Goal: Task Accomplishment & Management: Complete application form

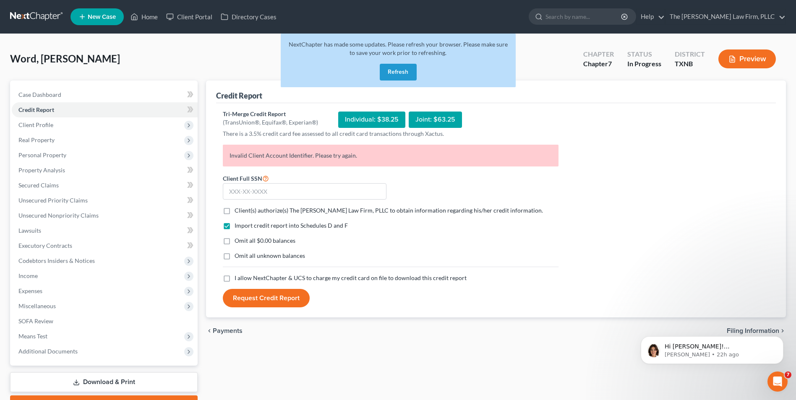
click at [406, 71] on button "Refresh" at bounding box center [398, 72] width 37 height 17
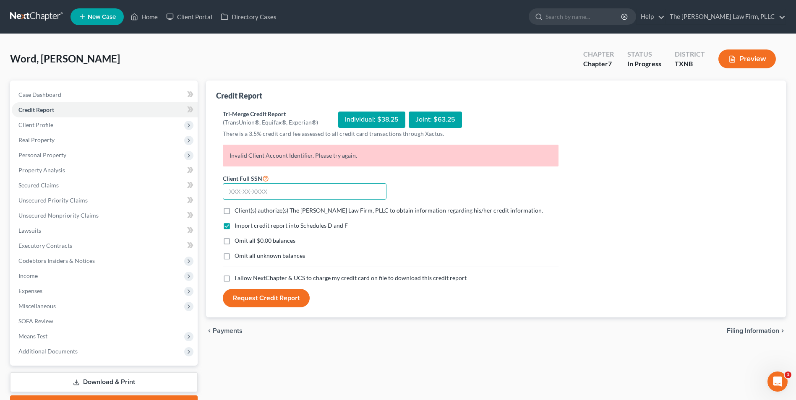
click at [276, 194] on input "text" at bounding box center [305, 191] width 164 height 17
type input "465-49-4464"
click at [234, 211] on label "Client(s) authorize(s) The [PERSON_NAME] Law Firm, PLLC to obtain information r…" at bounding box center [388, 210] width 308 height 8
click at [238, 211] on input "Client(s) authorize(s) The [PERSON_NAME] Law Firm, PLLC to obtain information r…" at bounding box center [240, 208] width 5 height 5
checkbox input "true"
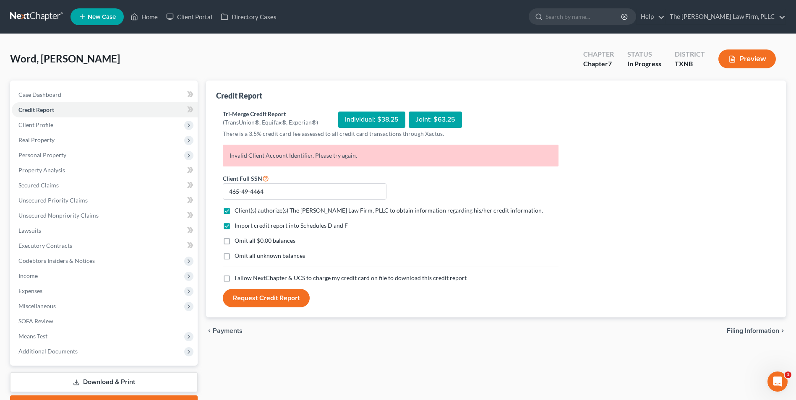
click at [234, 279] on label "I allow NextChapter & UCS to charge my credit card on file to download this cre…" at bounding box center [350, 278] width 232 height 8
click at [238, 279] on input "I allow NextChapter & UCS to charge my credit card on file to download this cre…" at bounding box center [240, 276] width 5 height 5
checkbox input "true"
click at [269, 301] on button "Request Credit Report" at bounding box center [266, 298] width 87 height 18
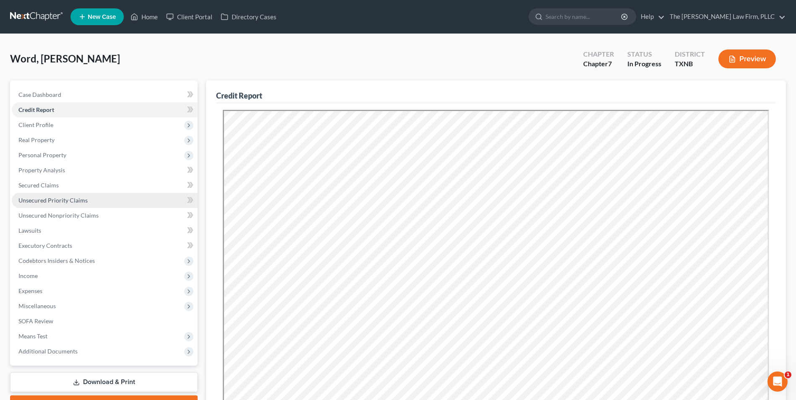
click at [34, 200] on span "Unsecured Priority Claims" at bounding box center [52, 200] width 69 height 7
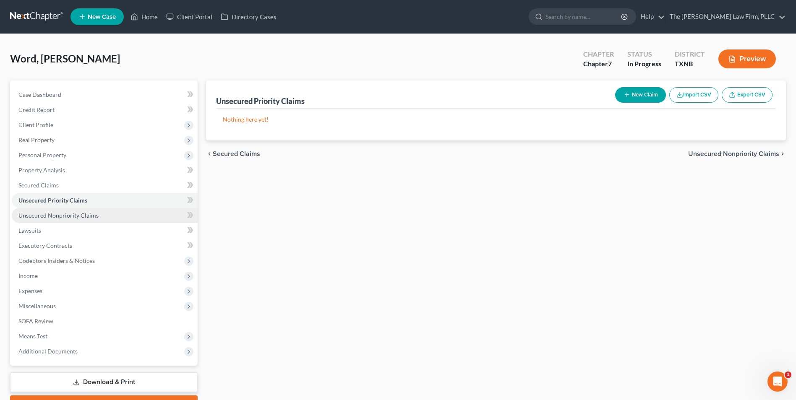
click at [31, 216] on span "Unsecured Nonpriority Claims" at bounding box center [58, 215] width 80 height 7
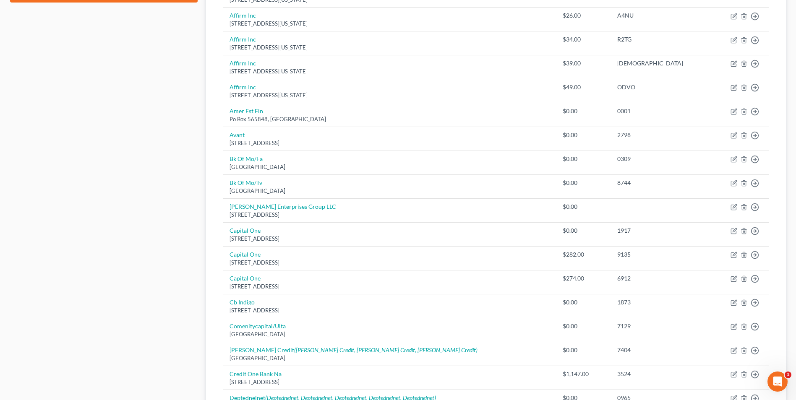
scroll to position [413, 0]
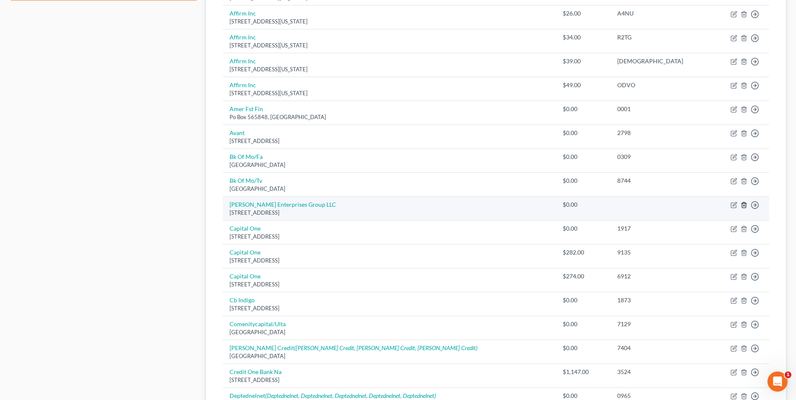
click at [744, 206] on line "button" at bounding box center [744, 206] width 0 height 2
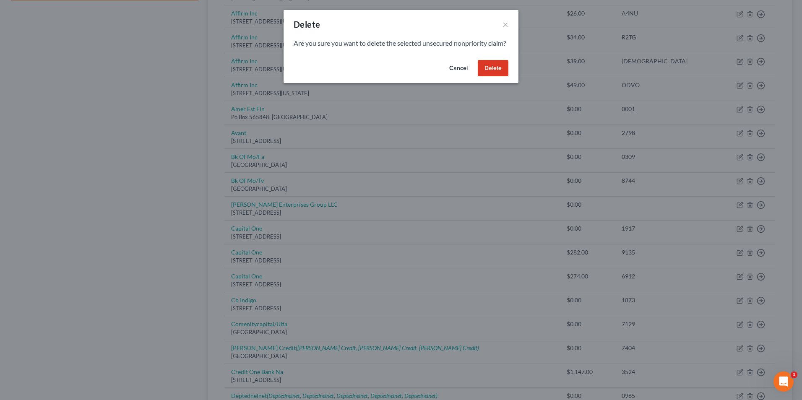
click at [491, 77] on button "Delete" at bounding box center [493, 68] width 31 height 17
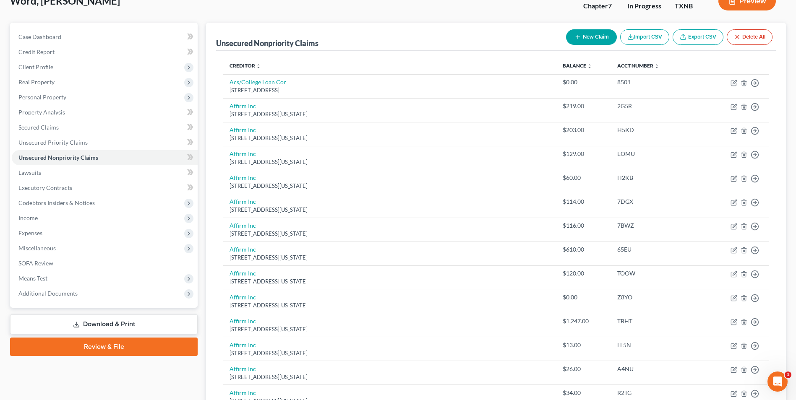
scroll to position [44, 0]
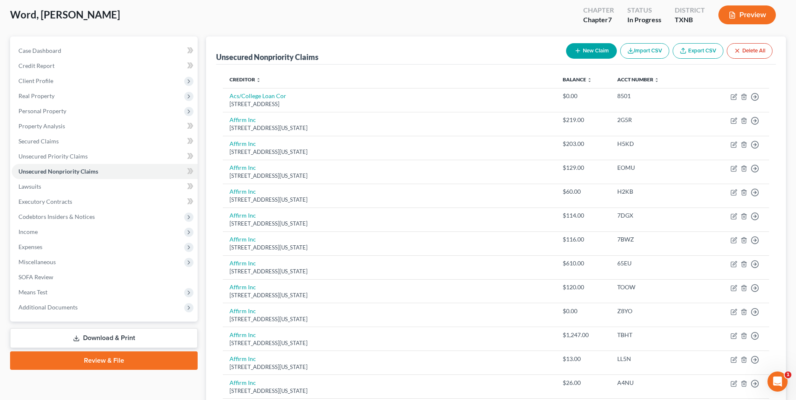
click at [51, 142] on span "Secured Claims" at bounding box center [38, 141] width 40 height 7
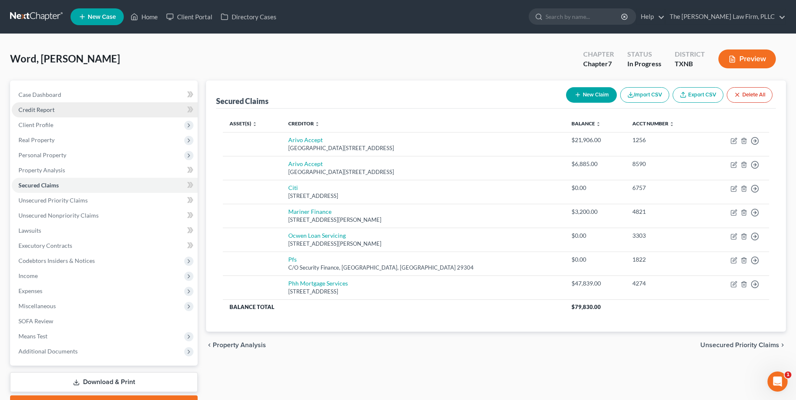
click at [37, 111] on span "Credit Report" at bounding box center [36, 109] width 36 height 7
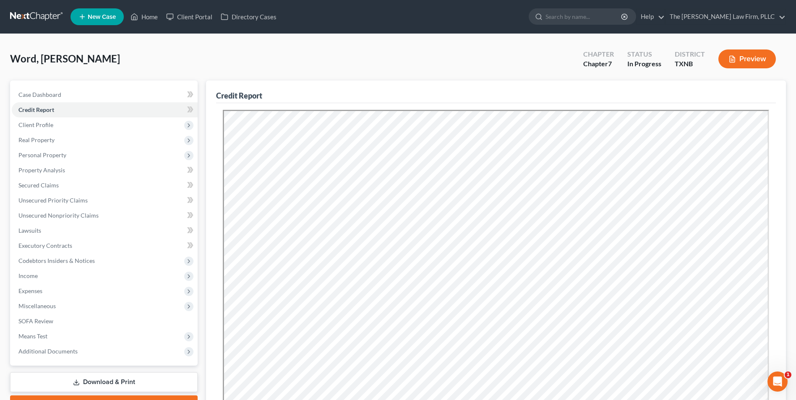
click at [399, 52] on div "Word, [PERSON_NAME] Upgraded Chapter Chapter 7 Status In [GEOGRAPHIC_DATA] [GEO…" at bounding box center [397, 62] width 775 height 36
click at [48, 185] on span "Secured Claims" at bounding box center [38, 185] width 40 height 7
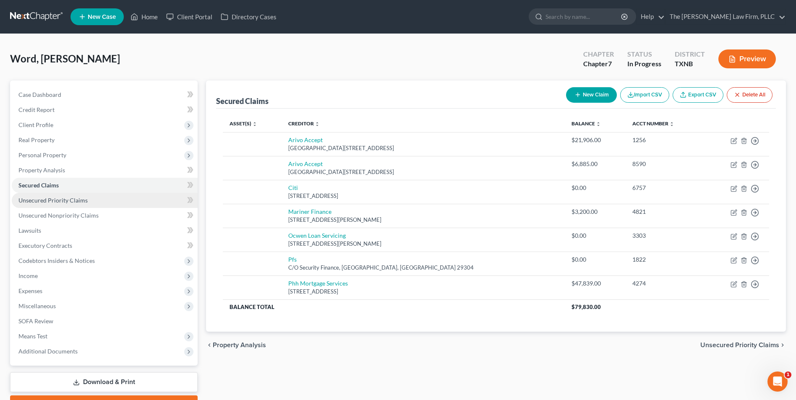
click at [49, 200] on span "Unsecured Priority Claims" at bounding box center [52, 200] width 69 height 7
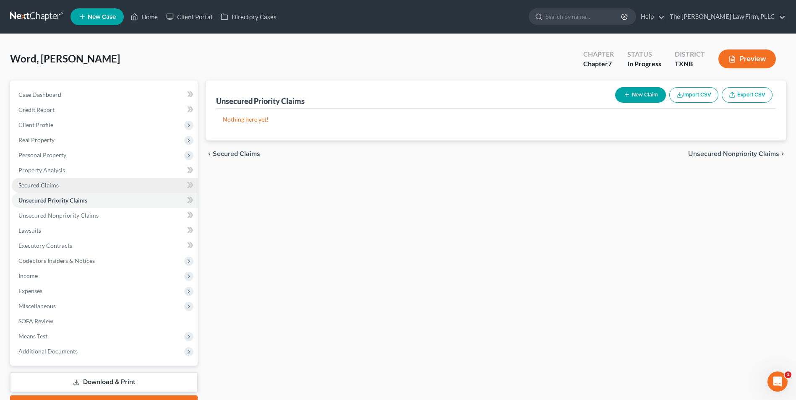
click at [46, 186] on span "Secured Claims" at bounding box center [38, 185] width 40 height 7
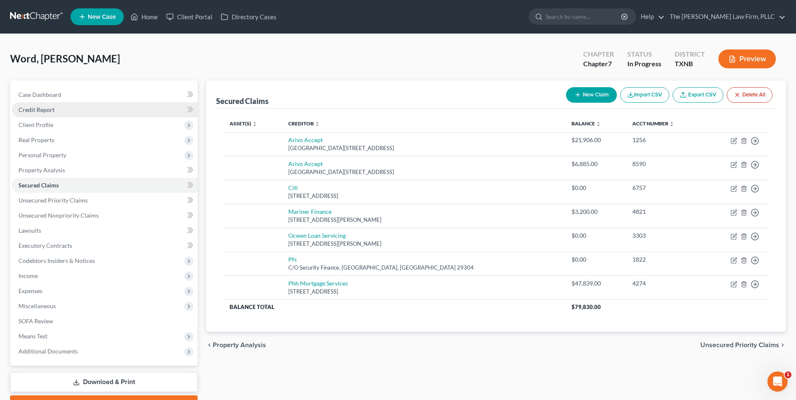
click at [31, 110] on span "Credit Report" at bounding box center [36, 109] width 36 height 7
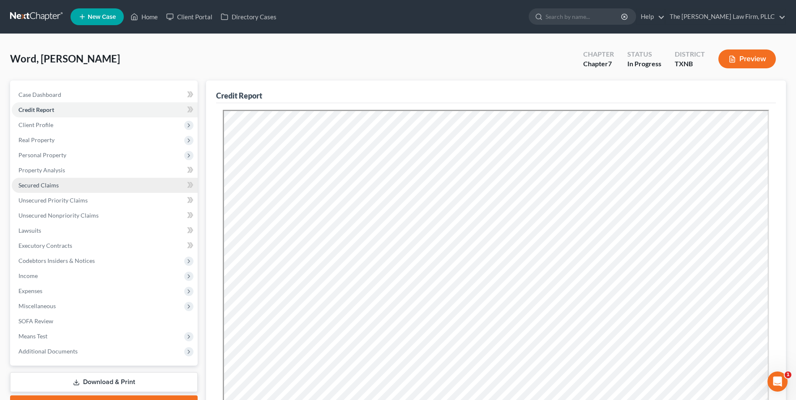
click at [47, 186] on span "Secured Claims" at bounding box center [38, 185] width 40 height 7
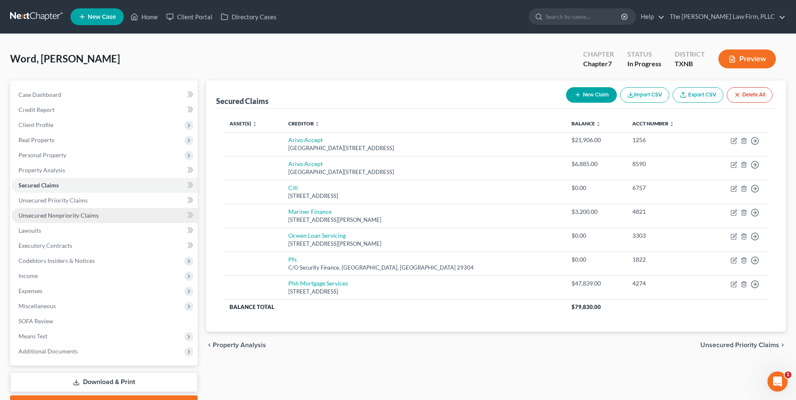
click at [29, 215] on span "Unsecured Nonpriority Claims" at bounding box center [58, 215] width 80 height 7
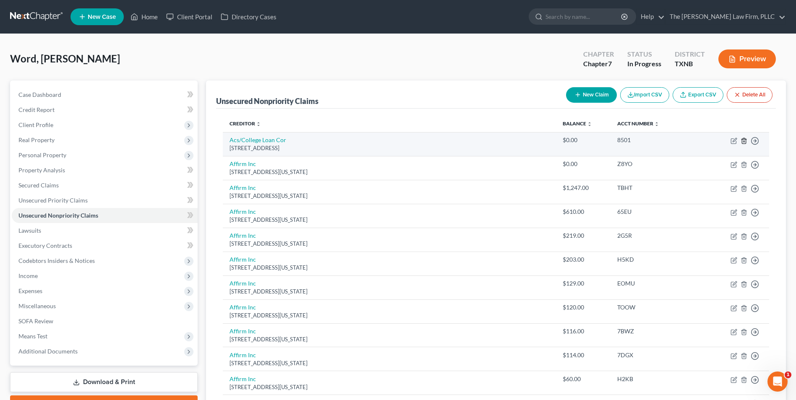
click at [744, 140] on icon "button" at bounding box center [743, 141] width 7 height 7
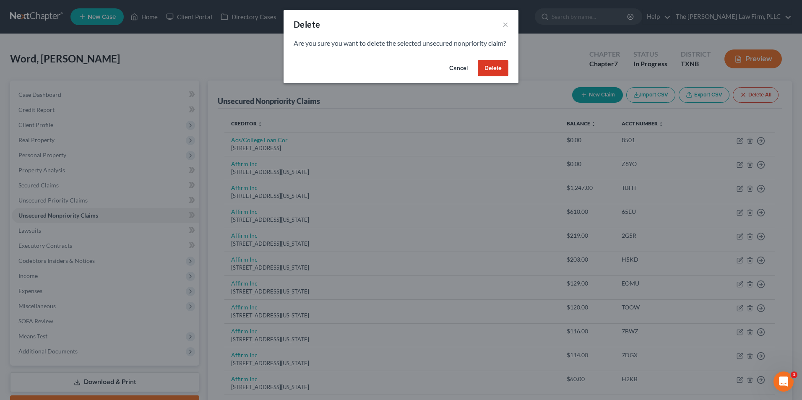
click at [499, 77] on button "Delete" at bounding box center [493, 68] width 31 height 17
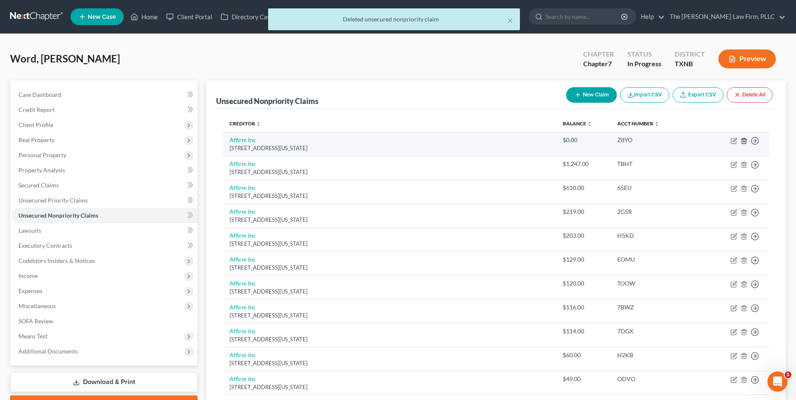
click at [744, 141] on icon "button" at bounding box center [743, 141] width 7 height 7
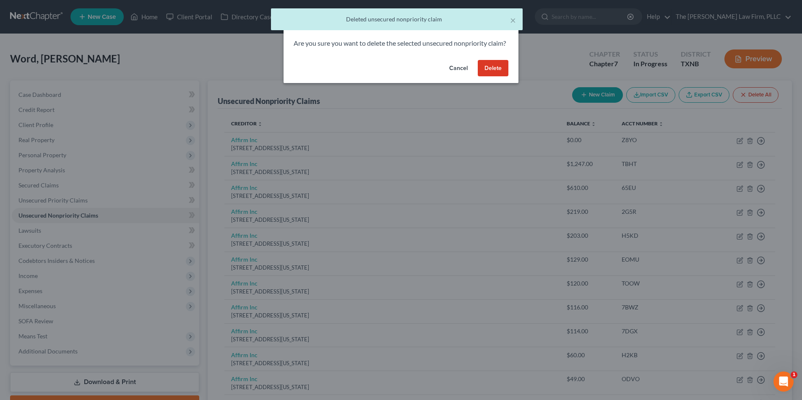
click at [494, 77] on button "Delete" at bounding box center [493, 68] width 31 height 17
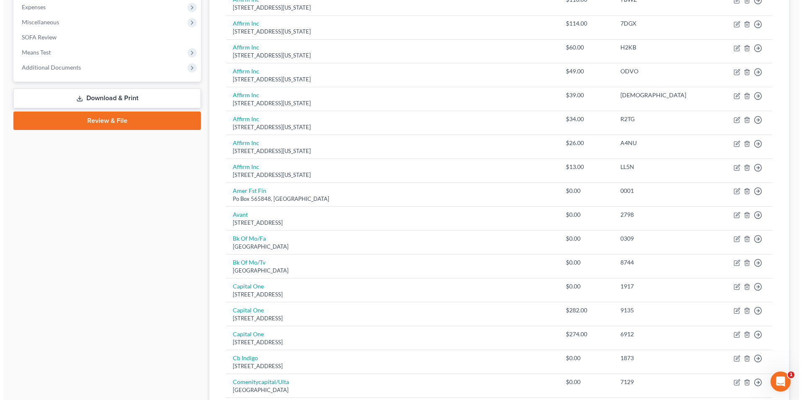
scroll to position [292, 0]
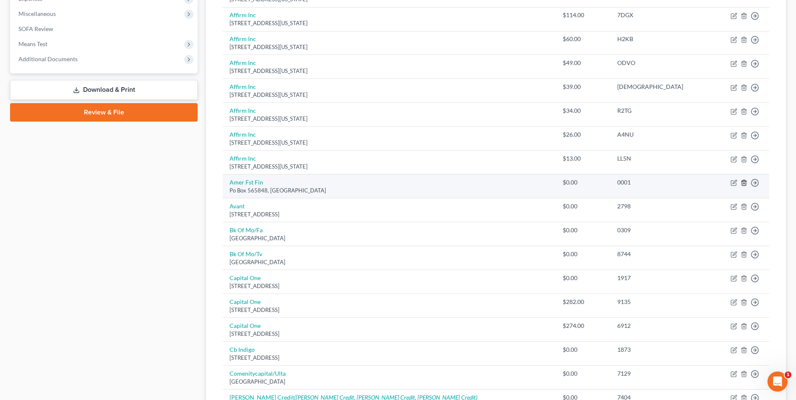
click at [744, 184] on icon "button" at bounding box center [743, 182] width 7 height 7
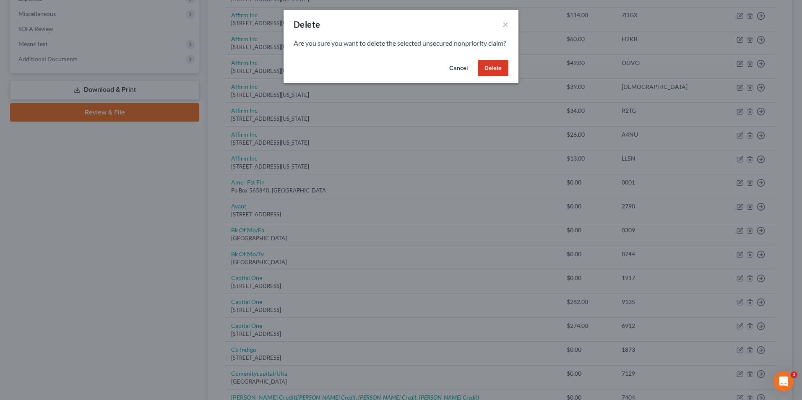
click at [499, 77] on button "Delete" at bounding box center [493, 68] width 31 height 17
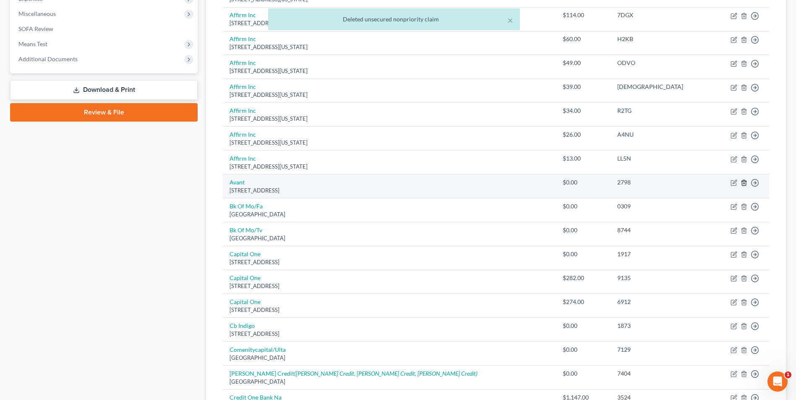
click at [743, 184] on line "button" at bounding box center [743, 184] width 0 height 2
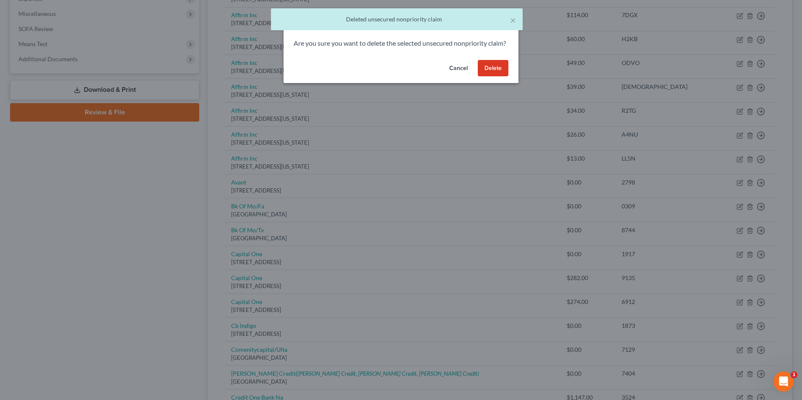
click at [494, 77] on button "Delete" at bounding box center [493, 68] width 31 height 17
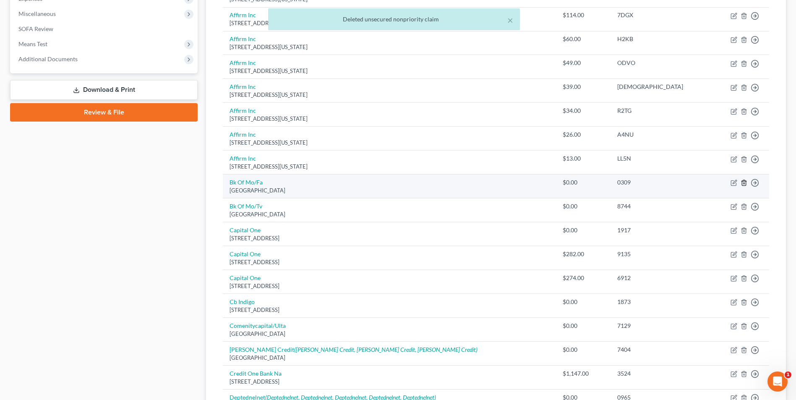
click at [744, 181] on polyline "button" at bounding box center [743, 181] width 5 height 0
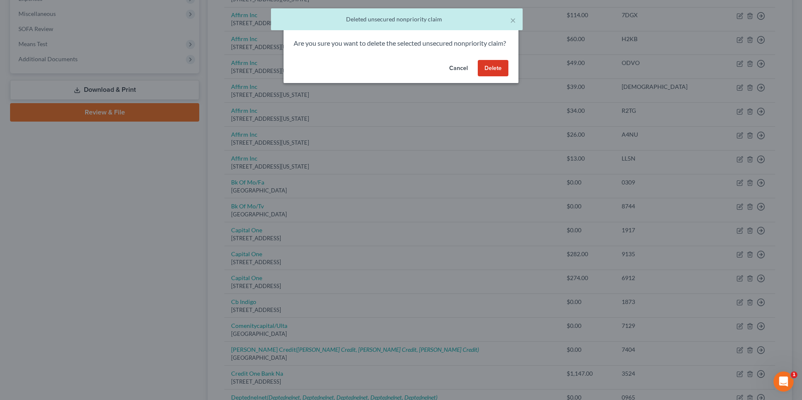
click at [499, 77] on button "Delete" at bounding box center [493, 68] width 31 height 17
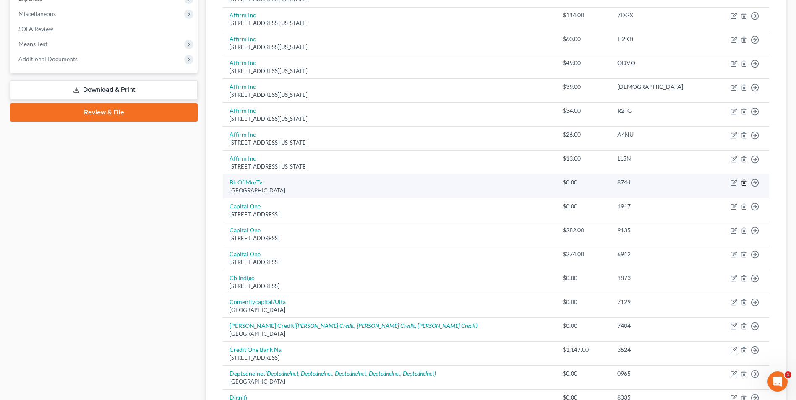
click at [742, 185] on icon "button" at bounding box center [743, 182] width 4 height 5
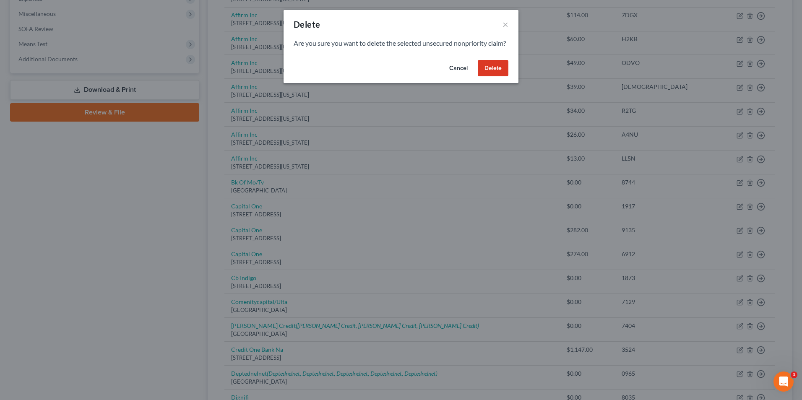
click at [489, 77] on button "Delete" at bounding box center [493, 68] width 31 height 17
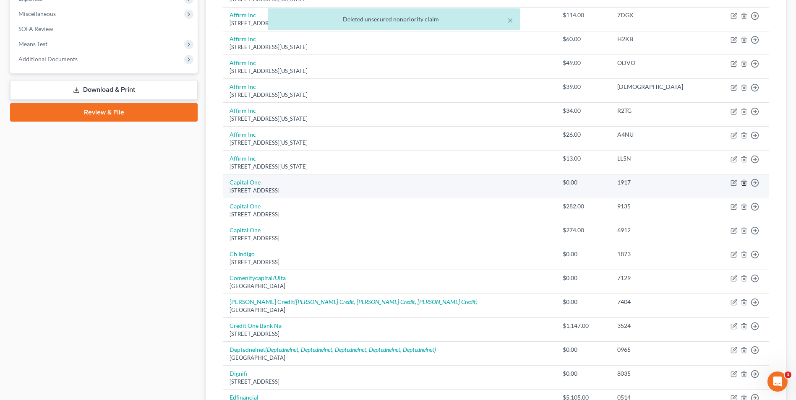
click at [743, 184] on line "button" at bounding box center [743, 184] width 0 height 2
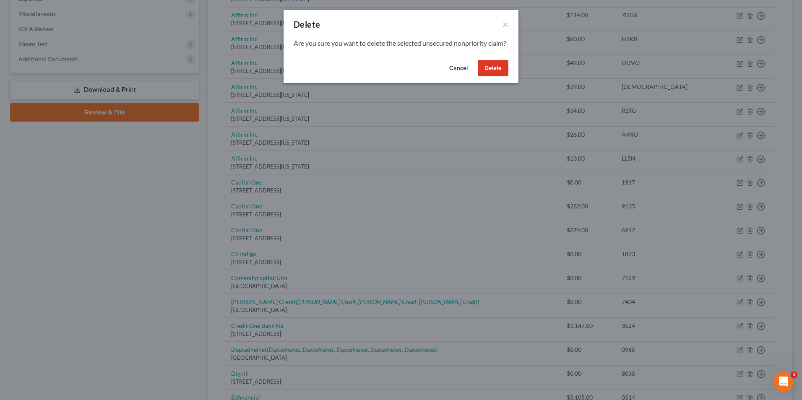
click at [493, 77] on button "Delete" at bounding box center [493, 68] width 31 height 17
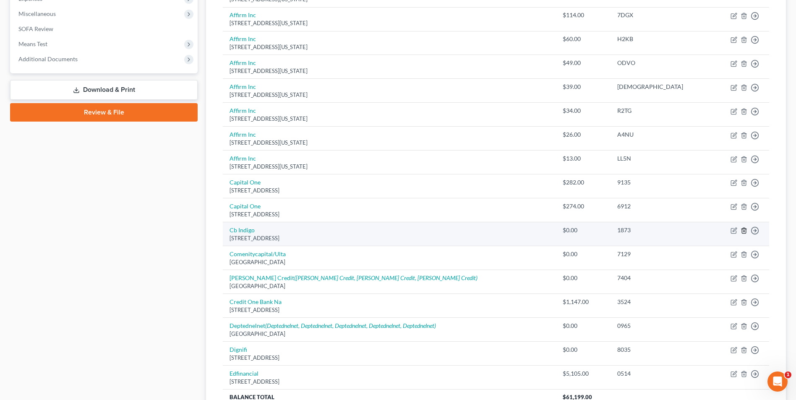
click at [743, 231] on line "button" at bounding box center [743, 232] width 0 height 2
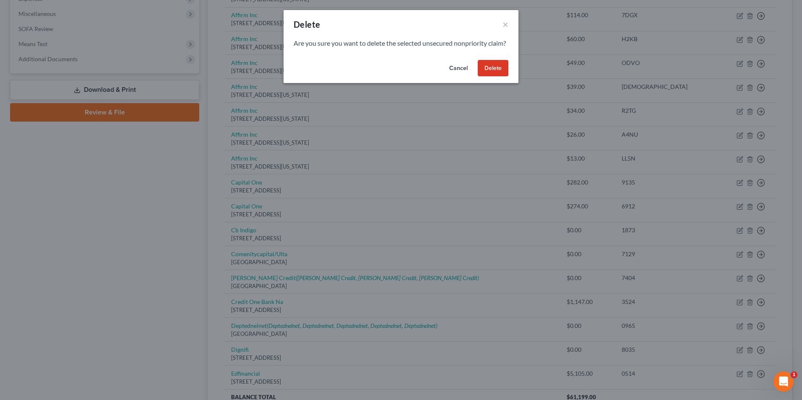
click at [495, 77] on button "Delete" at bounding box center [493, 68] width 31 height 17
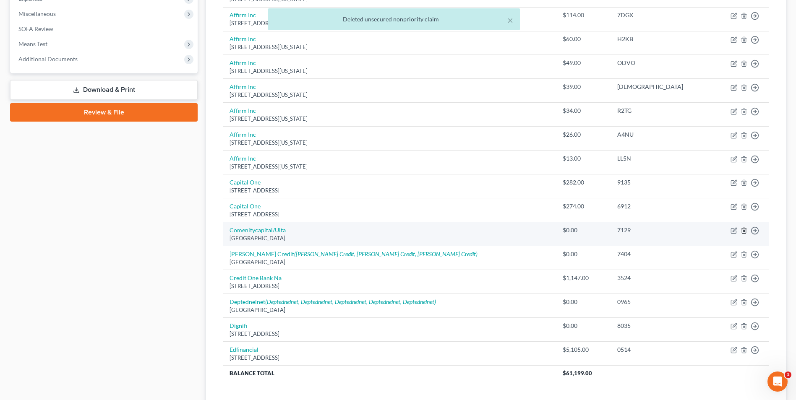
click at [744, 231] on icon "button" at bounding box center [743, 230] width 7 height 7
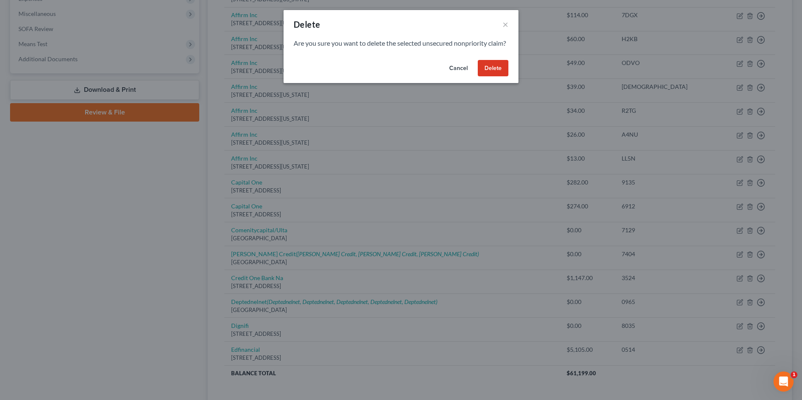
click at [484, 77] on button "Delete" at bounding box center [493, 68] width 31 height 17
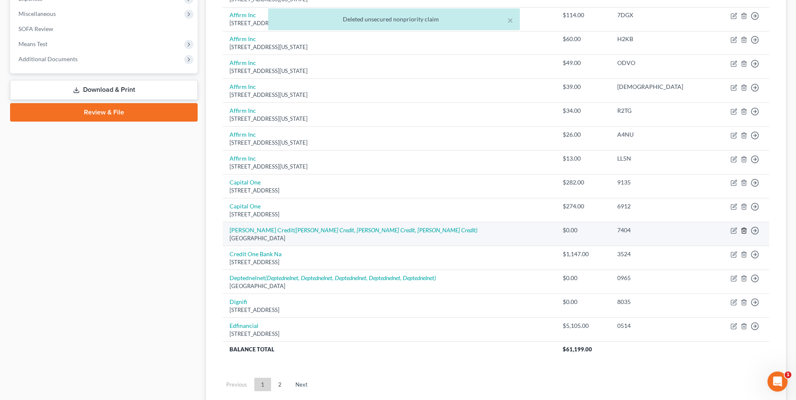
click at [742, 231] on icon "button" at bounding box center [743, 230] width 7 height 7
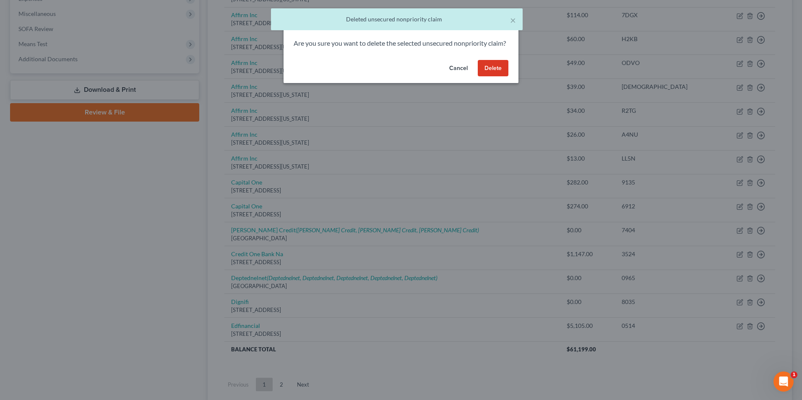
click at [490, 76] on button "Delete" at bounding box center [493, 68] width 31 height 17
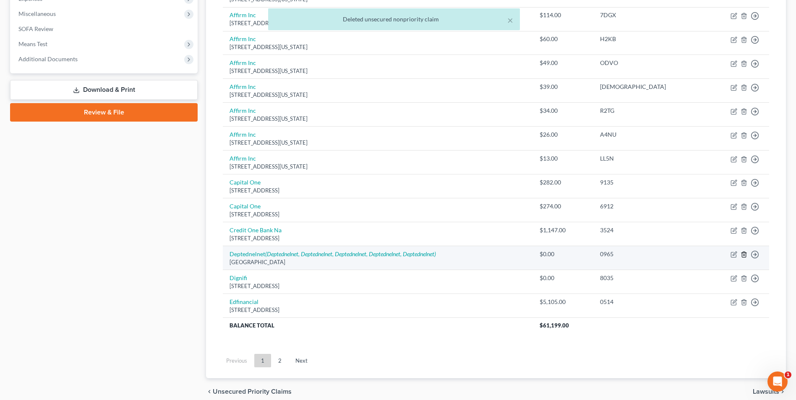
click at [742, 255] on icon "button" at bounding box center [743, 254] width 7 height 7
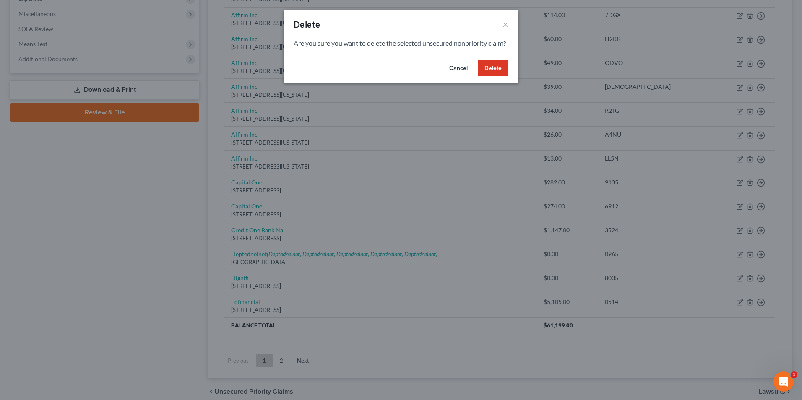
click at [488, 77] on button "Delete" at bounding box center [493, 68] width 31 height 17
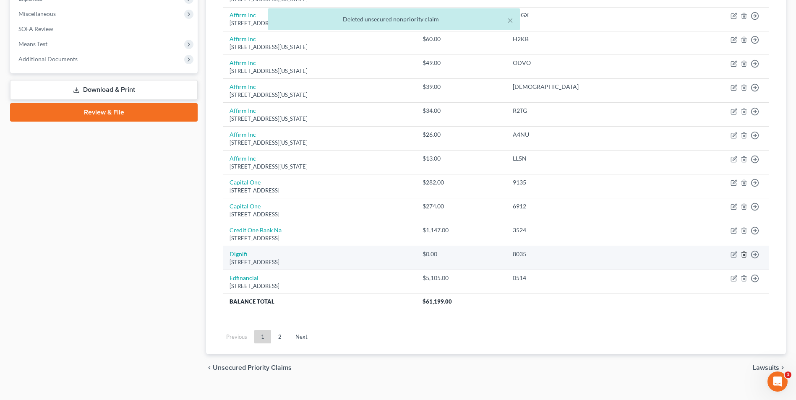
click at [743, 256] on line "button" at bounding box center [743, 256] width 0 height 2
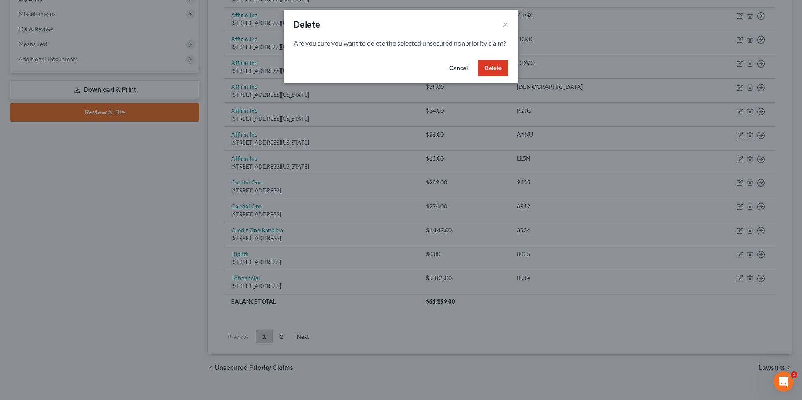
click at [492, 77] on button "Delete" at bounding box center [493, 68] width 31 height 17
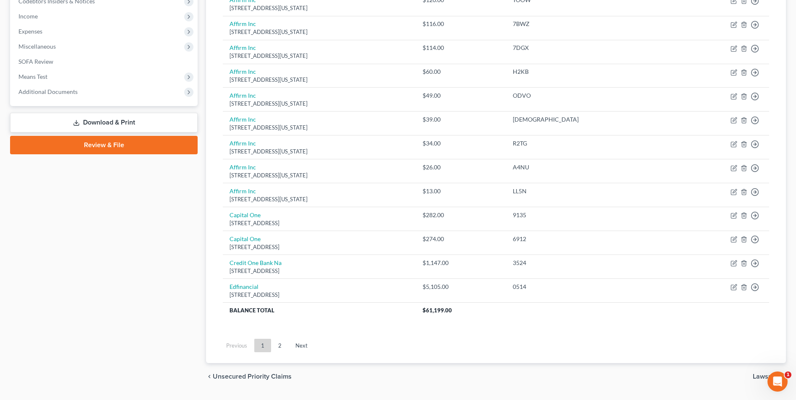
scroll to position [281, 0]
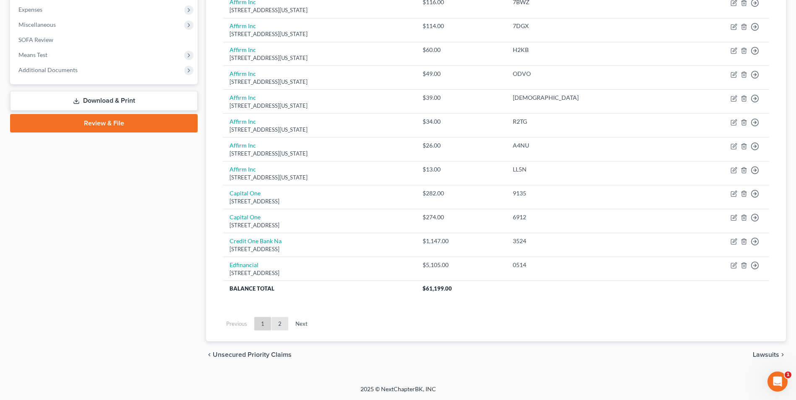
click at [281, 324] on link "2" at bounding box center [279, 323] width 17 height 13
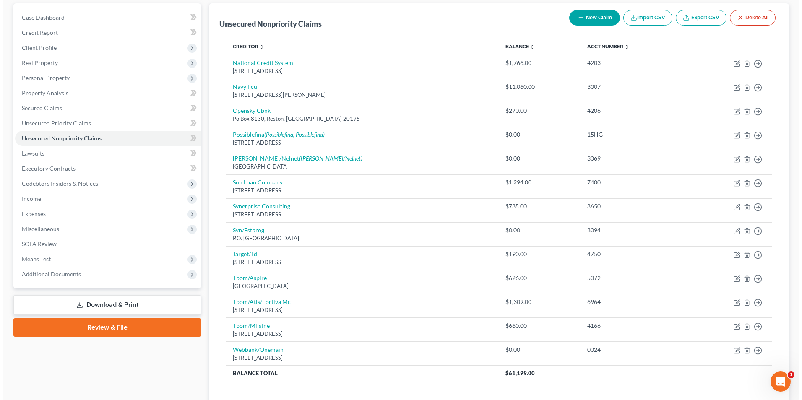
scroll to position [80, 0]
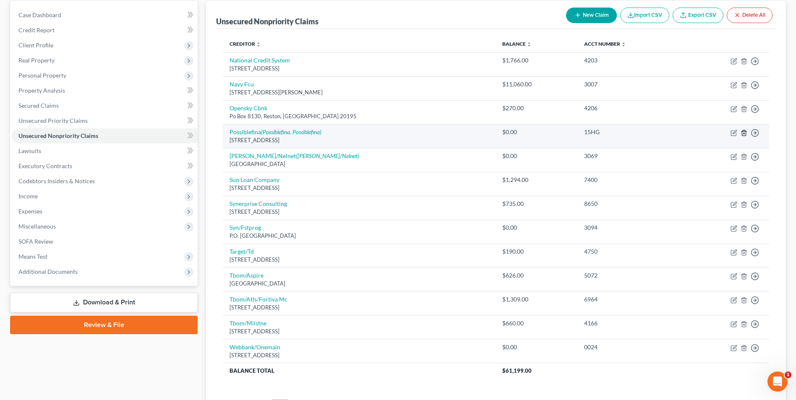
click at [745, 133] on icon "button" at bounding box center [743, 132] width 4 height 5
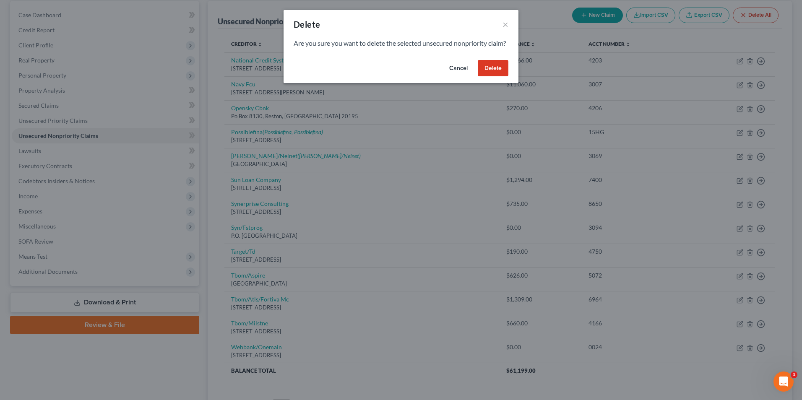
click at [499, 77] on button "Delete" at bounding box center [493, 68] width 31 height 17
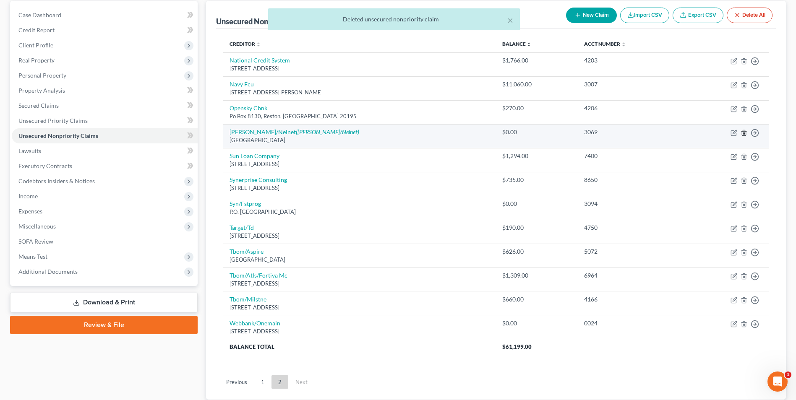
click at [744, 133] on line "button" at bounding box center [744, 134] width 0 height 2
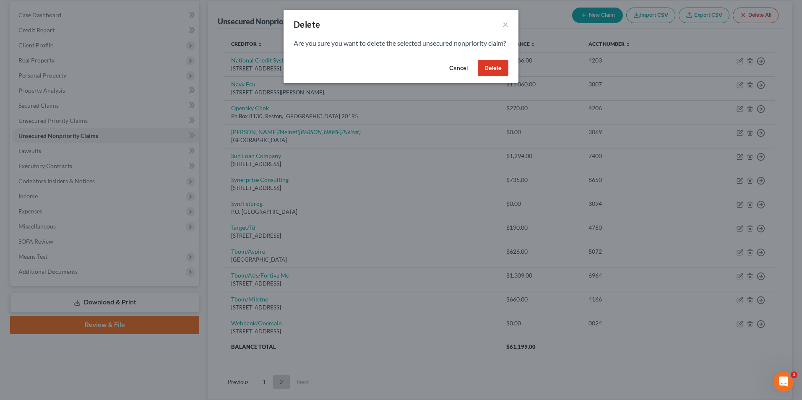
click at [496, 77] on button "Delete" at bounding box center [493, 68] width 31 height 17
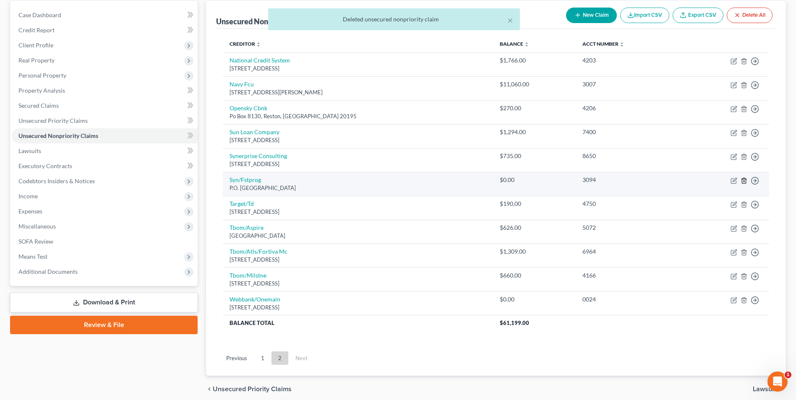
click at [743, 181] on line "button" at bounding box center [743, 181] width 0 height 2
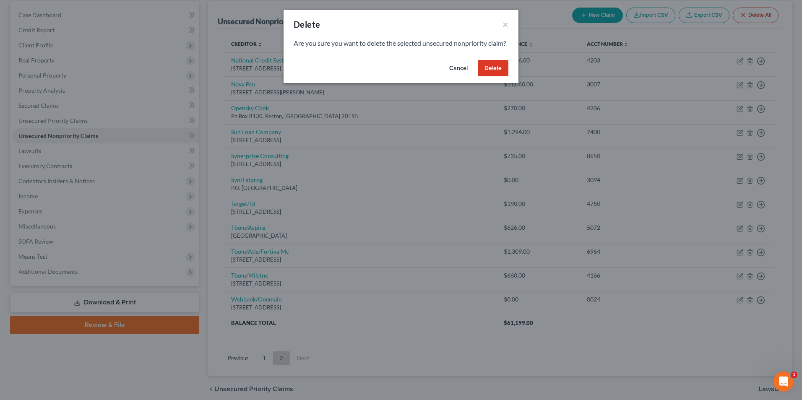
click at [496, 76] on button "Delete" at bounding box center [493, 68] width 31 height 17
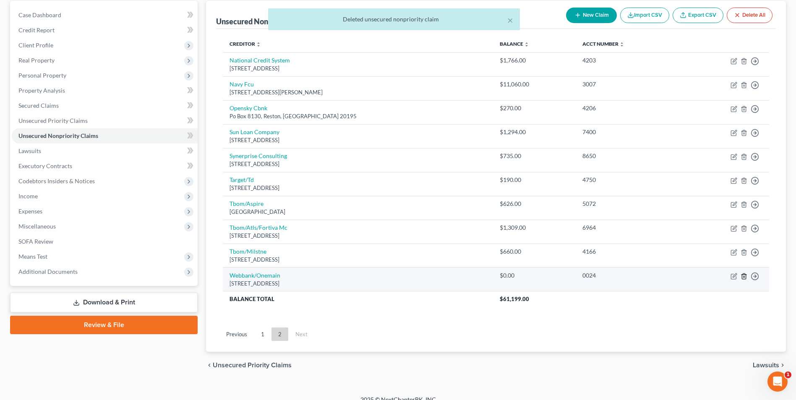
click at [745, 276] on icon "button" at bounding box center [743, 276] width 7 height 7
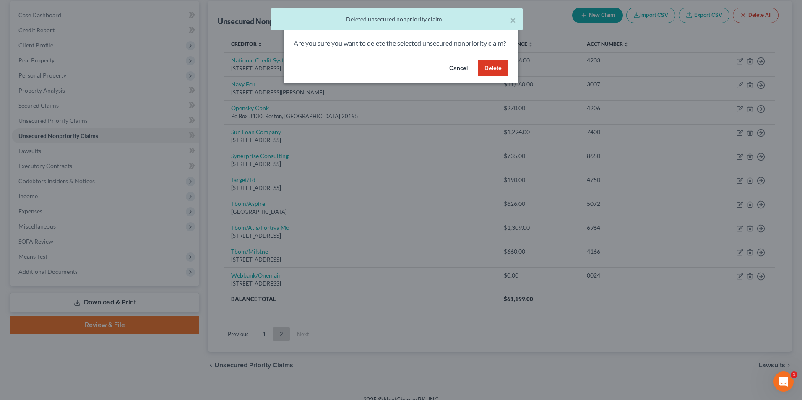
click at [497, 77] on button "Delete" at bounding box center [493, 68] width 31 height 17
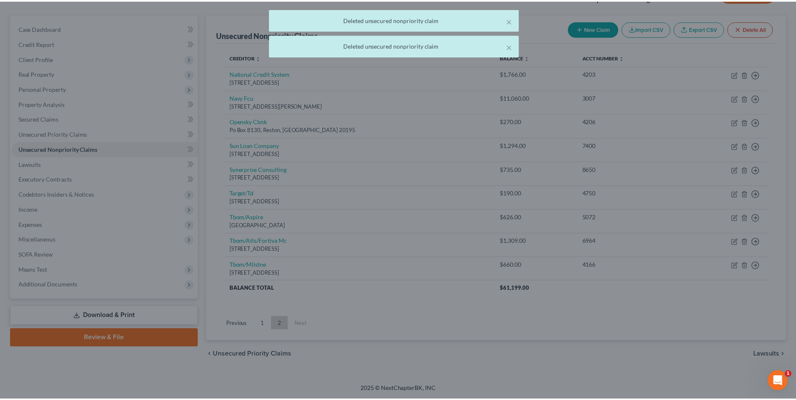
scroll to position [66, 0]
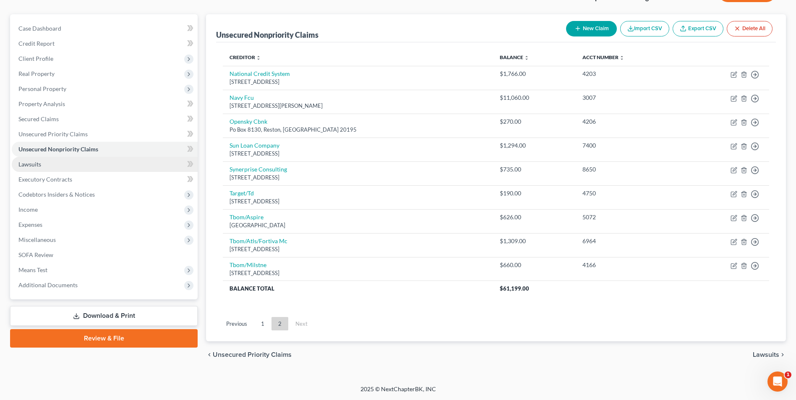
click at [32, 165] on span "Lawsuits" at bounding box center [29, 164] width 23 height 7
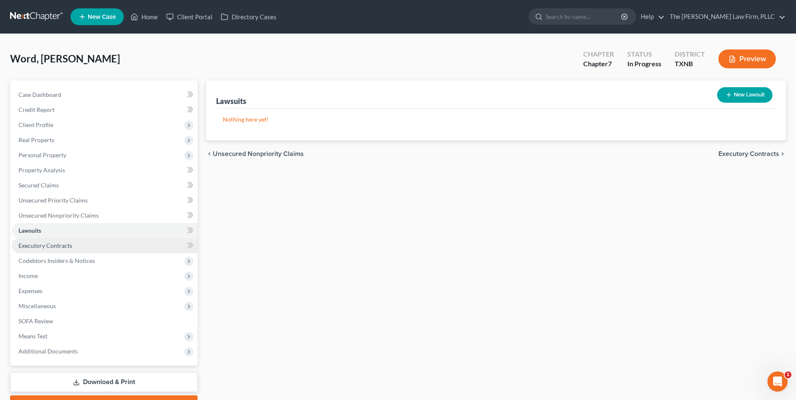
click at [43, 248] on span "Executory Contracts" at bounding box center [45, 245] width 54 height 7
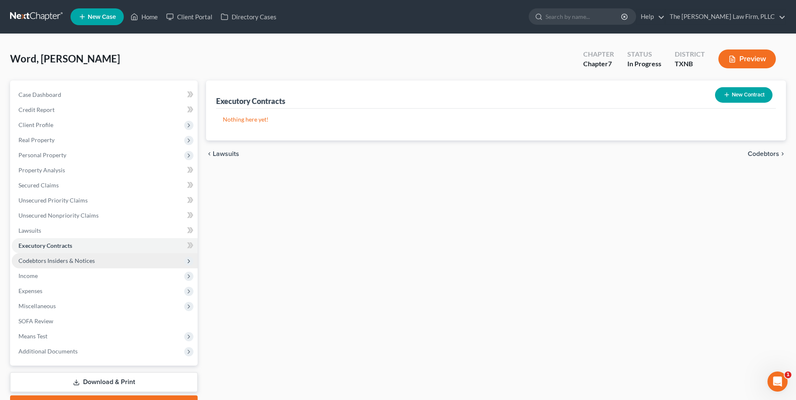
click at [46, 261] on span "Codebtors Insiders & Notices" at bounding box center [56, 260] width 76 height 7
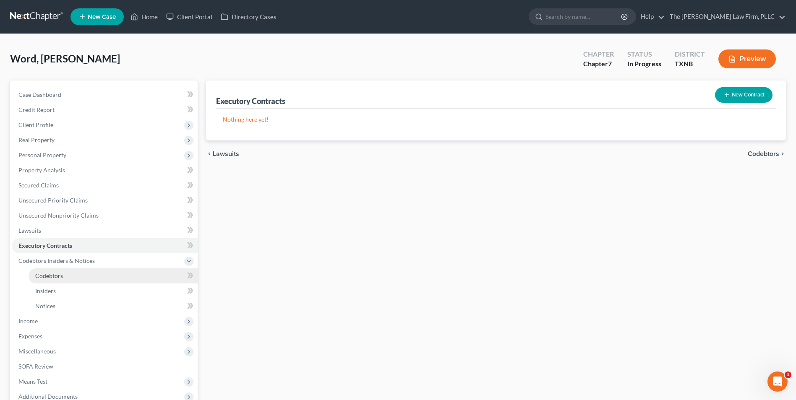
click at [58, 276] on span "Codebtors" at bounding box center [49, 275] width 28 height 7
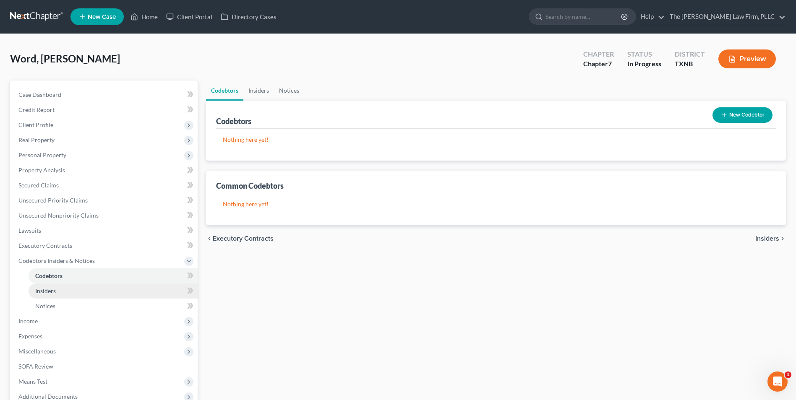
click at [49, 289] on span "Insiders" at bounding box center [45, 290] width 21 height 7
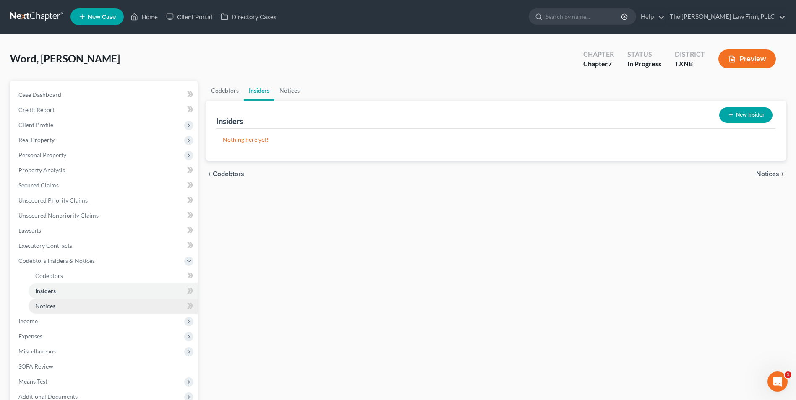
click at [48, 307] on span "Notices" at bounding box center [45, 305] width 20 height 7
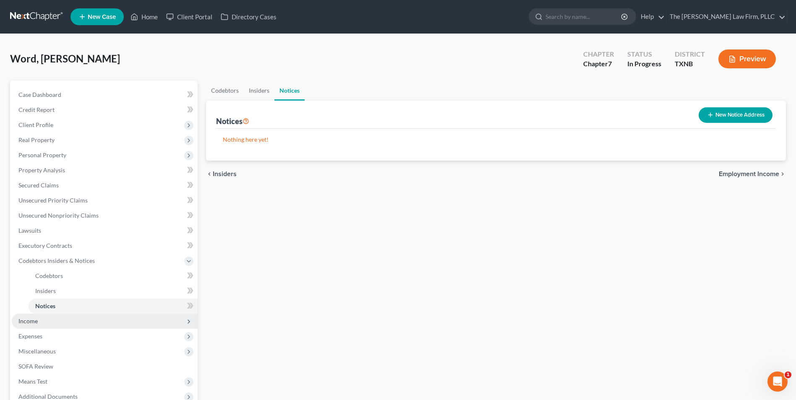
click at [26, 322] on span "Income" at bounding box center [27, 320] width 19 height 7
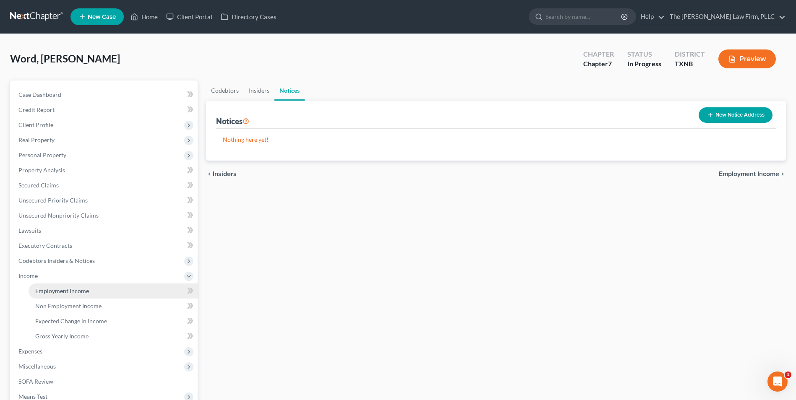
click at [57, 291] on span "Employment Income" at bounding box center [62, 290] width 54 height 7
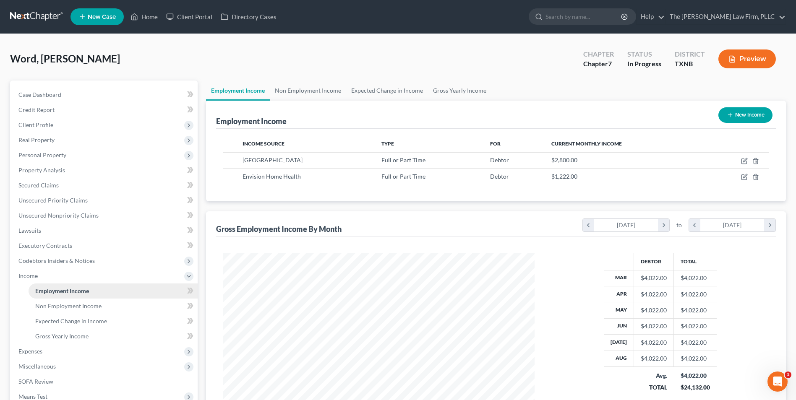
scroll to position [156, 328]
click at [77, 308] on span "Non Employment Income" at bounding box center [68, 305] width 66 height 7
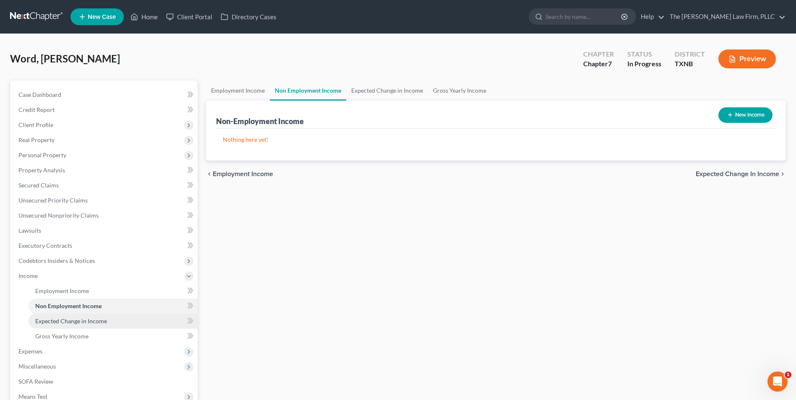
click at [80, 322] on span "Expected Change in Income" at bounding box center [71, 320] width 72 height 7
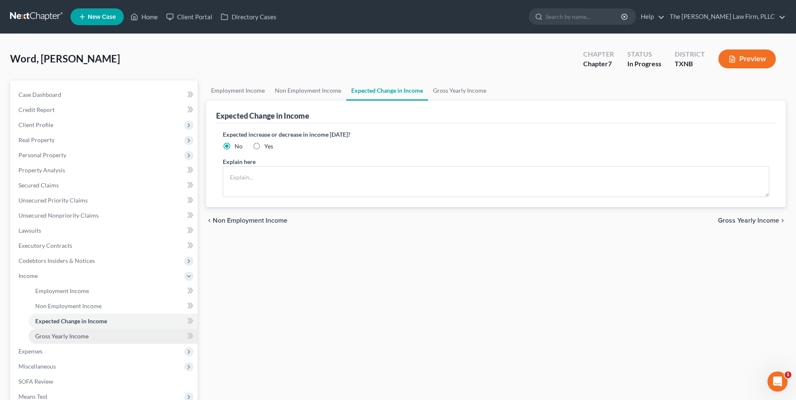
click at [69, 337] on span "Gross Yearly Income" at bounding box center [61, 336] width 53 height 7
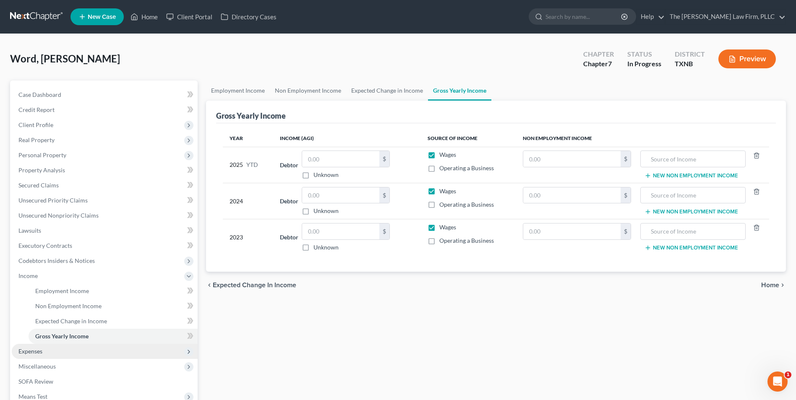
click at [46, 353] on span "Expenses" at bounding box center [105, 351] width 186 height 15
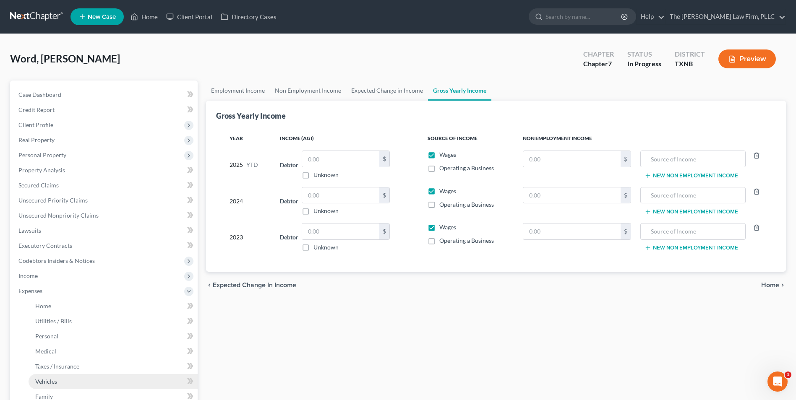
click at [132, 378] on link "Vehicles" at bounding box center [113, 381] width 169 height 15
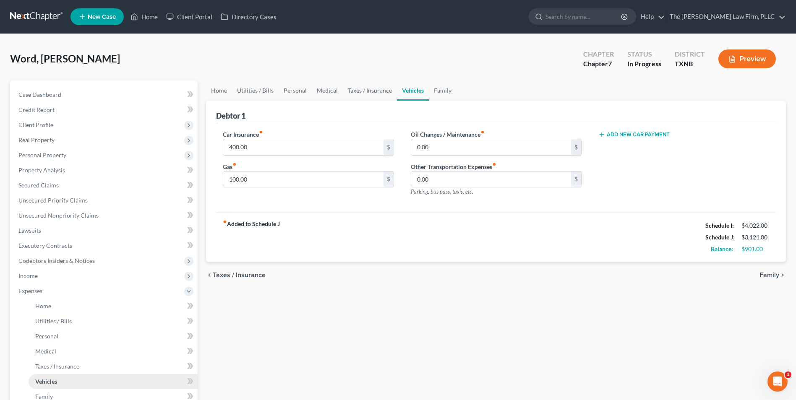
click at [51, 382] on span "Vehicles" at bounding box center [46, 381] width 22 height 7
click at [186, 383] on span at bounding box center [190, 382] width 15 height 13
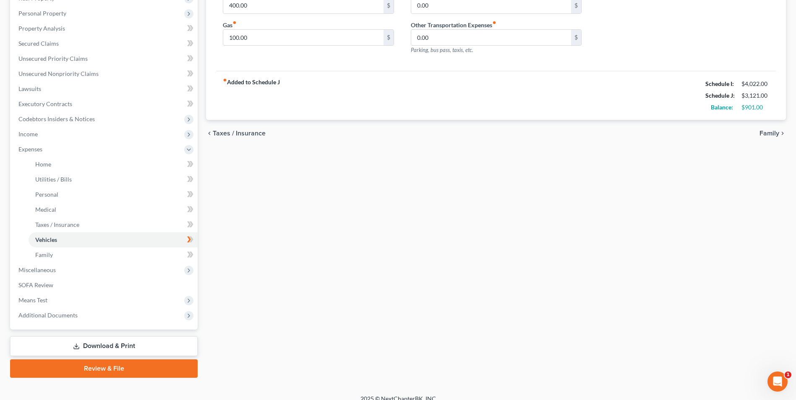
scroll to position [144, 0]
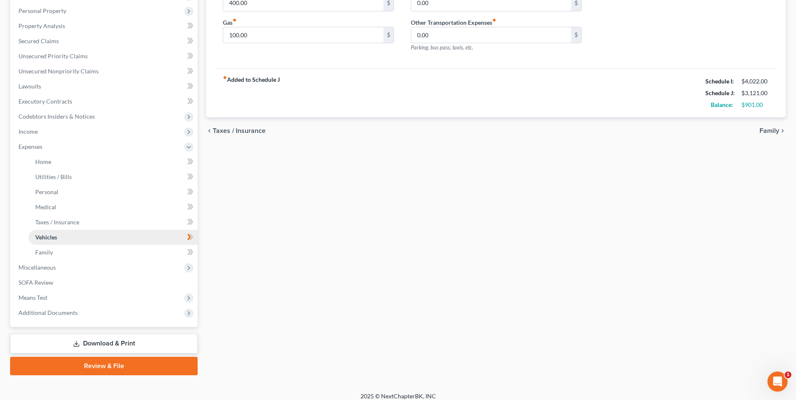
click at [40, 238] on span "Vehicles" at bounding box center [46, 237] width 22 height 7
click at [188, 238] on icon at bounding box center [190, 237] width 6 height 10
click at [770, 131] on span "Family" at bounding box center [769, 130] width 20 height 7
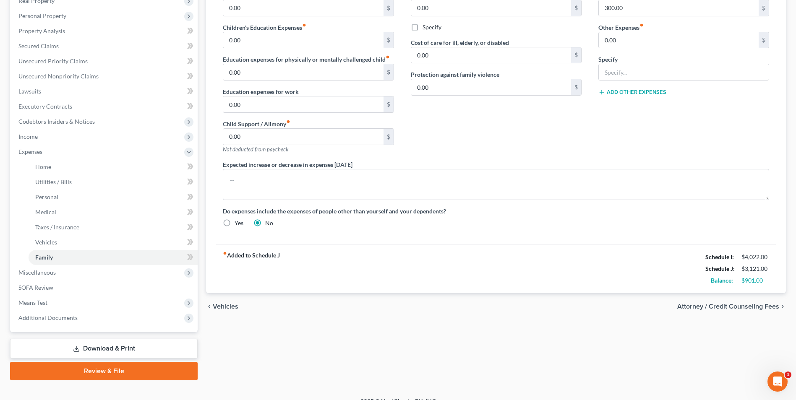
scroll to position [145, 0]
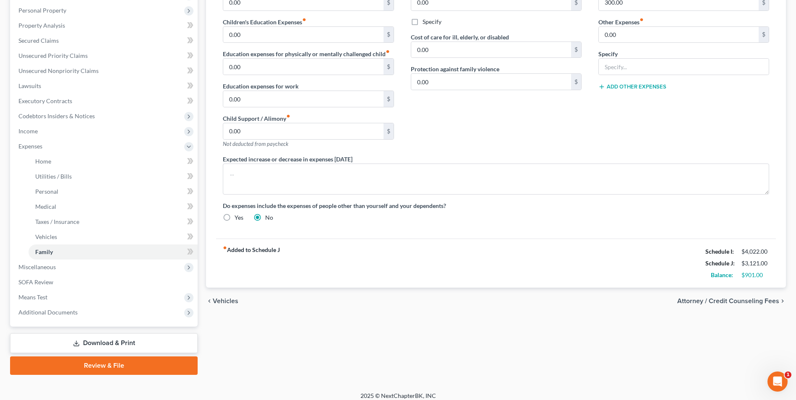
click at [767, 300] on span "Attorney / Credit Counseling Fees" at bounding box center [728, 301] width 102 height 7
select select "0"
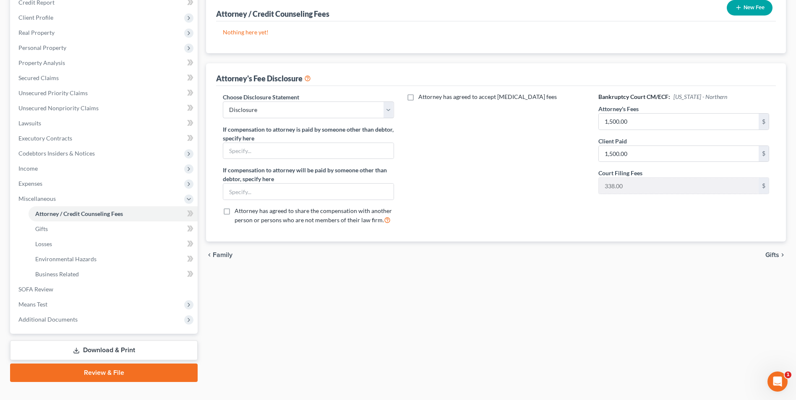
scroll to position [121, 0]
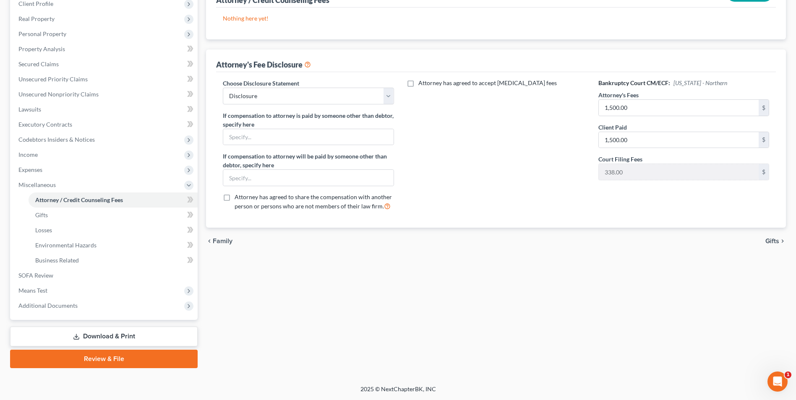
click at [220, 241] on span "Family" at bounding box center [223, 241] width 20 height 7
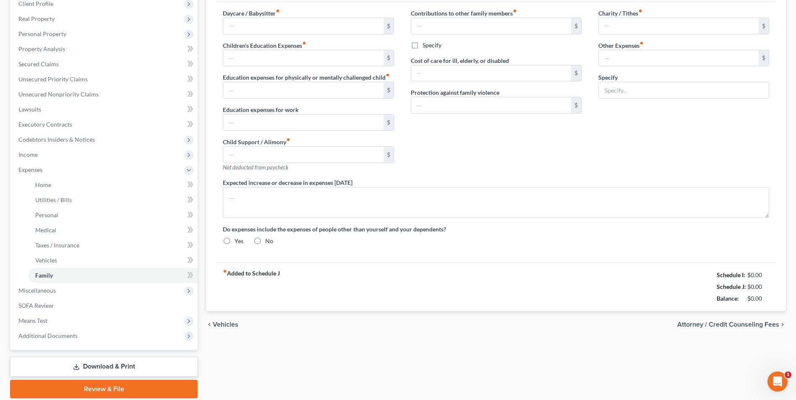
scroll to position [78, 0]
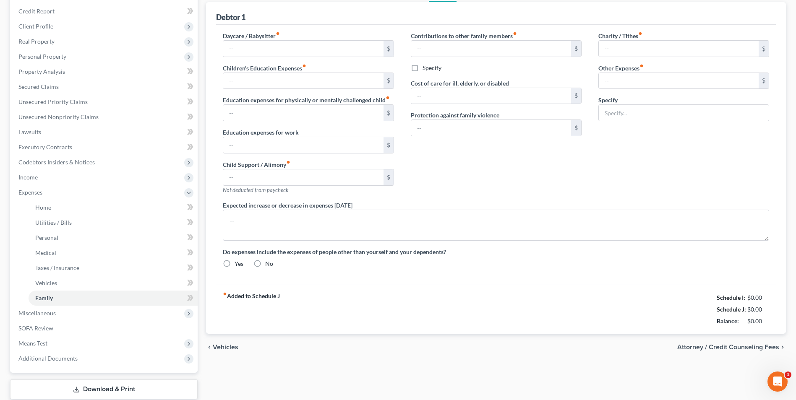
type input "0.00"
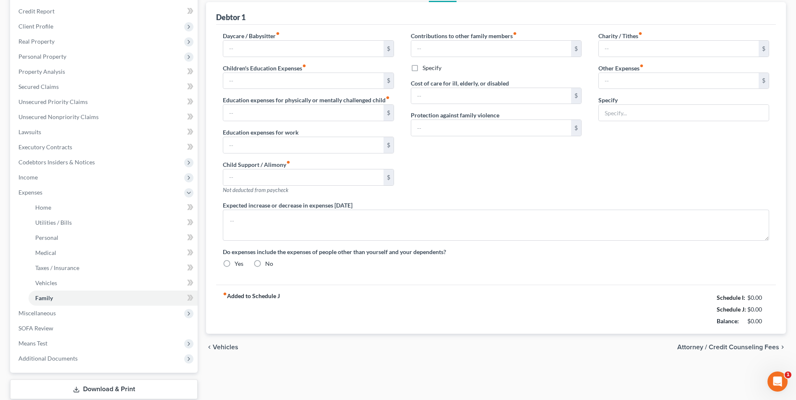
type input "0.00"
type input "300.00"
type input "0.00"
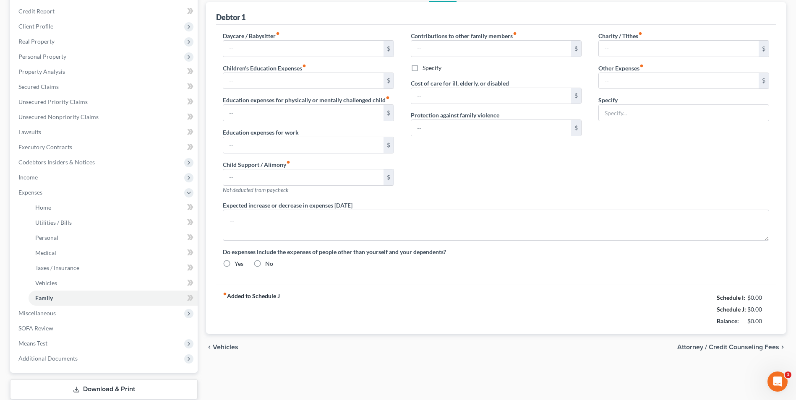
radio input "true"
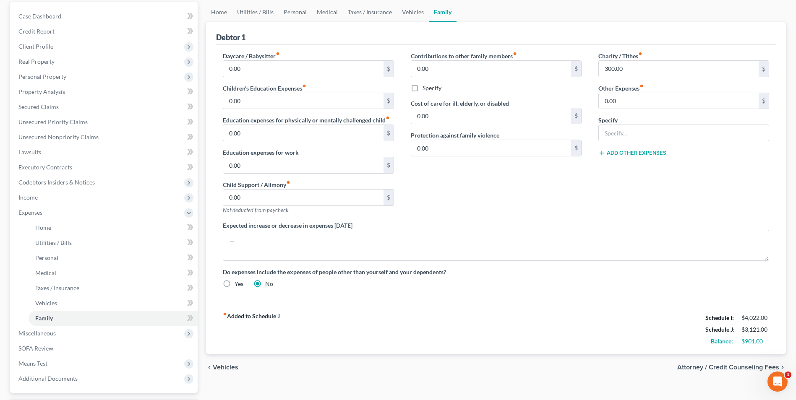
scroll to position [0, 0]
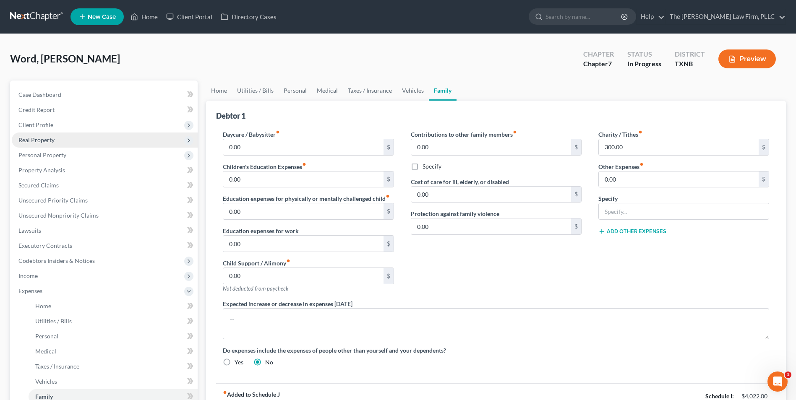
click at [37, 145] on span "Real Property" at bounding box center [105, 140] width 186 height 15
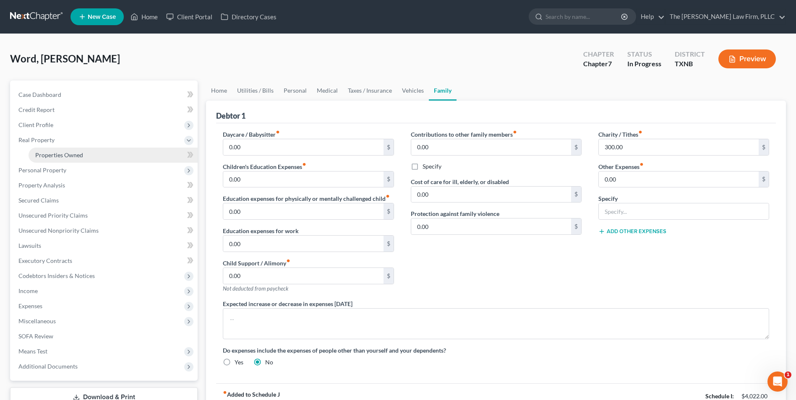
click at [47, 153] on span "Properties Owned" at bounding box center [59, 154] width 48 height 7
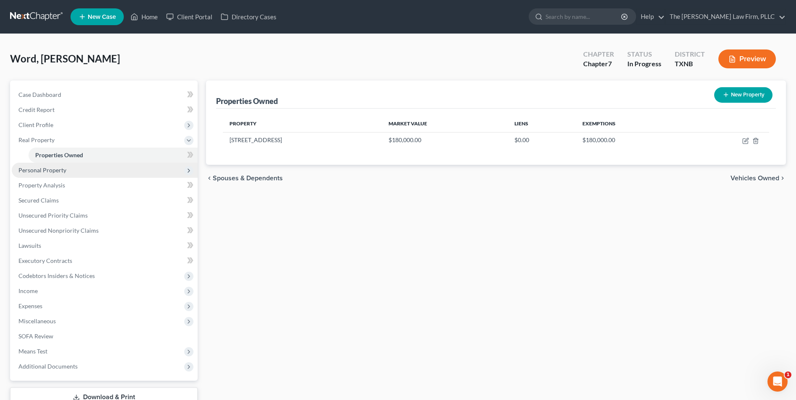
click at [34, 170] on span "Personal Property" at bounding box center [42, 169] width 48 height 7
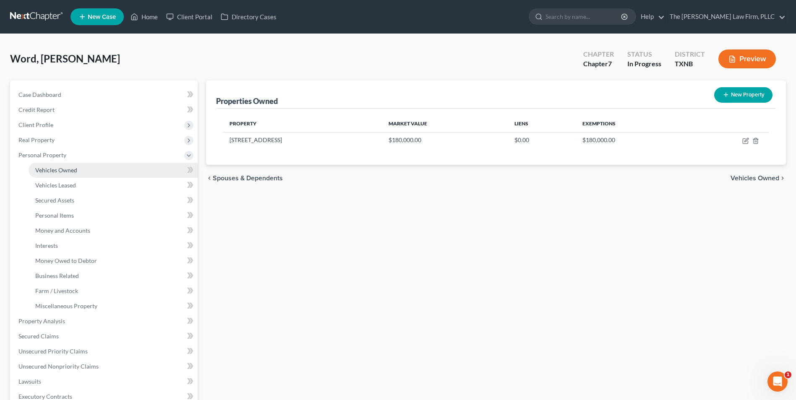
click at [54, 170] on span "Vehicles Owned" at bounding box center [56, 169] width 42 height 7
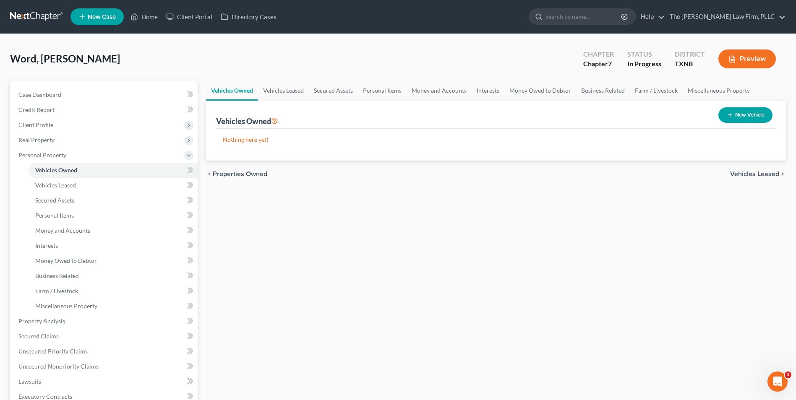
click at [734, 116] on button "New Vehicle" at bounding box center [745, 115] width 54 height 16
select select "0"
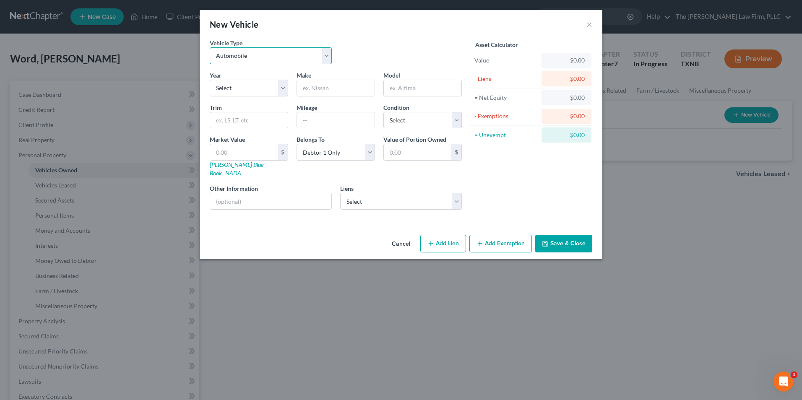
click at [324, 58] on select "Select Automobile Truck Trailer Watercraft Aircraft Motor Home Atv Other Vehicle" at bounding box center [271, 55] width 122 height 17
click at [350, 16] on div "New Vehicle ×" at bounding box center [401, 24] width 403 height 29
drag, startPoint x: 404, startPoint y: 236, endPoint x: 399, endPoint y: 237, distance: 5.2
click at [403, 237] on button "Cancel" at bounding box center [401, 244] width 32 height 17
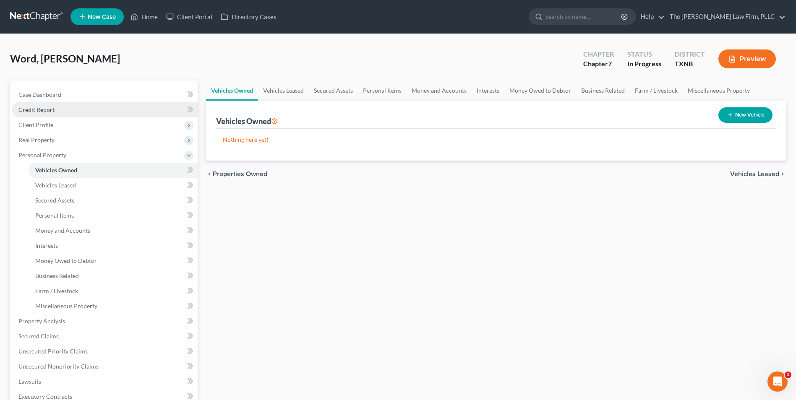
click at [50, 110] on span "Credit Report" at bounding box center [36, 109] width 36 height 7
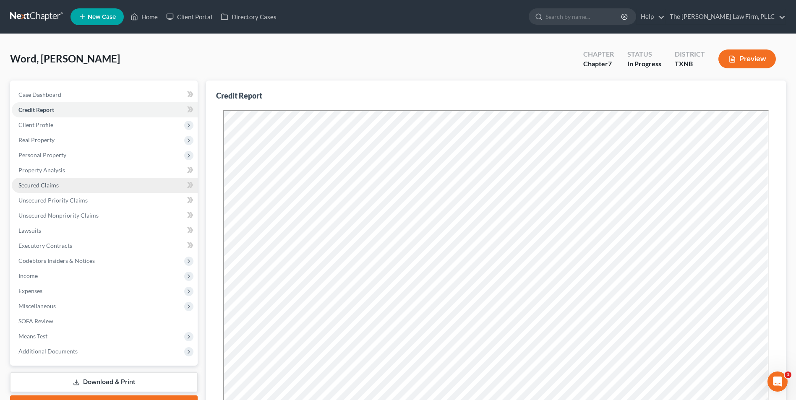
click at [37, 187] on span "Secured Claims" at bounding box center [38, 185] width 40 height 7
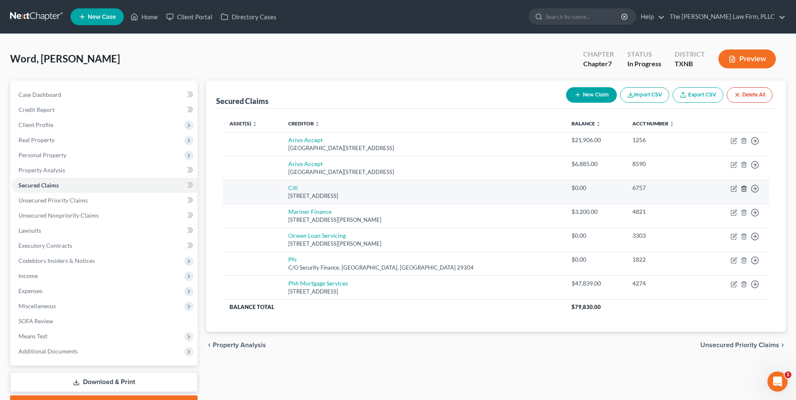
click at [745, 189] on icon "button" at bounding box center [743, 188] width 7 height 7
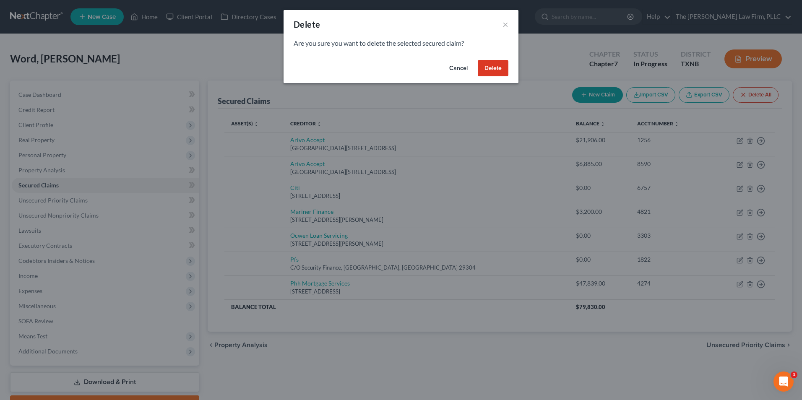
click at [491, 71] on button "Delete" at bounding box center [493, 68] width 31 height 17
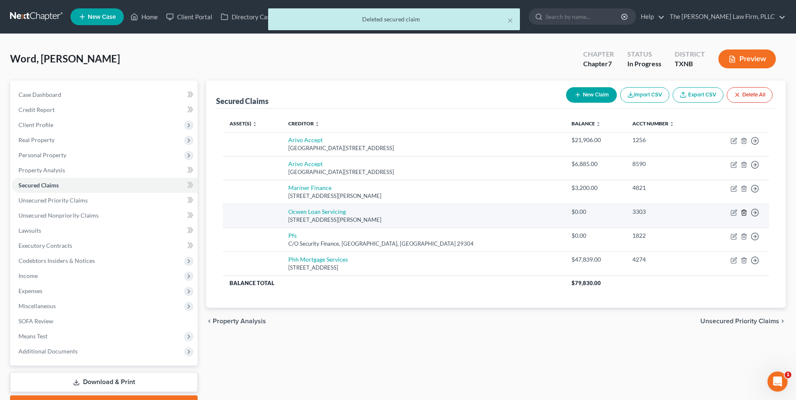
click at [743, 212] on icon "button" at bounding box center [743, 212] width 7 height 7
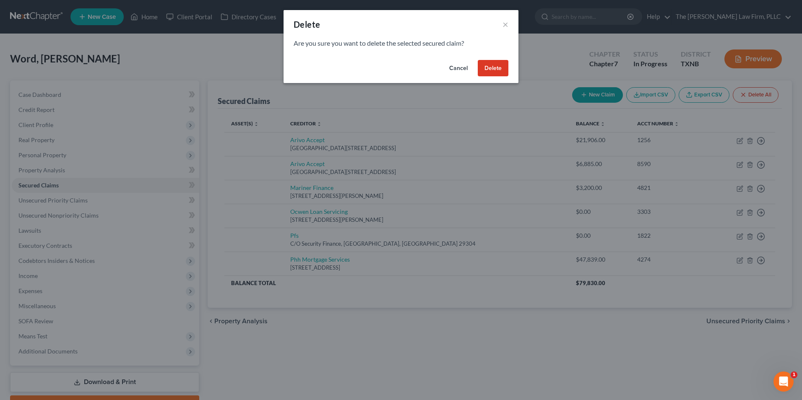
click at [491, 67] on button "Delete" at bounding box center [493, 68] width 31 height 17
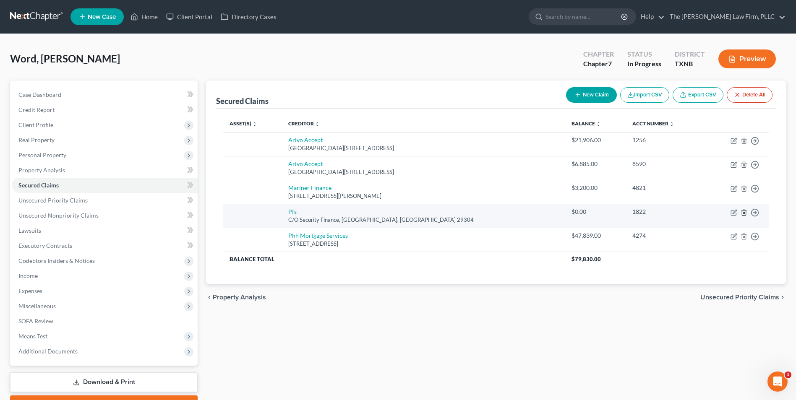
click at [744, 212] on icon "button" at bounding box center [743, 212] width 7 height 7
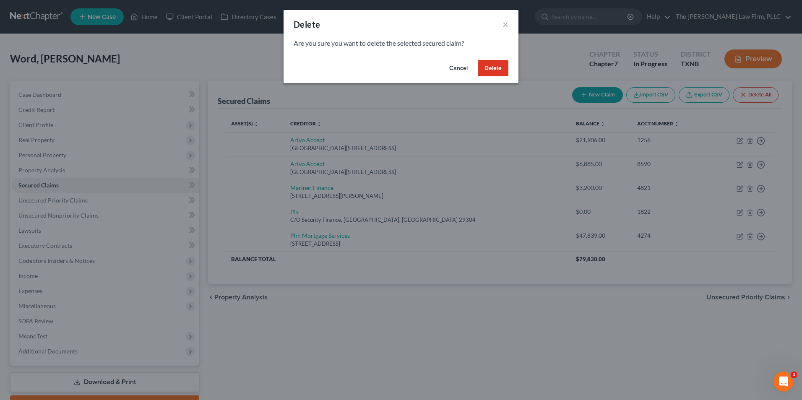
click at [499, 69] on button "Delete" at bounding box center [493, 68] width 31 height 17
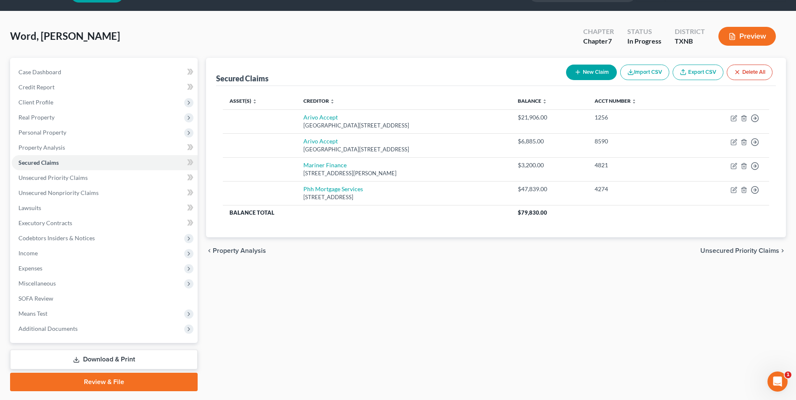
scroll to position [31, 0]
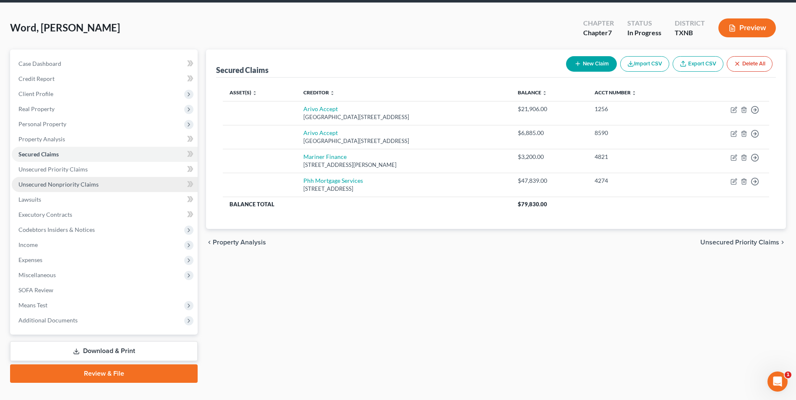
click at [59, 185] on span "Unsecured Nonpriority Claims" at bounding box center [58, 184] width 80 height 7
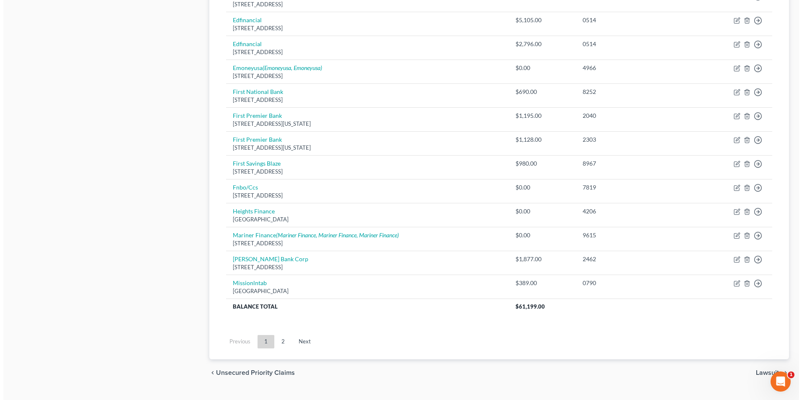
scroll to position [551, 0]
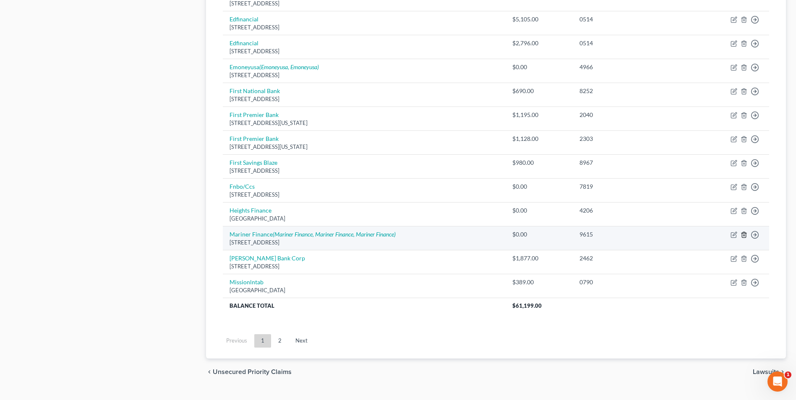
click at [744, 236] on line "button" at bounding box center [744, 235] width 0 height 2
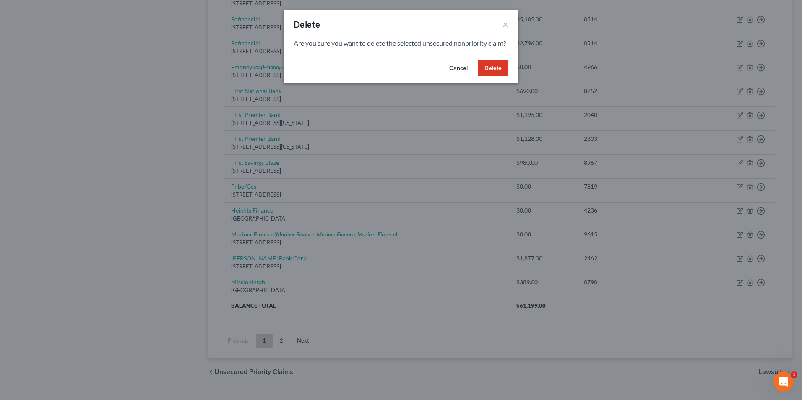
click at [493, 76] on button "Delete" at bounding box center [493, 68] width 31 height 17
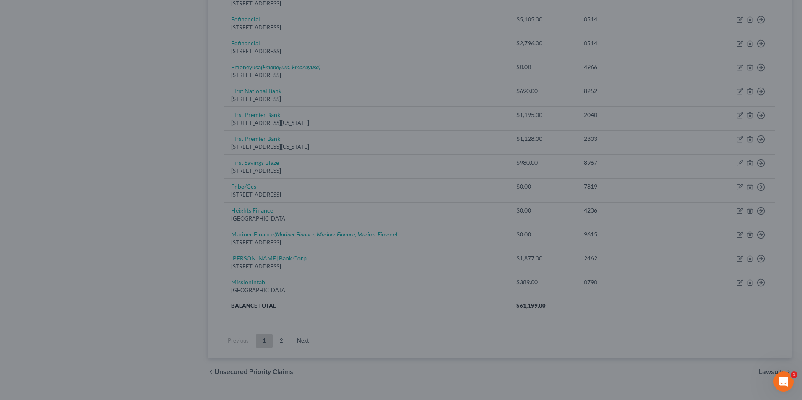
scroll to position [544, 0]
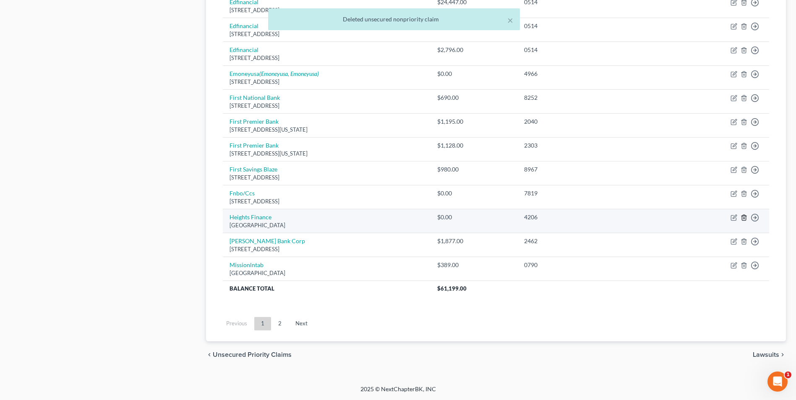
click at [745, 217] on icon "button" at bounding box center [743, 217] width 7 height 7
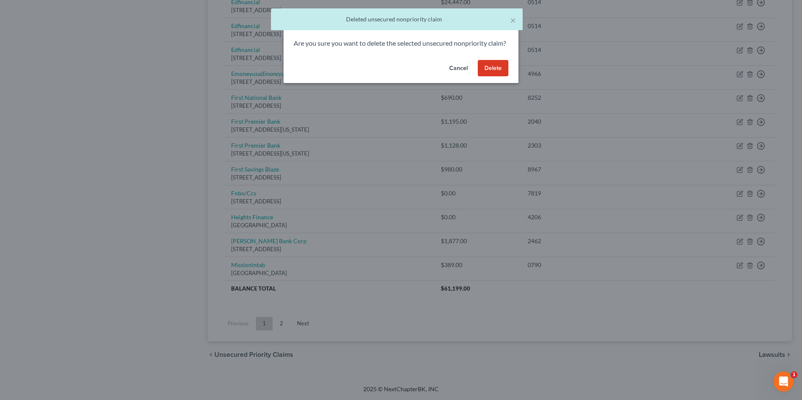
click at [497, 77] on button "Delete" at bounding box center [493, 68] width 31 height 17
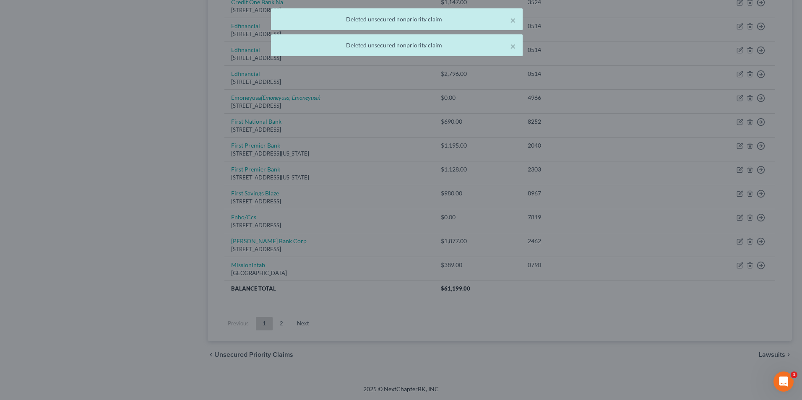
scroll to position [520, 0]
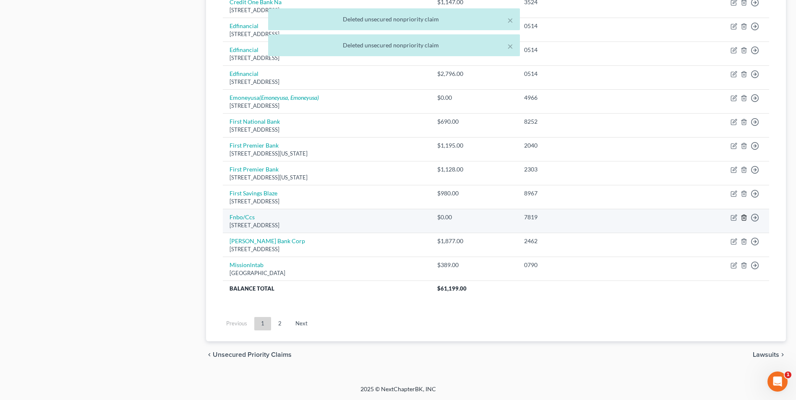
click at [745, 217] on icon "button" at bounding box center [743, 217] width 4 height 5
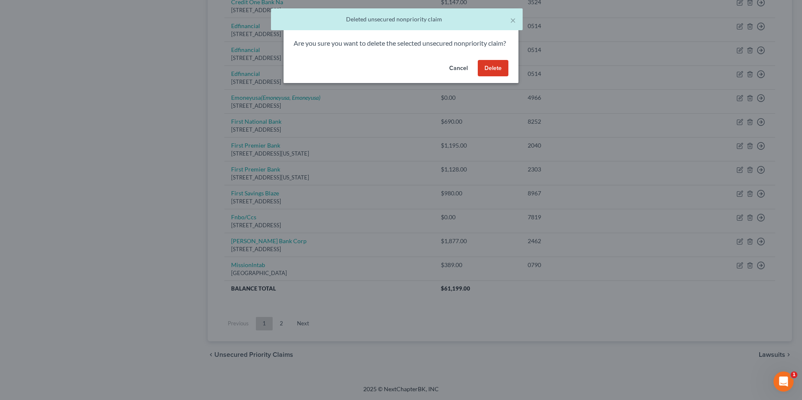
click at [496, 77] on button "Delete" at bounding box center [493, 68] width 31 height 17
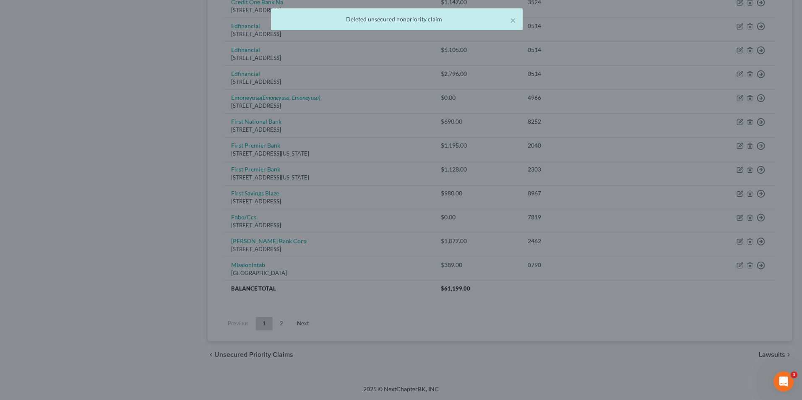
scroll to position [497, 0]
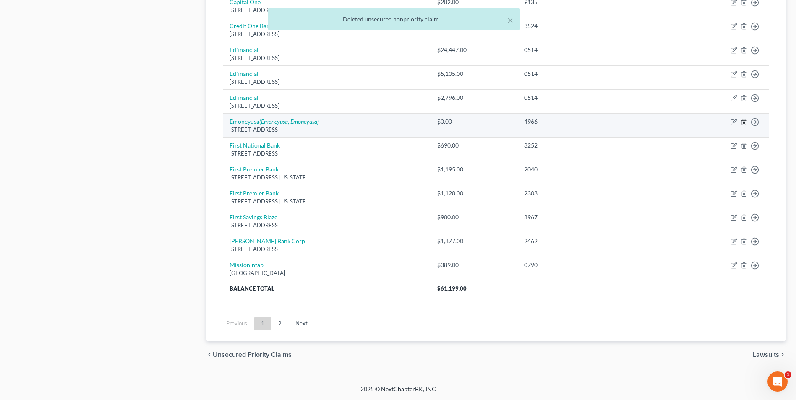
click at [744, 124] on icon "button" at bounding box center [743, 122] width 7 height 7
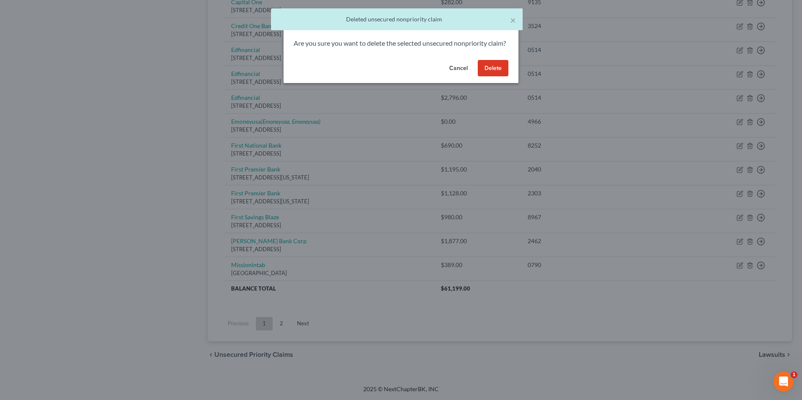
click at [494, 77] on button "Delete" at bounding box center [493, 68] width 31 height 17
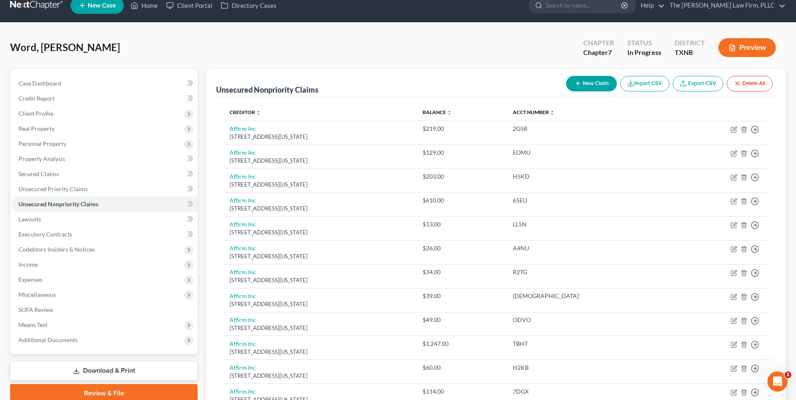
scroll to position [10, 0]
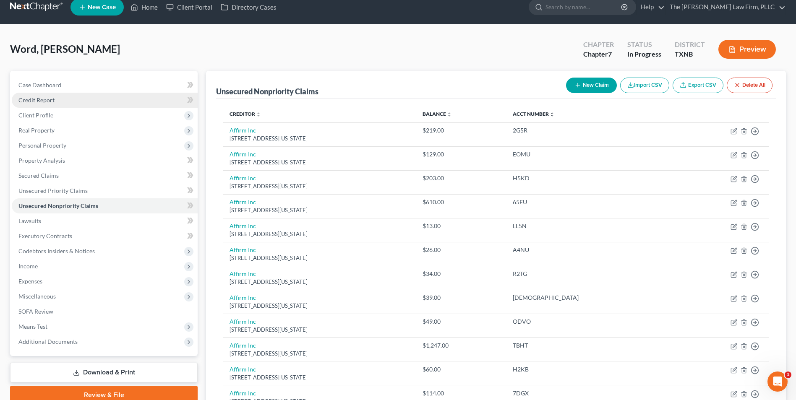
click at [38, 100] on span "Credit Report" at bounding box center [36, 99] width 36 height 7
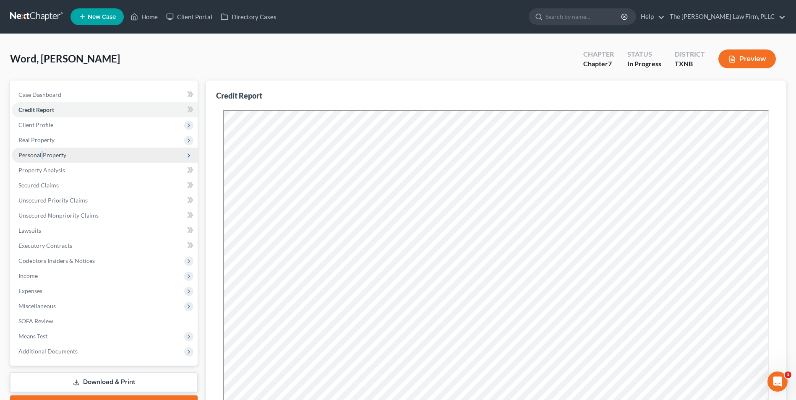
click at [42, 157] on span "Personal Property" at bounding box center [42, 154] width 48 height 7
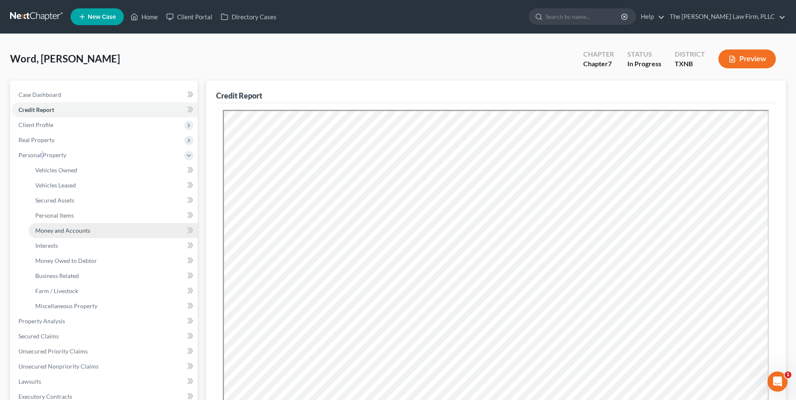
click at [77, 231] on span "Money and Accounts" at bounding box center [62, 230] width 55 height 7
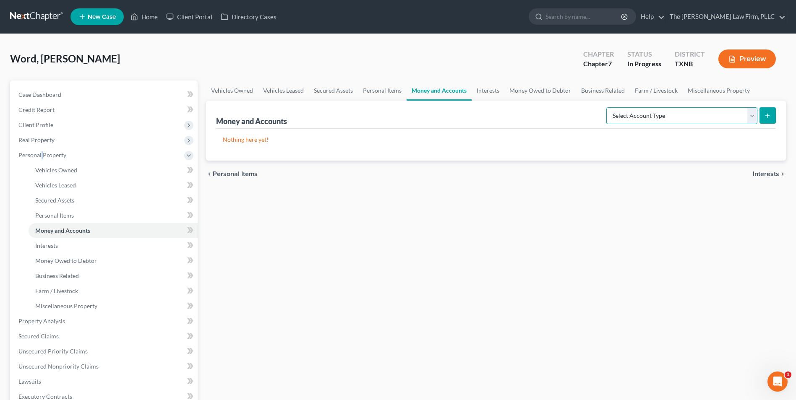
click at [752, 116] on select "Select Account Type Brokerage Cash on Hand Certificates of Deposit Checking Acc…" at bounding box center [681, 115] width 151 height 17
select select "checking"
click at [608, 107] on select "Select Account Type Brokerage Cash on Hand Certificates of Deposit Checking Acc…" at bounding box center [681, 115] width 151 height 17
click at [768, 116] on icon "submit" at bounding box center [767, 115] width 7 height 7
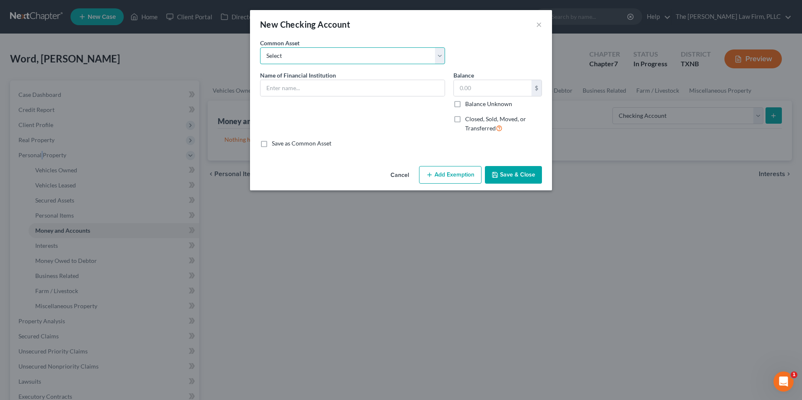
click at [442, 58] on select "Select Chase Bank" at bounding box center [352, 55] width 185 height 17
click at [469, 40] on div "Common Asset Select Chase Bank" at bounding box center [401, 55] width 290 height 32
click at [286, 91] on input "text" at bounding box center [352, 88] width 184 height 16
type input "Navy Federal"
type input "29.00"
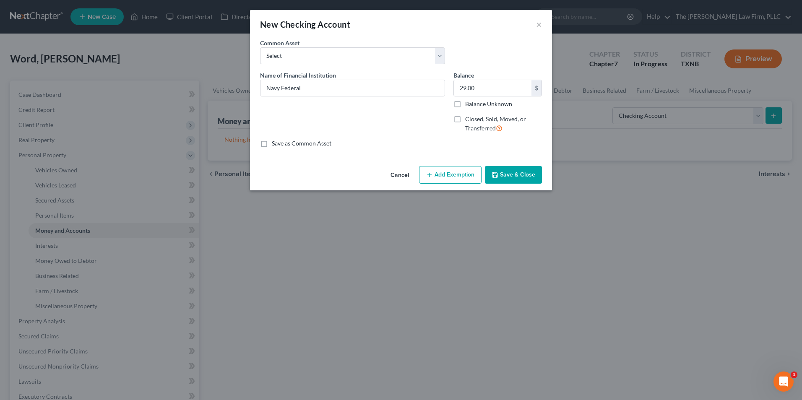
click at [272, 143] on label "Save as Common Asset" at bounding box center [302, 143] width 60 height 8
click at [275, 143] on input "Save as Common Asset" at bounding box center [277, 141] width 5 height 5
checkbox input "true"
click at [520, 174] on button "Save & Close" at bounding box center [513, 175] width 57 height 18
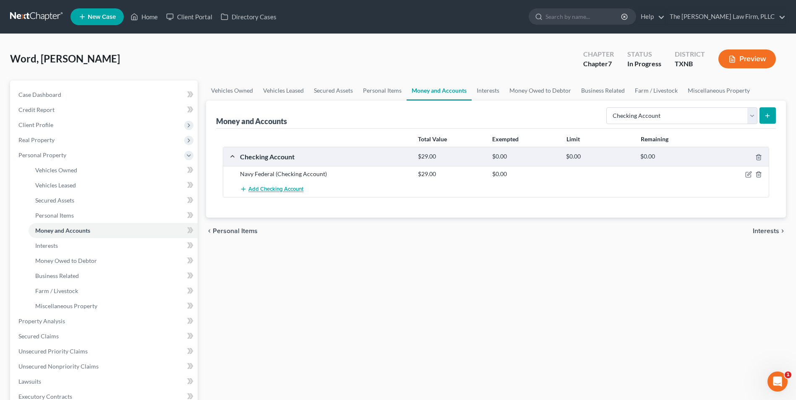
click at [261, 190] on span "Add Checking Account" at bounding box center [275, 189] width 55 height 7
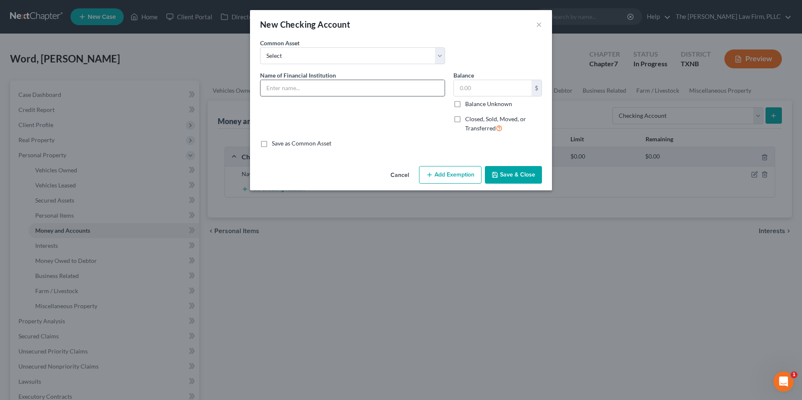
click at [292, 90] on input "text" at bounding box center [352, 88] width 184 height 16
type input "Bank of America"
click at [473, 88] on input "text" at bounding box center [493, 88] width 78 height 16
type input "33.25"
click at [272, 143] on label "Save as Common Asset" at bounding box center [302, 143] width 60 height 8
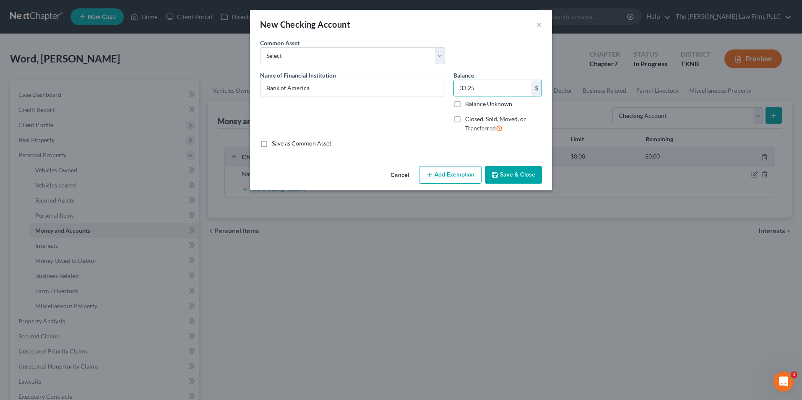
click at [275, 143] on input "Save as Common Asset" at bounding box center [277, 141] width 5 height 5
checkbox input "true"
click at [517, 176] on button "Save & Close" at bounding box center [513, 175] width 57 height 18
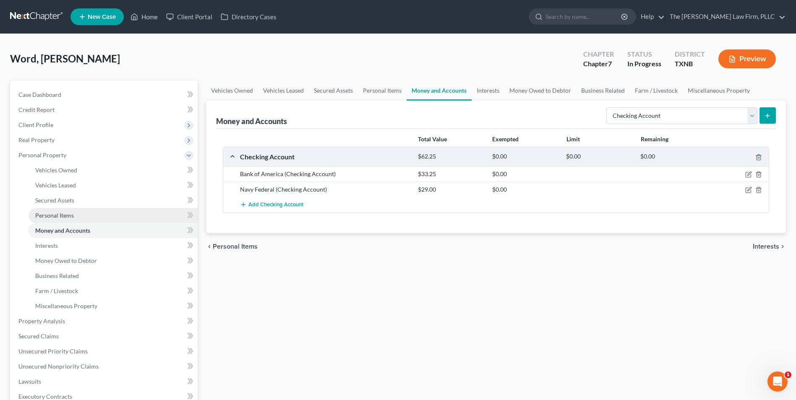
click at [58, 216] on span "Personal Items" at bounding box center [54, 215] width 39 height 7
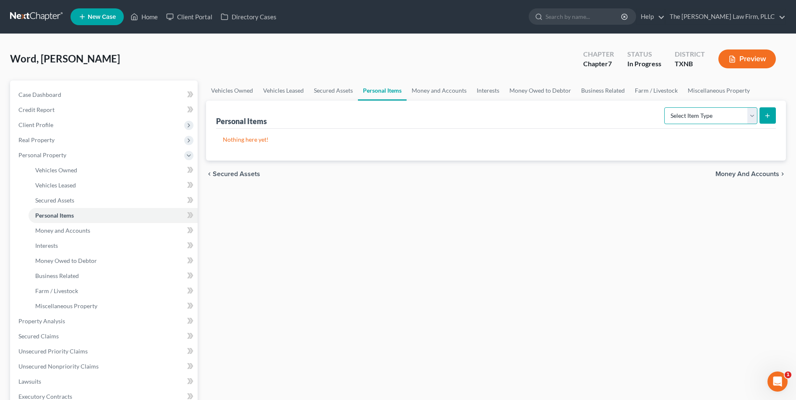
click at [752, 118] on select "Select Item Type Clothing Collectibles Of Value Electronics Firearms Household …" at bounding box center [710, 115] width 93 height 17
select select "clothing"
click at [665, 107] on select "Select Item Type Clothing Collectibles Of Value Electronics Firearms Household …" at bounding box center [710, 115] width 93 height 17
click at [766, 114] on icon "submit" at bounding box center [767, 115] width 7 height 7
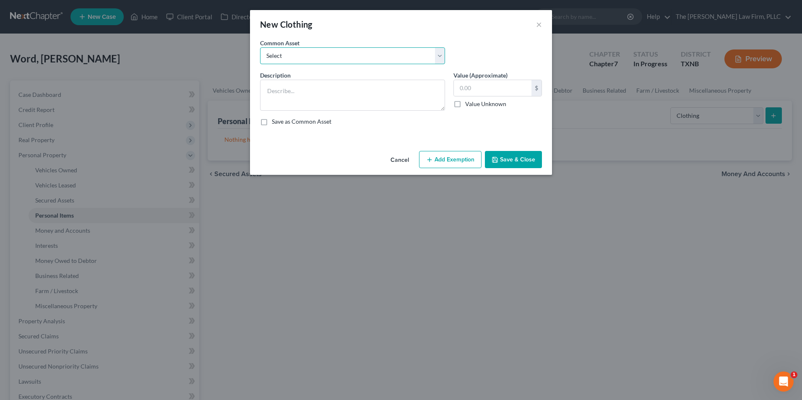
click at [441, 59] on select "Select Clothing and apparel. Old Clothing and apparel." at bounding box center [352, 55] width 185 height 17
select select "0"
click at [260, 47] on select "Select Clothing and apparel. Old Clothing and apparel." at bounding box center [352, 55] width 185 height 17
type textarea "Clothing and apparel."
click at [463, 90] on input "500.00" at bounding box center [493, 88] width 78 height 16
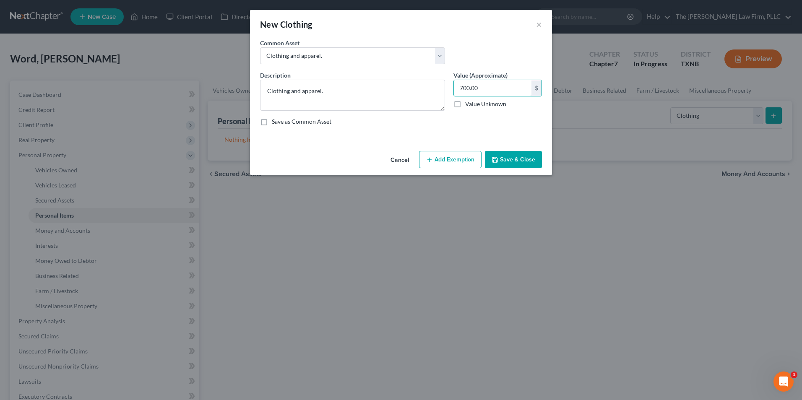
type input "700.00"
click at [272, 123] on label "Save as Common Asset" at bounding box center [302, 121] width 60 height 8
click at [275, 123] on input "Save as Common Asset" at bounding box center [277, 119] width 5 height 5
checkbox input "true"
click at [515, 161] on button "Save & Close" at bounding box center [513, 160] width 57 height 18
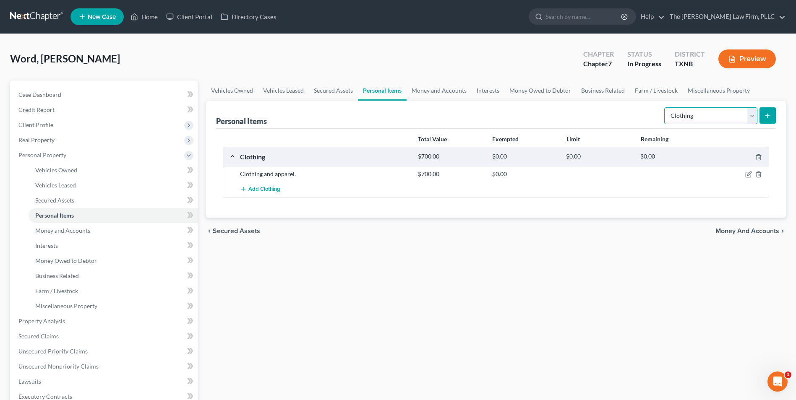
click at [752, 118] on select "Select Item Type Clothing Collectibles Of Value Electronics Firearms Household …" at bounding box center [710, 115] width 93 height 17
select select "jewelry"
click at [665, 107] on select "Select Item Type Clothing Collectibles Of Value Electronics Firearms Household …" at bounding box center [710, 115] width 93 height 17
click at [769, 118] on icon "submit" at bounding box center [767, 115] width 7 height 7
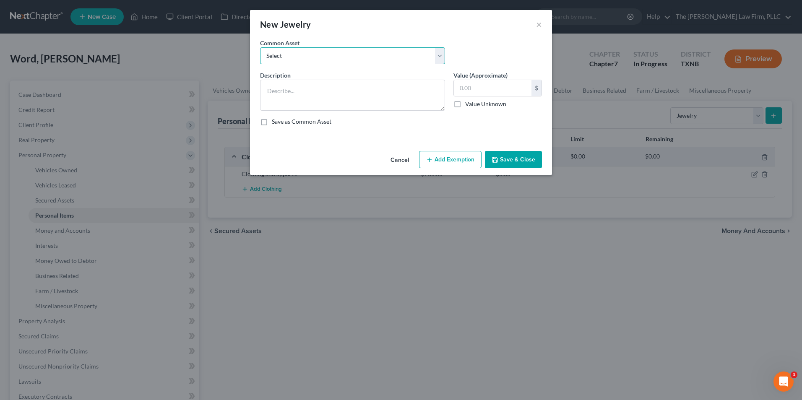
click at [439, 57] on select "Select Watches Costume jewelry and Jewelry Exercise Equipment Jewelry" at bounding box center [352, 55] width 185 height 17
select select "3"
click at [260, 47] on select "Select Watches Costume jewelry and Jewelry Exercise Equipment Jewelry" at bounding box center [352, 55] width 185 height 17
type textarea "Jewelry"
type input "500.00"
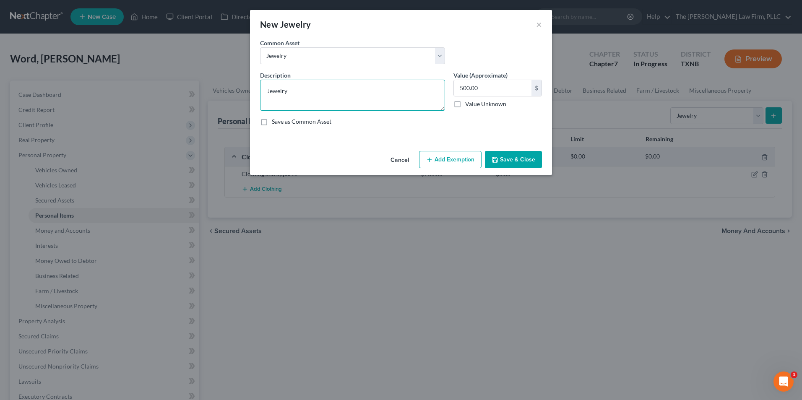
click at [311, 91] on textarea "Jewelry" at bounding box center [352, 95] width 185 height 31
type textarea "Jewelry"
type input "600.00"
click at [517, 160] on button "Save & Close" at bounding box center [513, 160] width 57 height 18
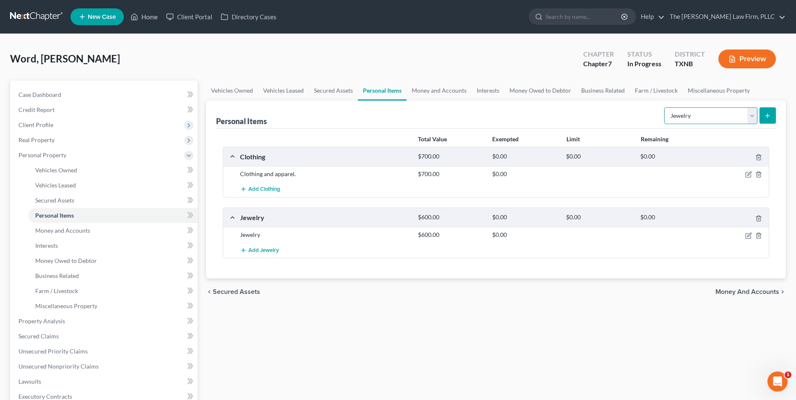
click at [750, 120] on select "Select Item Type Clothing Collectibles Of Value Electronics Firearms Household …" at bounding box center [710, 115] width 93 height 17
select select "household_goods"
click at [665, 107] on select "Select Item Type Clothing Collectibles Of Value Electronics Firearms Household …" at bounding box center [710, 115] width 93 height 17
click at [767, 120] on button "submit" at bounding box center [767, 115] width 16 height 16
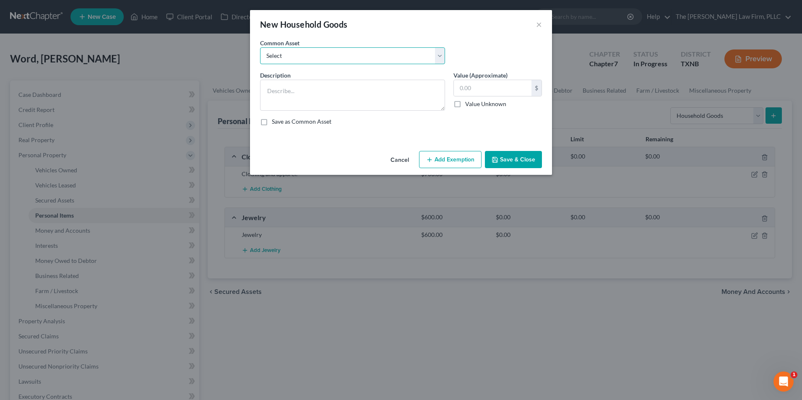
click at [442, 58] on select "Select Couches, Beds, Chairs, Tables Couches, Beds, Chairs, Tables Appliances, …" at bounding box center [352, 55] width 185 height 17
click at [482, 28] on div "New Household Goods ×" at bounding box center [401, 24] width 302 height 29
click at [281, 89] on textarea at bounding box center [352, 95] width 185 height 31
type textarea "F"
type textarea "D"
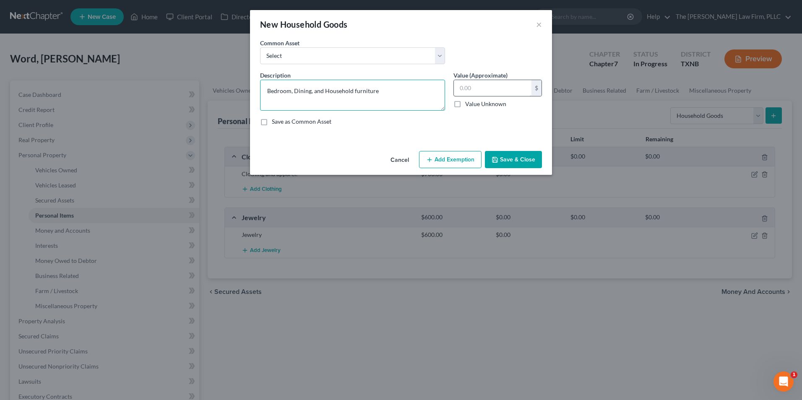
type textarea "Bedroom, Dining, and Household furniture"
click at [477, 89] on input "text" at bounding box center [493, 88] width 78 height 16
type input "1,500.00"
click at [522, 162] on button "Save & Close" at bounding box center [513, 160] width 57 height 18
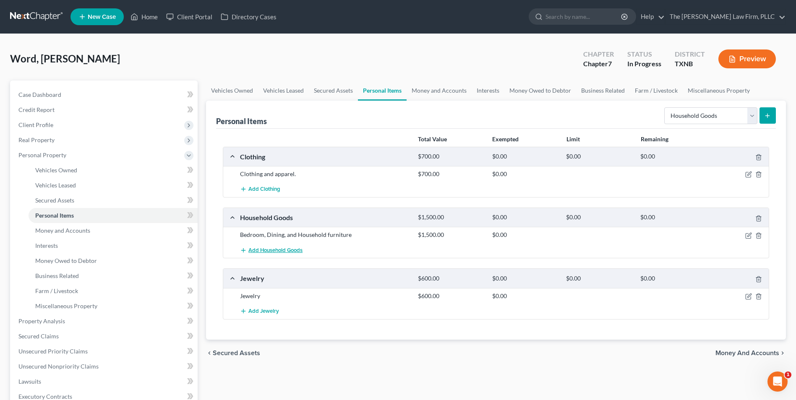
click at [242, 250] on line "button" at bounding box center [244, 250] width 4 height 0
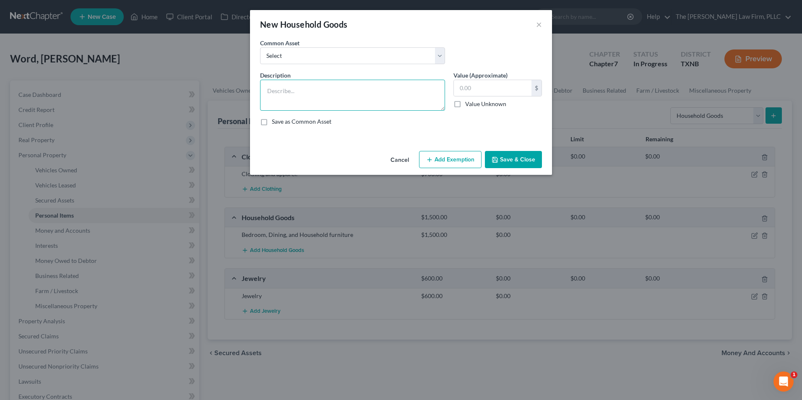
click at [273, 88] on textarea at bounding box center [352, 95] width 185 height 31
type textarea "Televisions, Washer, and Dryer."
click at [471, 89] on input "text" at bounding box center [493, 88] width 78 height 16
type input "2,000.00"
click at [516, 162] on button "Save & Close" at bounding box center [513, 160] width 57 height 18
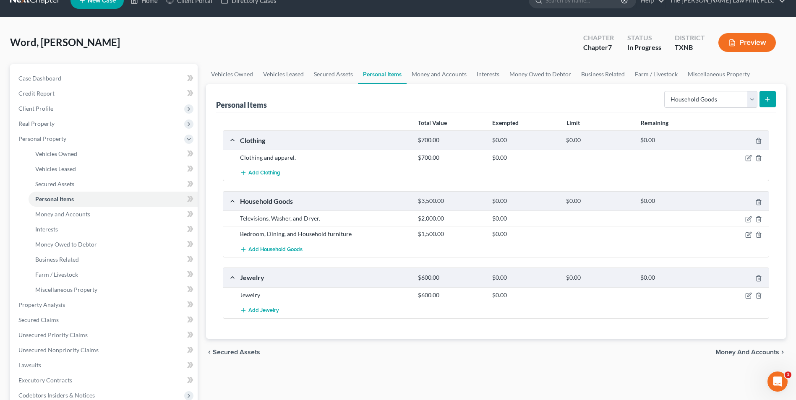
scroll to position [11, 0]
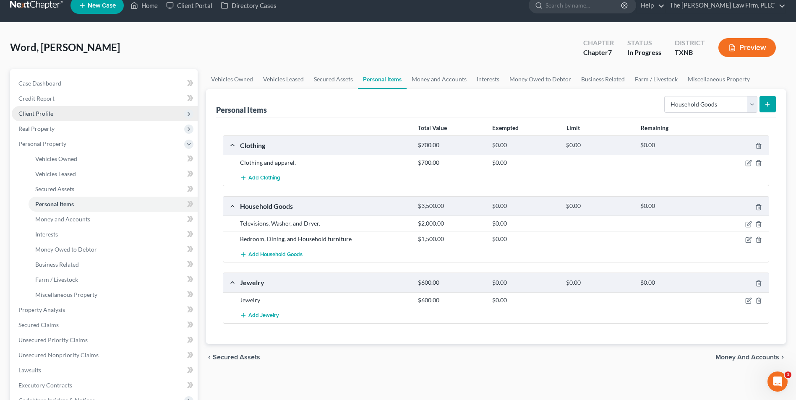
click at [34, 116] on span "Client Profile" at bounding box center [35, 113] width 35 height 7
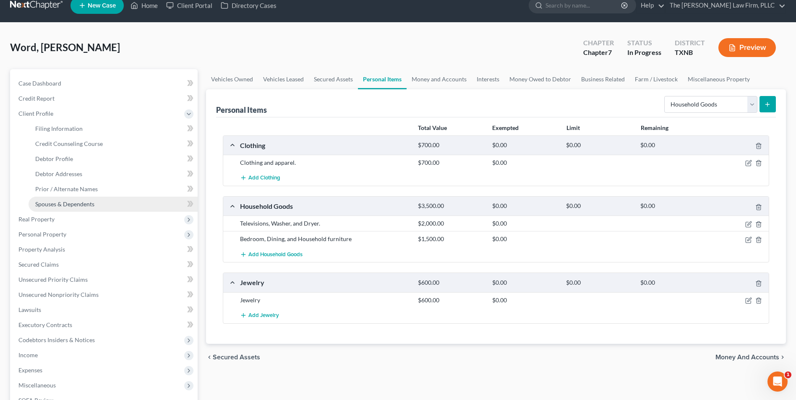
click at [58, 203] on span "Spouses & Dependents" at bounding box center [64, 203] width 59 height 7
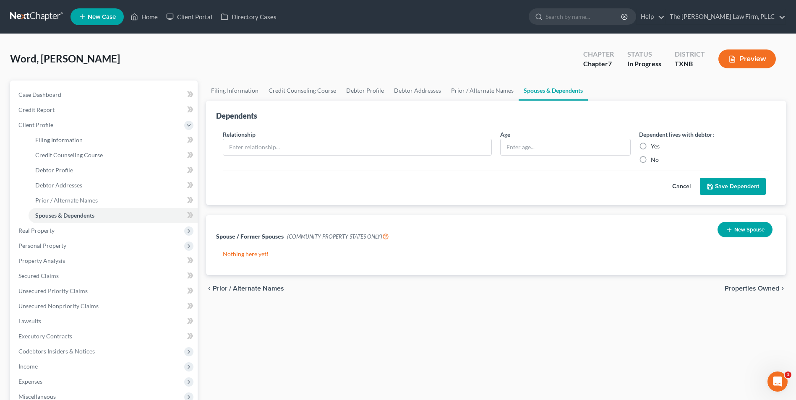
click at [734, 230] on button "New Spouse" at bounding box center [744, 230] width 55 height 16
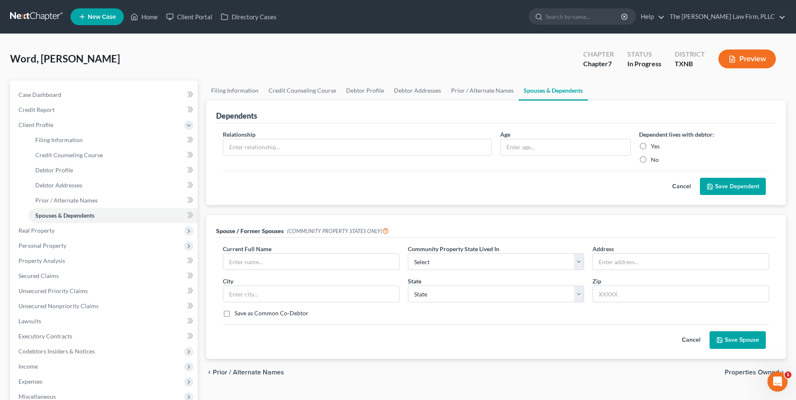
click at [793, 163] on div "Word, [PERSON_NAME] Upgraded Chapter Chapter 7 Status In [GEOGRAPHIC_DATA] [GEO…" at bounding box center [398, 277] width 796 height 487
click at [43, 230] on span "Real Property" at bounding box center [36, 230] width 36 height 7
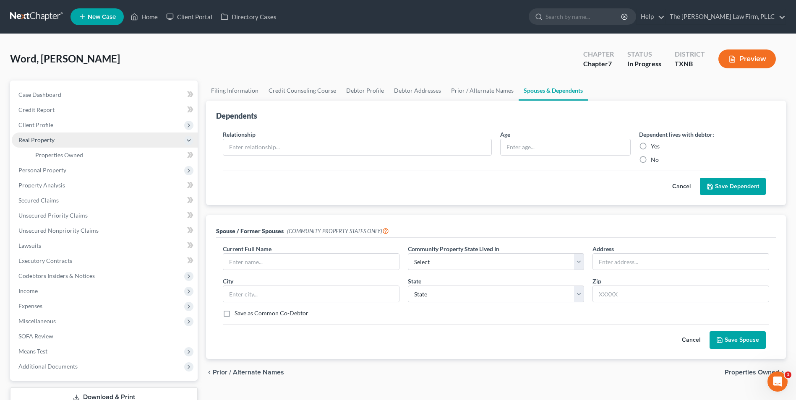
click at [42, 141] on span "Real Property" at bounding box center [36, 139] width 36 height 7
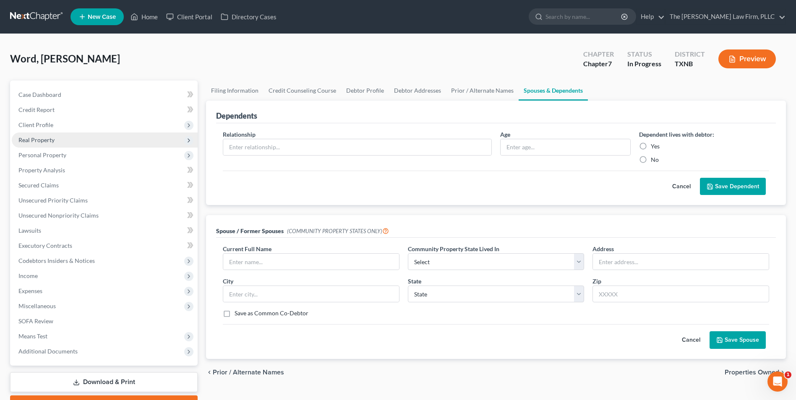
click at [42, 141] on span "Real Property" at bounding box center [36, 139] width 36 height 7
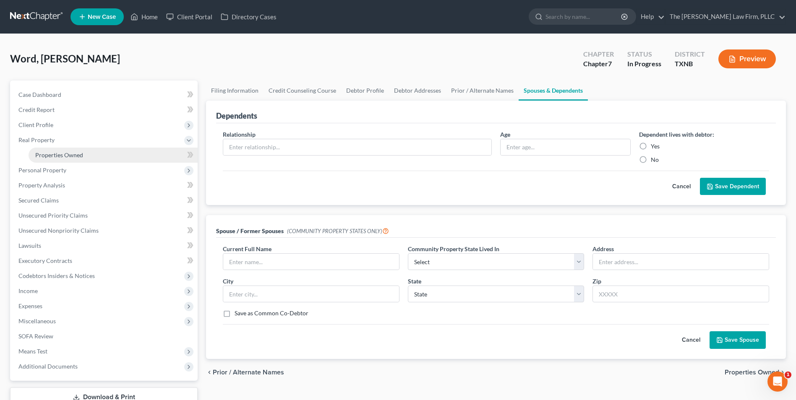
click at [55, 156] on span "Properties Owned" at bounding box center [59, 154] width 48 height 7
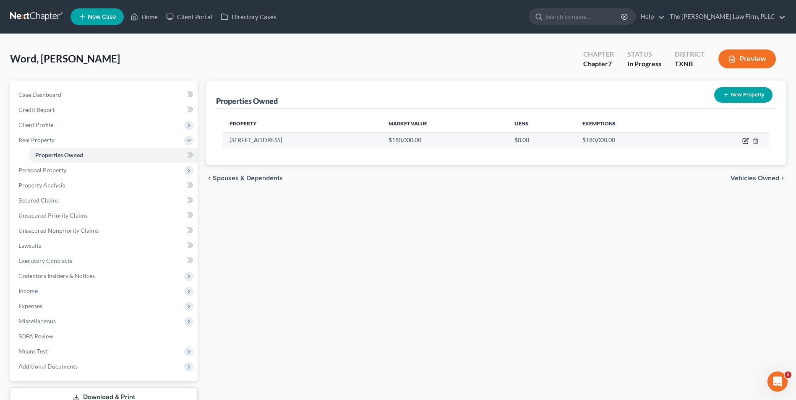
click at [743, 143] on icon "button" at bounding box center [744, 141] width 5 height 5
select select "45"
select select "0"
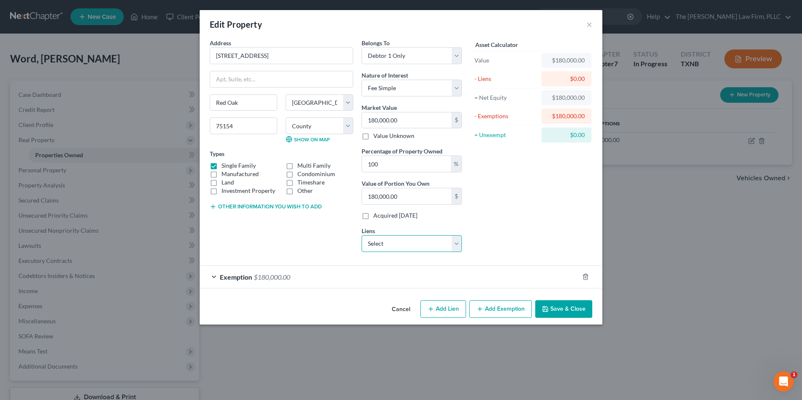
click at [458, 244] on select "Select Phh Mortgage Services - $47,839.00 Arivo Accept - $21,906.00 Arivo Accep…" at bounding box center [411, 243] width 100 height 17
select select "0"
click at [361, 235] on select "Select Phh Mortgage Services - $47,839.00 Arivo Accept - $21,906.00 Arivo Accep…" at bounding box center [411, 243] width 100 height 17
select select
select select "33"
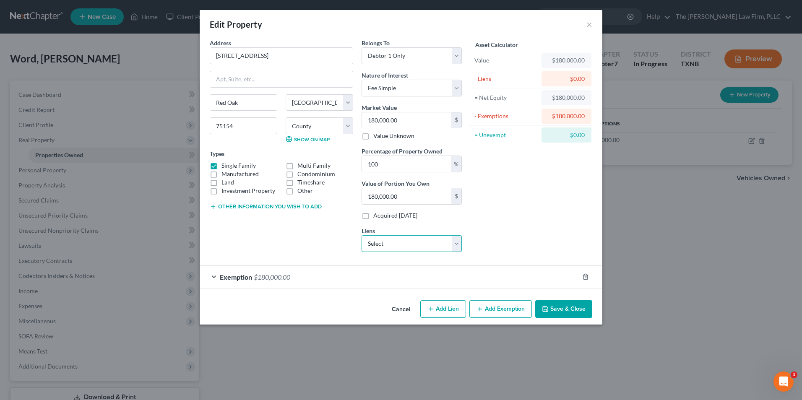
select select "0"
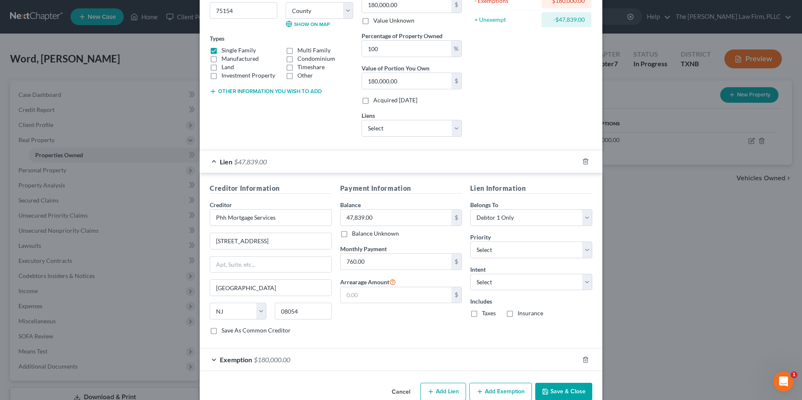
scroll to position [133, 0]
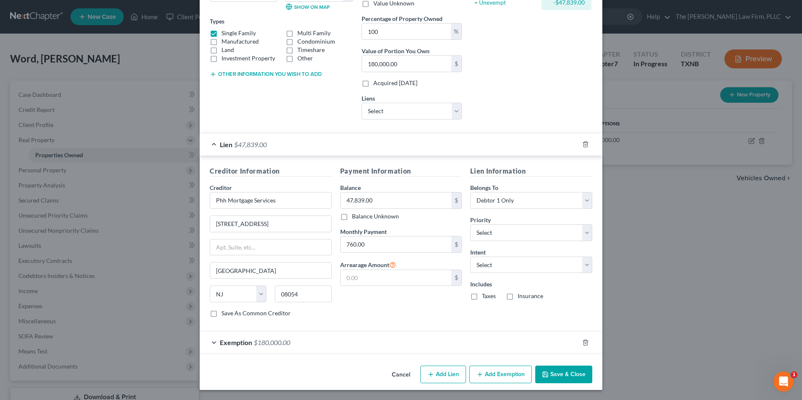
click at [221, 313] on label "Save As Common Creditor" at bounding box center [255, 313] width 69 height 8
click at [225, 313] on input "Save As Common Creditor" at bounding box center [227, 311] width 5 height 5
click at [557, 377] on button "Save & Close" at bounding box center [563, 375] width 57 height 18
checkbox input "false"
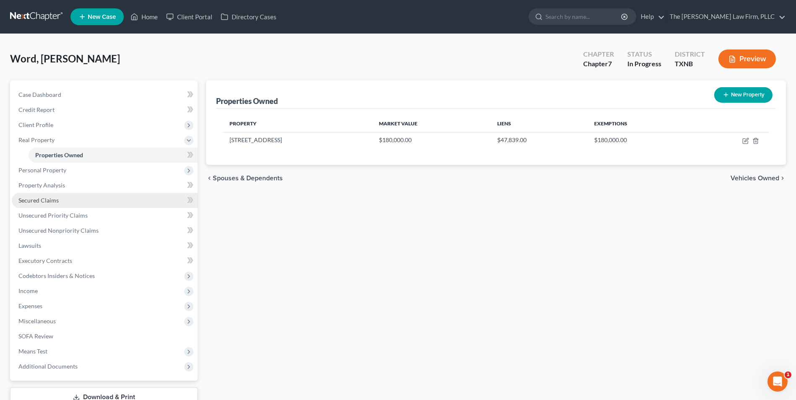
click at [29, 203] on span "Secured Claims" at bounding box center [38, 200] width 40 height 7
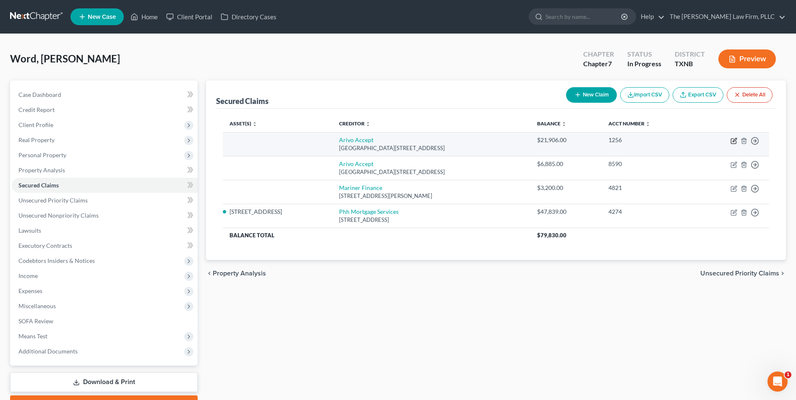
click at [733, 143] on icon "button" at bounding box center [733, 141] width 7 height 7
select select "46"
select select "0"
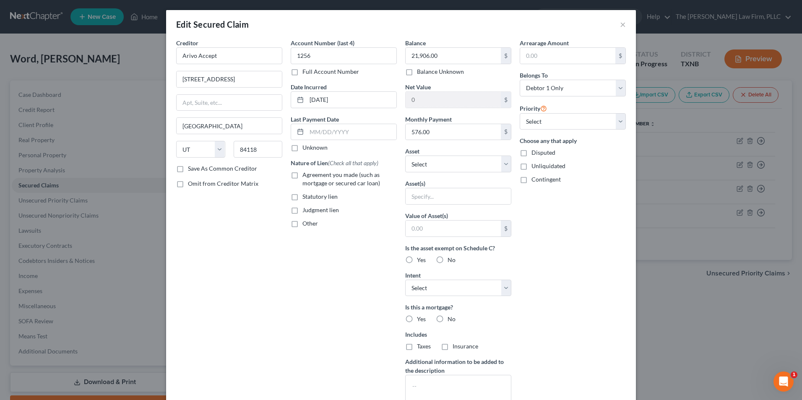
click at [188, 168] on label "Save As Common Creditor" at bounding box center [222, 168] width 69 height 8
click at [191, 168] on input "Save As Common Creditor" at bounding box center [193, 166] width 5 height 5
checkbox input "true"
click at [503, 167] on select "Select Other Multiple Assets [STREET_ADDRESS] - $180000.0 Bank of America (Chec…" at bounding box center [458, 164] width 106 height 17
click at [614, 157] on div "Choose any that apply Disputed Unliquidated Contingent" at bounding box center [573, 159] width 106 height 47
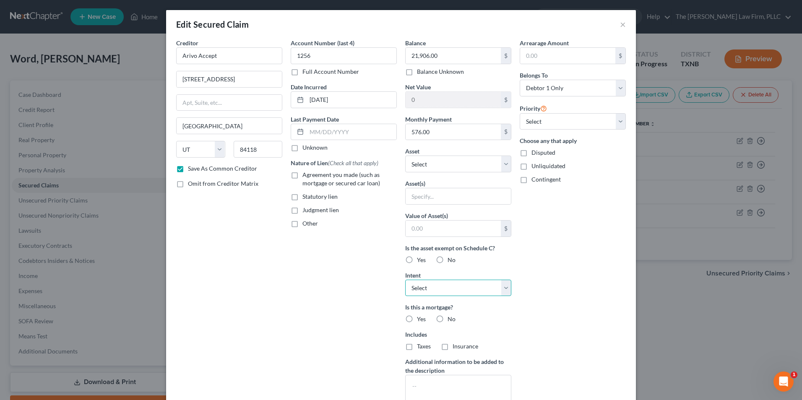
click at [504, 292] on select "Select Surrender Redeem Reaffirm Avoid Other" at bounding box center [458, 288] width 106 height 17
select select "0"
click at [405, 280] on select "Select Surrender Redeem Reaffirm Avoid Other" at bounding box center [458, 288] width 106 height 17
click at [447, 317] on label "No" at bounding box center [451, 319] width 8 height 8
click at [451, 317] on input "No" at bounding box center [453, 317] width 5 height 5
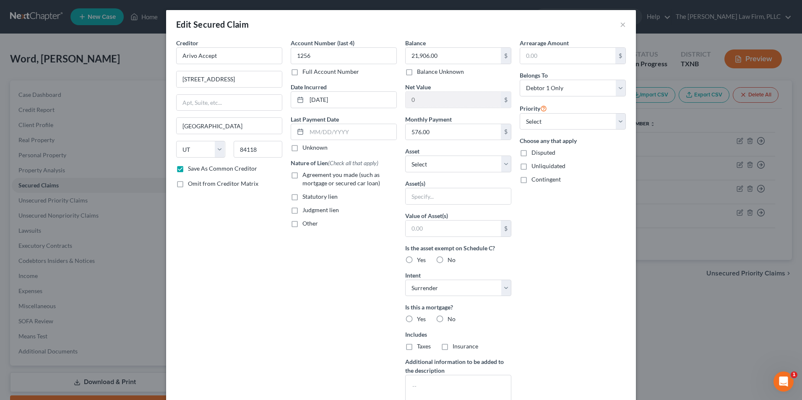
radio input "true"
click at [447, 347] on label "No" at bounding box center [451, 346] width 8 height 8
click at [451, 347] on input "No" at bounding box center [453, 344] width 5 height 5
radio input "true"
click at [447, 261] on label "No" at bounding box center [451, 260] width 8 height 8
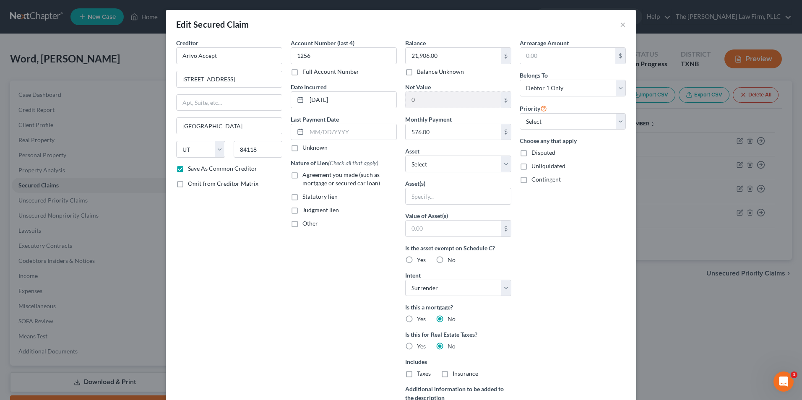
click at [451, 261] on input "No" at bounding box center [453, 258] width 5 height 5
radio input "true"
click at [617, 126] on select "Select 1st 2nd 3rd 4th 5th 6th 7th 8th 9th 10th 11th 12th 13th 14th 15th 16th 1…" at bounding box center [573, 121] width 106 height 17
select select "0"
click at [520, 113] on select "Select 1st 2nd 3rd 4th 5th 6th 7th 8th 9th 10th 11th 12th 13th 14th 15th 16th 1…" at bounding box center [573, 121] width 106 height 17
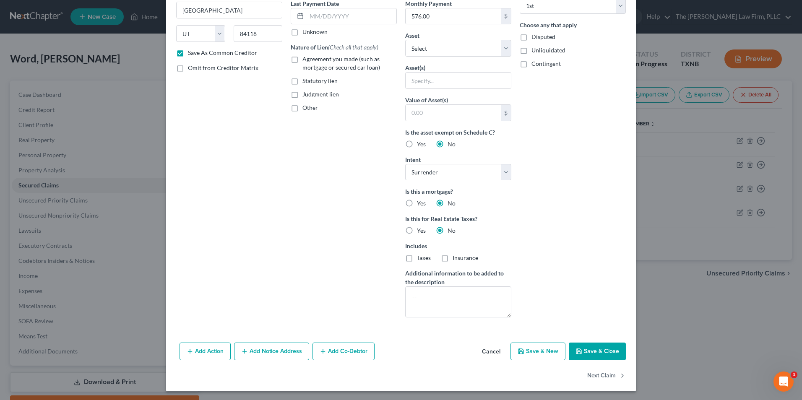
scroll to position [117, 0]
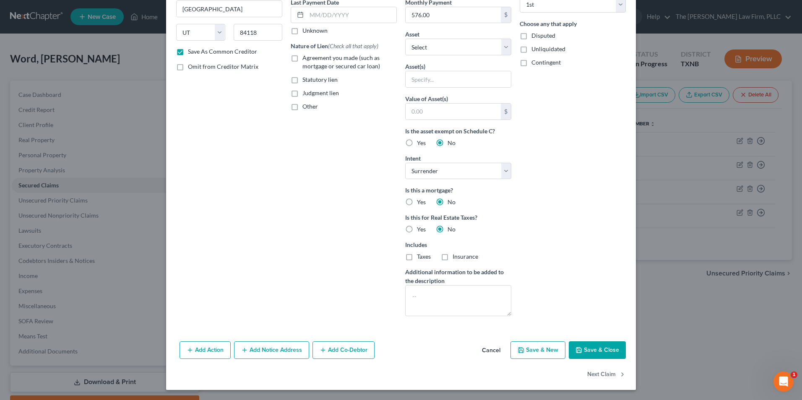
click at [593, 347] on button "Save & Close" at bounding box center [597, 350] width 57 height 18
checkbox input "false"
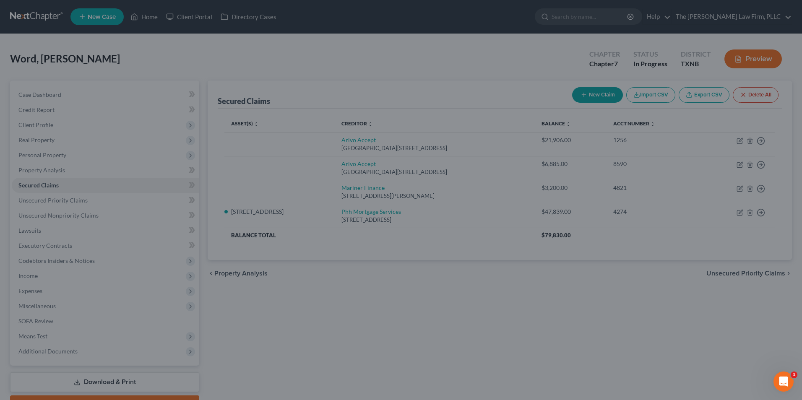
scroll to position [25, 0]
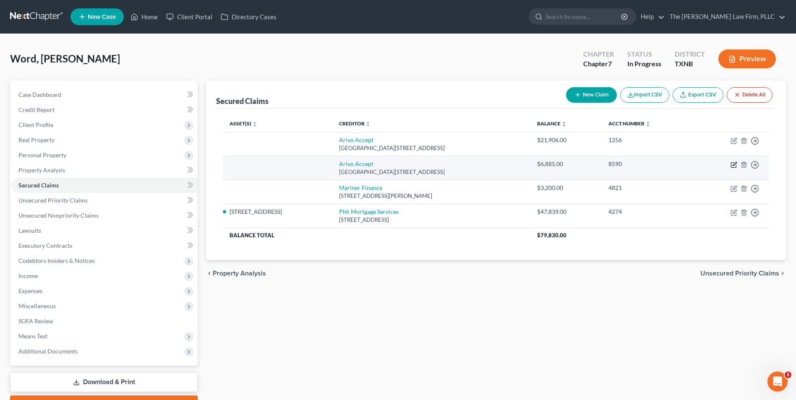
click at [733, 165] on icon "button" at bounding box center [733, 164] width 7 height 7
select select "46"
select select "0"
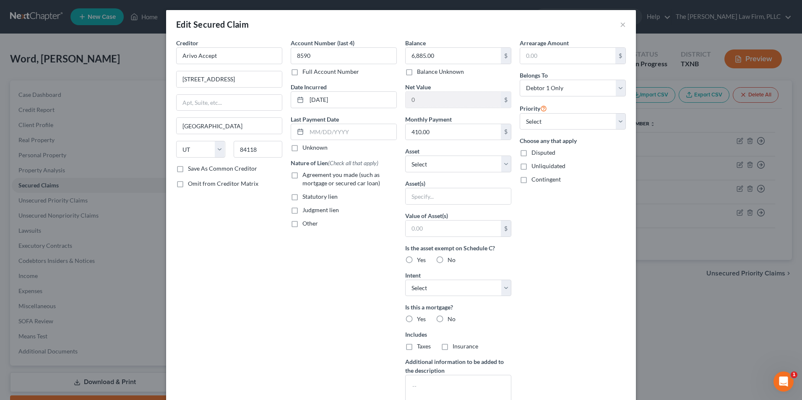
click at [188, 170] on label "Save As Common Creditor" at bounding box center [222, 168] width 69 height 8
click at [191, 170] on input "Save As Common Creditor" at bounding box center [193, 166] width 5 height 5
checkbox input "true"
click at [504, 164] on select "Select Other Multiple Assets [STREET_ADDRESS] - $180000.0 Bank of America (Chec…" at bounding box center [458, 164] width 106 height 17
click at [622, 351] on div "Arrearage Amount $ Belongs To * Select Debtor 1 Only Debtor 2 Only Debtor 1 And…" at bounding box center [572, 226] width 114 height 374
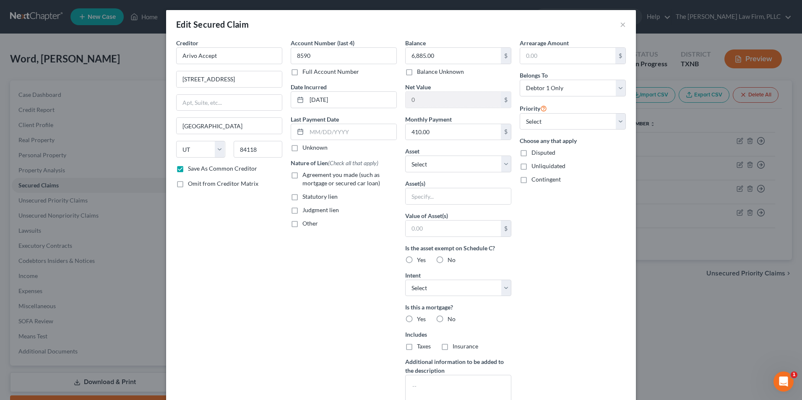
click at [417, 260] on label "Yes" at bounding box center [421, 260] width 9 height 8
click at [420, 260] on input "Yes" at bounding box center [422, 258] width 5 height 5
radio input "true"
click at [503, 293] on select "Select Surrender Redeem Reaffirm Avoid Other" at bounding box center [458, 288] width 106 height 17
select select "2"
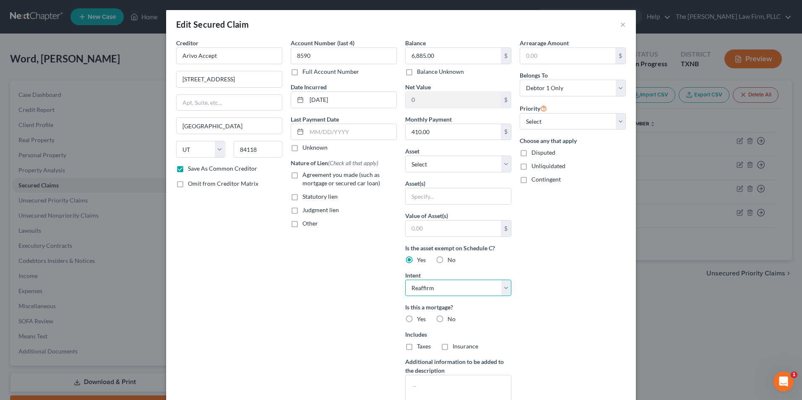
click at [405, 280] on select "Select Surrender Redeem Reaffirm Avoid Other" at bounding box center [458, 288] width 106 height 17
click at [447, 319] on label "No" at bounding box center [451, 319] width 8 height 8
click at [451, 319] on input "No" at bounding box center [453, 317] width 5 height 5
radio input "true"
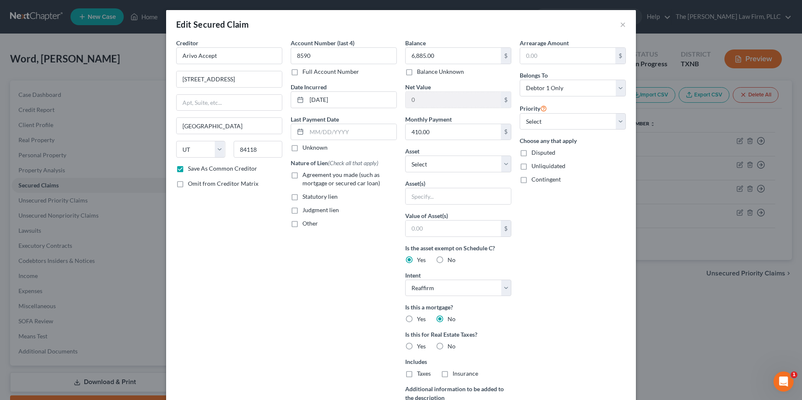
click at [447, 345] on label "No" at bounding box center [451, 346] width 8 height 8
click at [451, 345] on input "No" at bounding box center [453, 344] width 5 height 5
radio input "true"
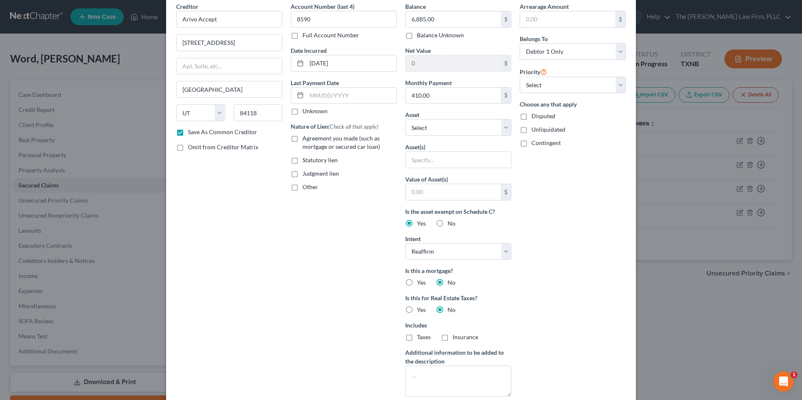
scroll to position [41, 0]
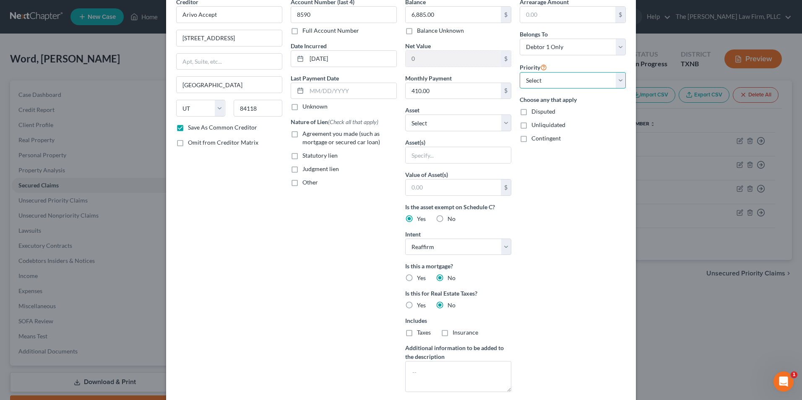
click at [620, 82] on select "Select 1st 2nd 3rd 4th 5th 6th 7th 8th 9th 10th 11th 12th 13th 14th 15th 16th 1…" at bounding box center [573, 80] width 106 height 17
select select "0"
click at [520, 72] on select "Select 1st 2nd 3rd 4th 5th 6th 7th 8th 9th 10th 11th 12th 13th 14th 15th 16th 1…" at bounding box center [573, 80] width 106 height 17
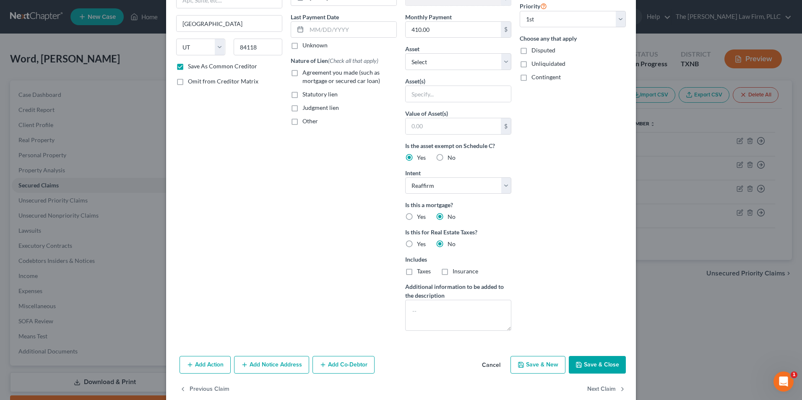
scroll to position [117, 0]
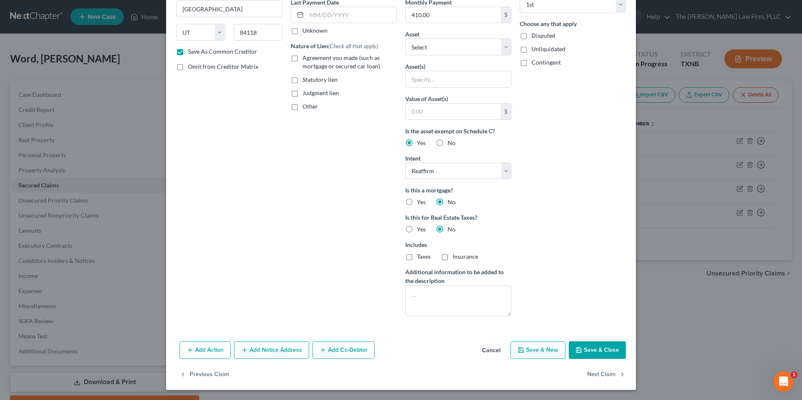
click at [594, 348] on button "Save & Close" at bounding box center [597, 350] width 57 height 18
checkbox input "false"
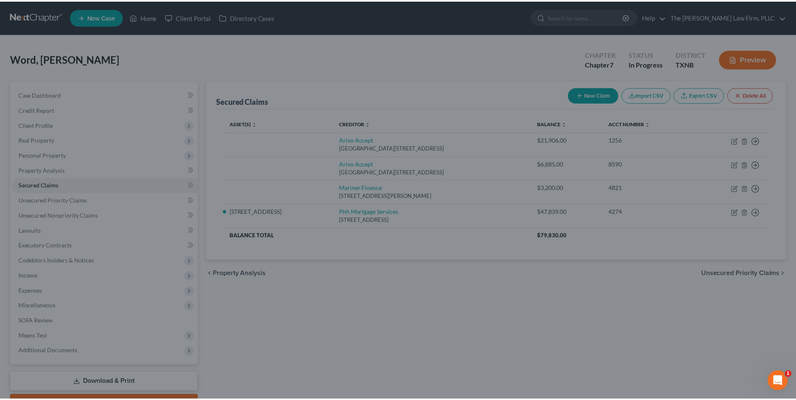
scroll to position [25, 0]
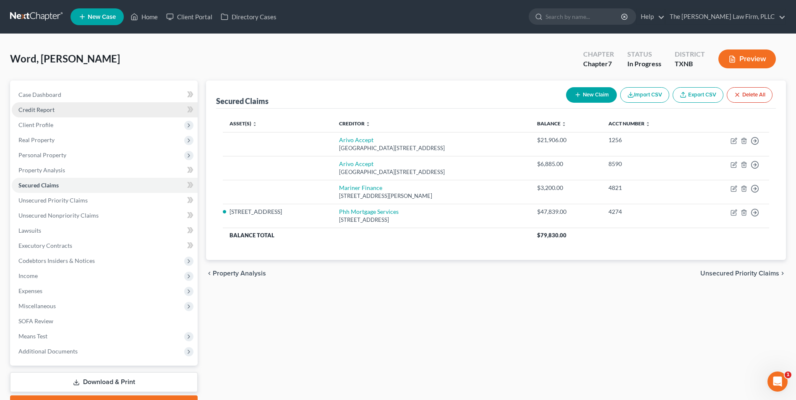
click at [60, 111] on link "Credit Report" at bounding box center [105, 109] width 186 height 15
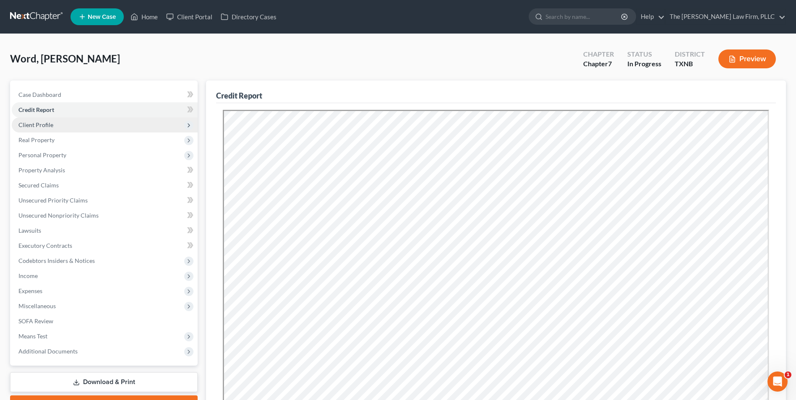
click at [27, 125] on span "Client Profile" at bounding box center [35, 124] width 35 height 7
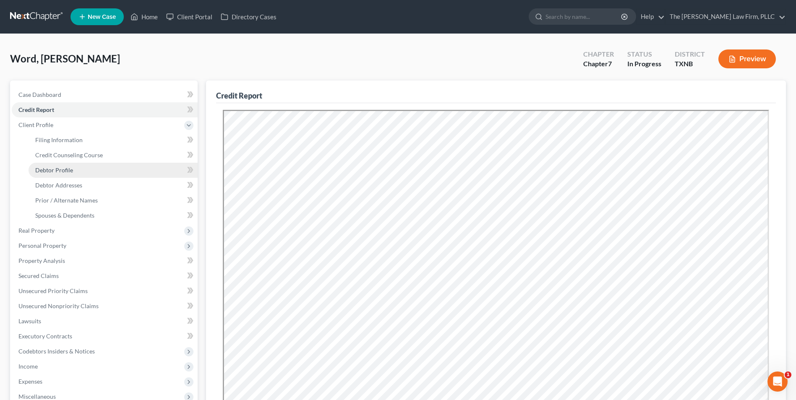
click at [55, 169] on span "Debtor Profile" at bounding box center [54, 169] width 38 height 7
select select "0"
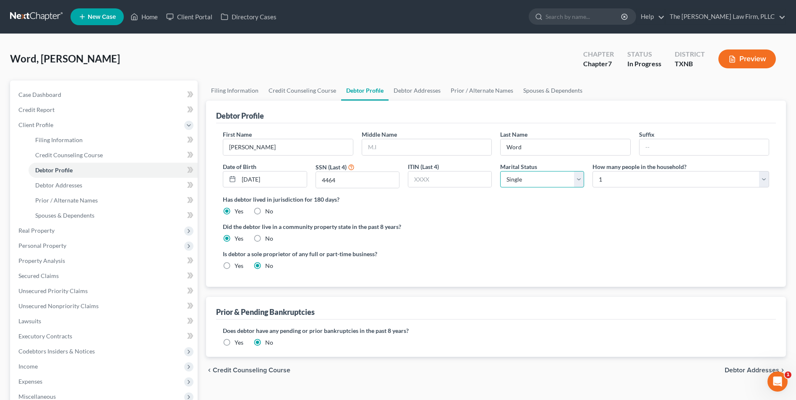
click at [578, 182] on select "Select Single Married Separated Divorced Widowed" at bounding box center [542, 179] width 84 height 17
select select "1"
click at [500, 171] on select "Select Single Married Separated Divorced Widowed" at bounding box center [542, 179] width 84 height 17
click at [71, 216] on span "Spouses & Dependents" at bounding box center [64, 215] width 59 height 7
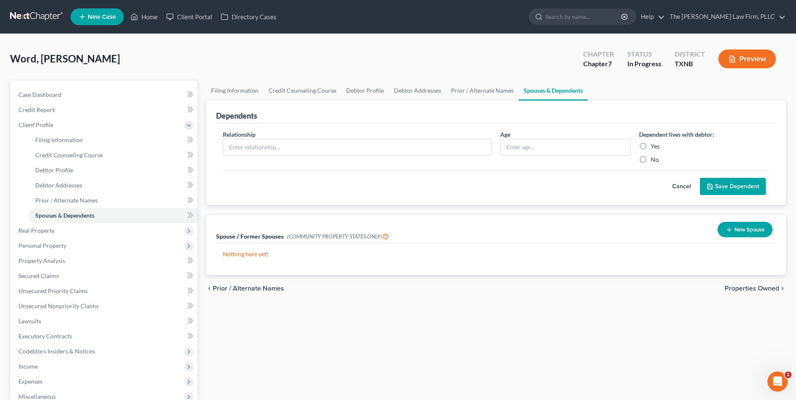
click at [736, 231] on button "New Spouse" at bounding box center [744, 230] width 55 height 16
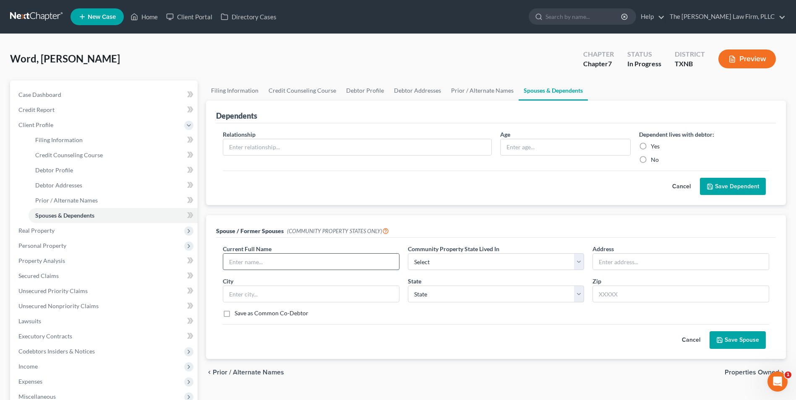
click at [280, 260] on input "text" at bounding box center [311, 262] width 176 height 16
type input "[PERSON_NAME]"
click at [582, 263] on select "Select AZ CA GU ID LA NV NM PR [GEOGRAPHIC_DATA] [GEOGRAPHIC_DATA] [GEOGRAPHIC_…" at bounding box center [496, 261] width 177 height 17
select select "8"
click at [408, 253] on select "Select AZ CA GU ID LA NV NM PR [GEOGRAPHIC_DATA] [GEOGRAPHIC_DATA] [GEOGRAPHIC_…" at bounding box center [496, 261] width 177 height 17
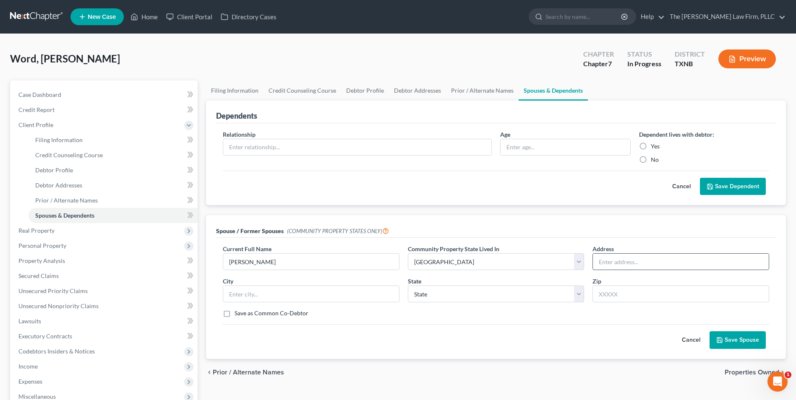
click at [629, 259] on input "text" at bounding box center [681, 262] width 176 height 16
type input "[STREET_ADDRESS]"
type input "[PERSON_NAME][GEOGRAPHIC_DATA]"
select select "45"
type input "75154"
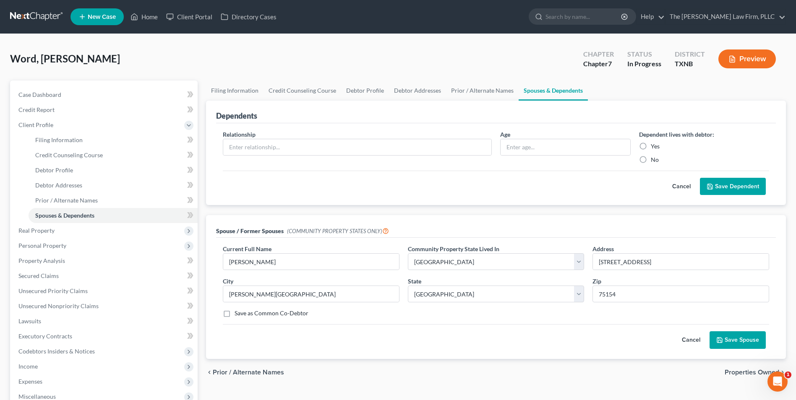
click at [737, 343] on button "Save Spouse" at bounding box center [737, 340] width 56 height 18
type input "Red Oak"
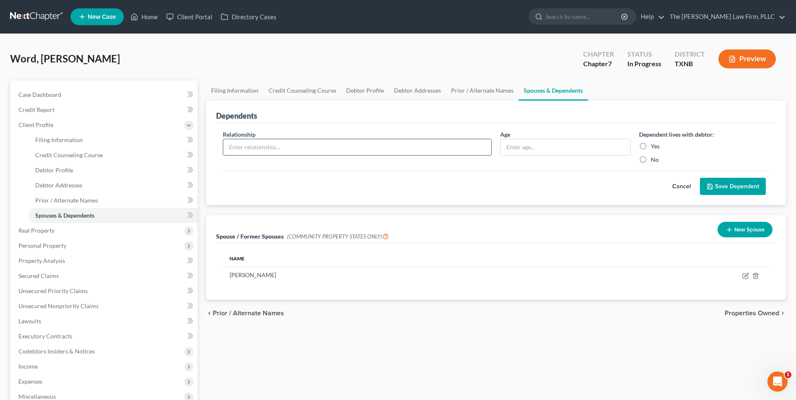
click at [257, 149] on input "text" at bounding box center [357, 147] width 268 height 16
type input "N/A"
drag, startPoint x: 240, startPoint y: 146, endPoint x: 190, endPoint y: 149, distance: 50.4
click at [190, 149] on div "Petition Navigation Case Dashboard Payments Invoices Payments Payments Credit R…" at bounding box center [398, 293] width 784 height 424
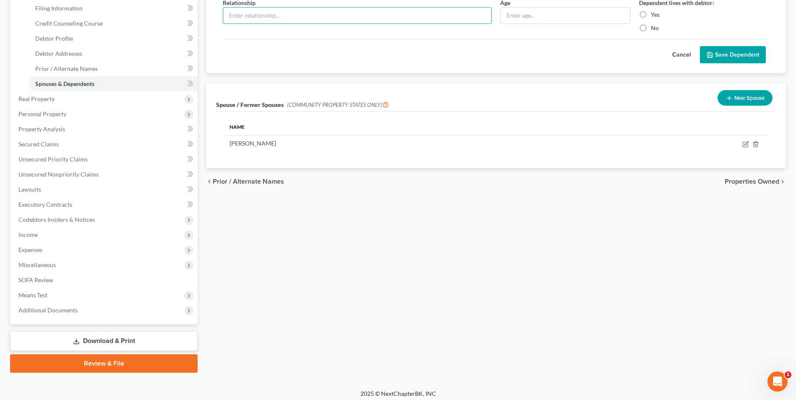
scroll to position [136, 0]
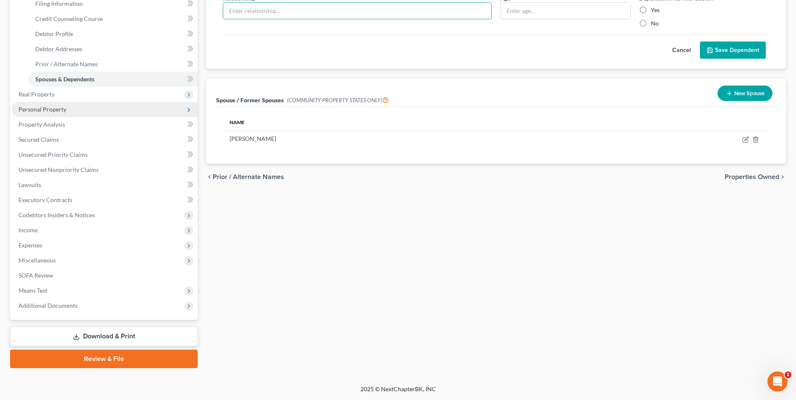
click at [48, 110] on span "Personal Property" at bounding box center [42, 109] width 48 height 7
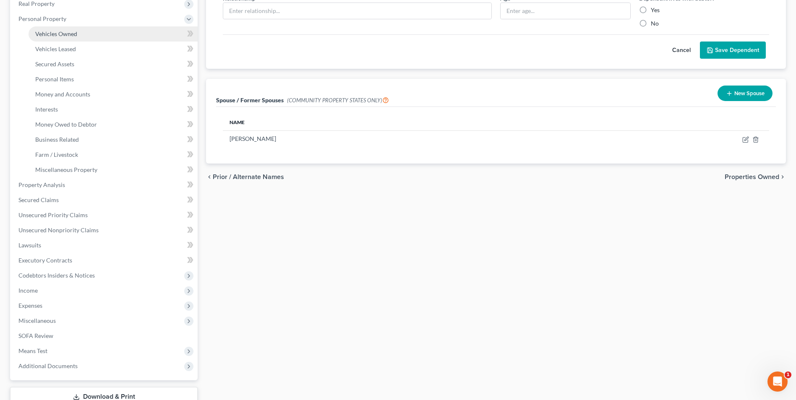
click at [53, 35] on span "Vehicles Owned" at bounding box center [56, 33] width 42 height 7
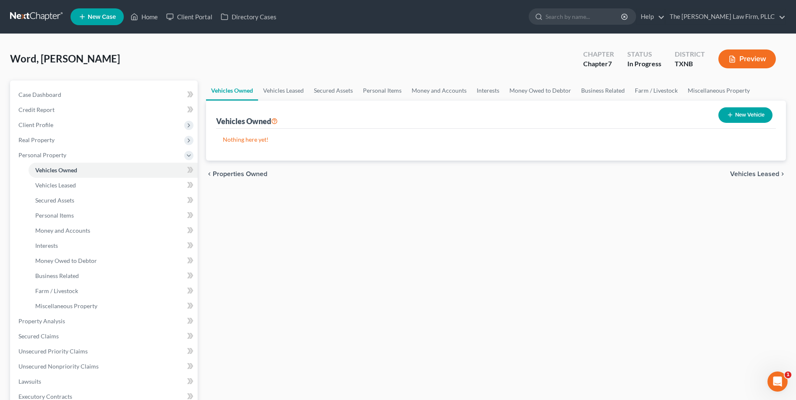
click at [730, 115] on icon "button" at bounding box center [729, 115] width 7 height 7
select select "0"
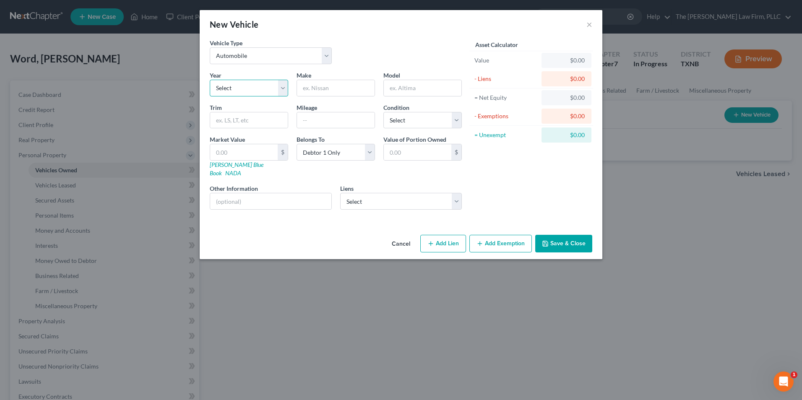
click at [283, 88] on select "Select 2026 2025 2024 2023 2022 2021 2020 2019 2018 2017 2016 2015 2014 2013 20…" at bounding box center [249, 88] width 78 height 17
select select "10"
click at [210, 80] on select "Select 2026 2025 2024 2023 2022 2021 2020 2019 2018 2017 2016 2015 2014 2013 20…" at bounding box center [249, 88] width 78 height 17
click at [323, 86] on input "text" at bounding box center [336, 88] width 78 height 16
type input "BMW"
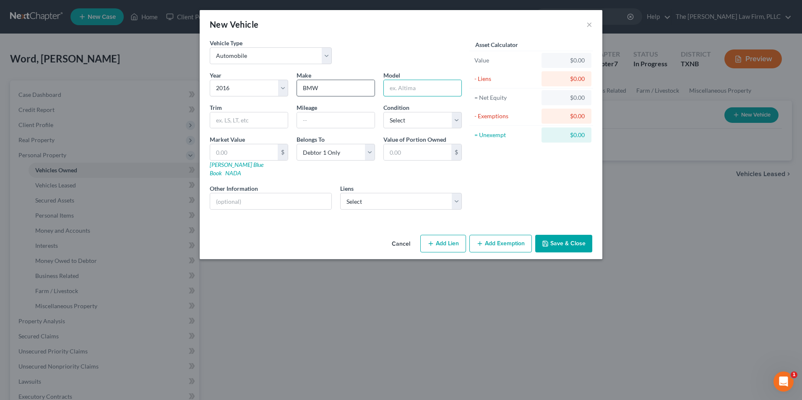
type input "$"
type input "4 Series"
click at [313, 122] on input "text" at bounding box center [336, 120] width 78 height 16
type input "106847"
click at [455, 120] on select "Select Excellent Very Good Good Fair Poor" at bounding box center [422, 120] width 78 height 17
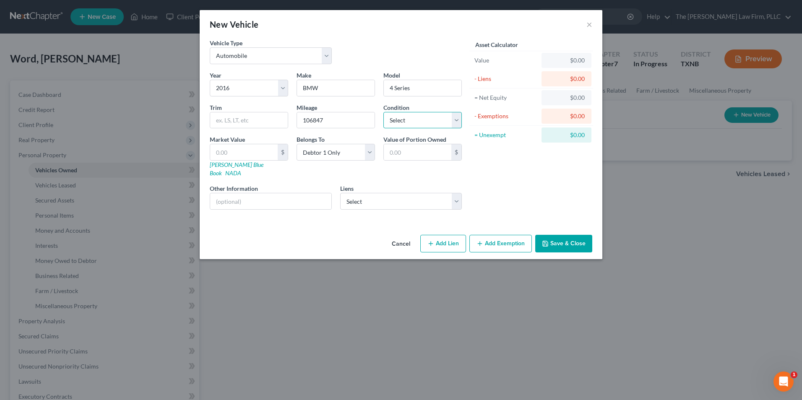
select select "3"
click at [383, 112] on select "Select Excellent Very Good Good Fair Poor" at bounding box center [422, 120] width 78 height 17
click at [459, 195] on select "Select Arivo Accept - $21,906.00 Arivo Accept - $6,885.00 Mariner Finance - $3,…" at bounding box center [401, 201] width 122 height 17
select select "0"
click at [340, 193] on select "Select Arivo Accept - $21,906.00 Arivo Accept - $6,885.00 Mariner Finance - $3,…" at bounding box center [401, 201] width 122 height 17
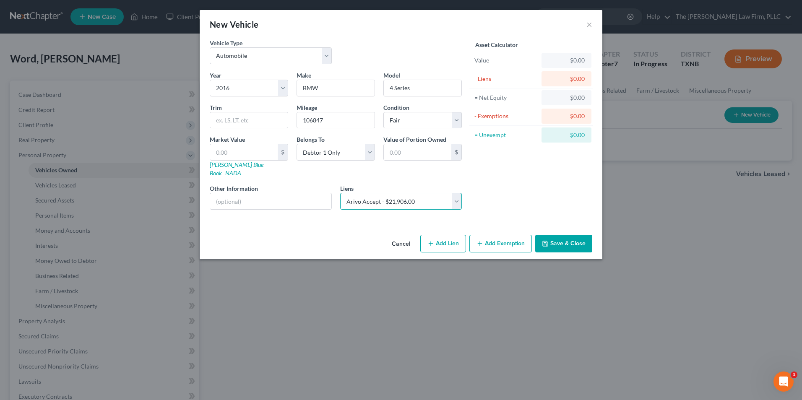
select select
select select "46"
select select "0"
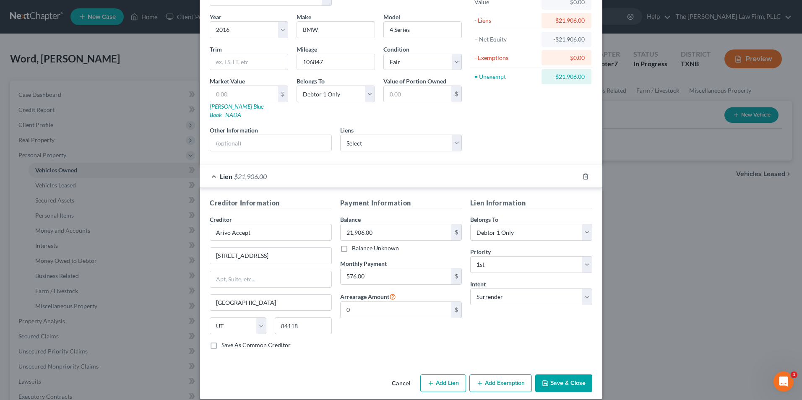
scroll to position [59, 0]
click at [555, 375] on button "Save & Close" at bounding box center [563, 383] width 57 height 18
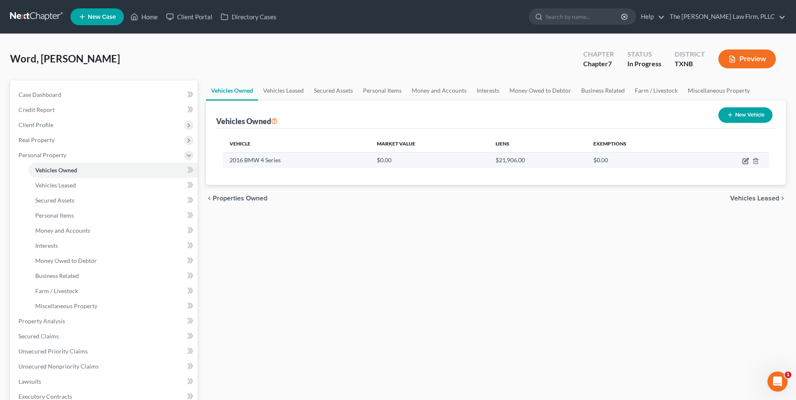
click at [745, 162] on icon "button" at bounding box center [746, 160] width 4 height 4
select select "0"
select select "10"
select select "3"
select select "0"
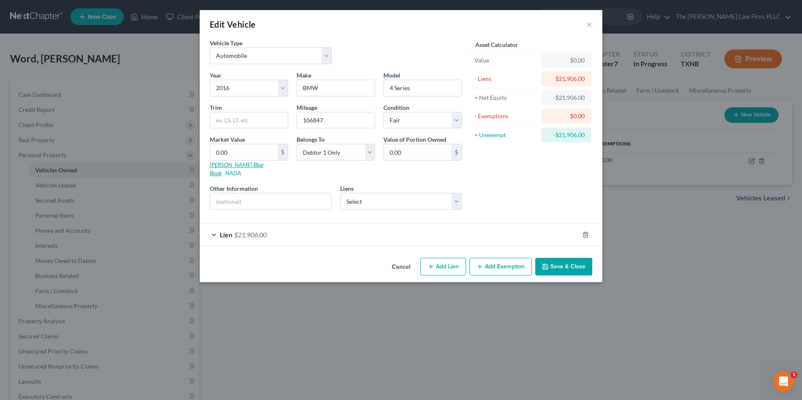
click at [233, 165] on link "[PERSON_NAME] Blue Book" at bounding box center [237, 169] width 54 height 16
click at [248, 153] on input "0.00" at bounding box center [244, 152] width 68 height 16
type input "1"
type input "1.00"
type input "12"
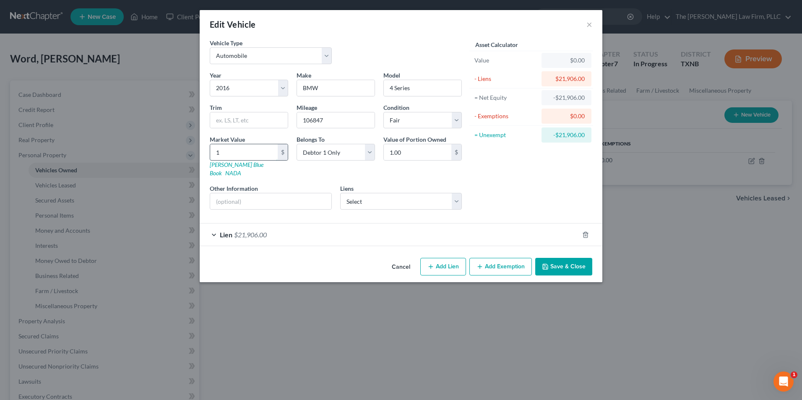
type input "12.00"
type input "124"
type input "124.00"
type input "1249"
type input "1,249.00"
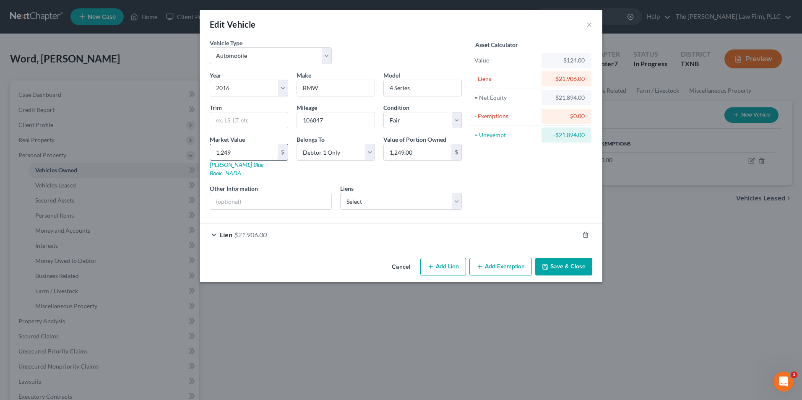
type input "1,2495"
type input "12,495.00"
click at [569, 260] on button "Save & Close" at bounding box center [563, 267] width 57 height 18
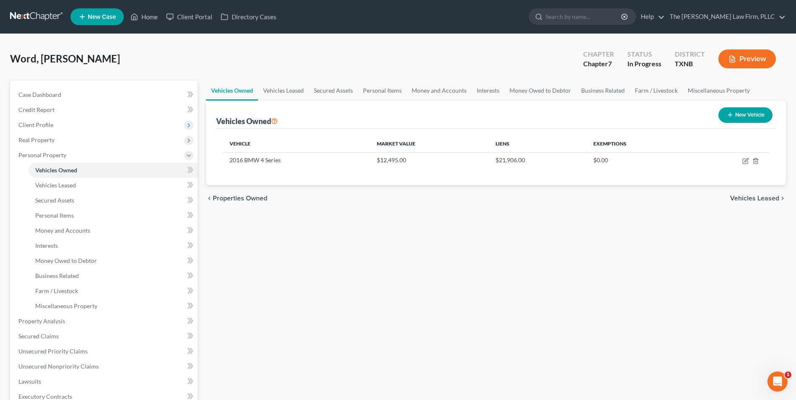
click at [736, 117] on button "New Vehicle" at bounding box center [745, 115] width 54 height 16
select select "0"
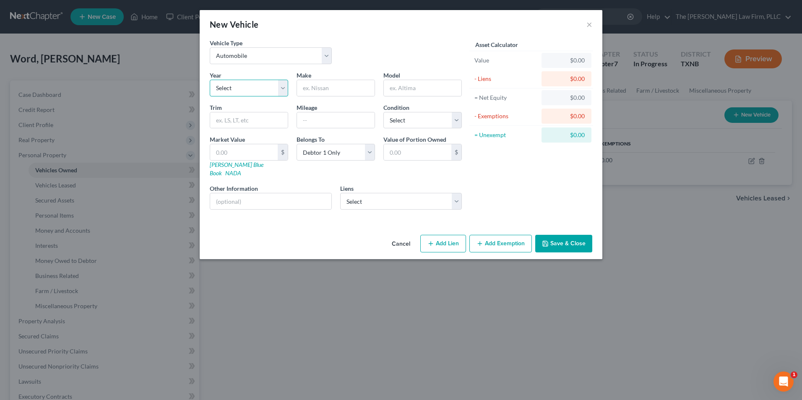
click at [282, 91] on select "Select 2026 2025 2024 2023 2022 2021 2020 2019 2018 2017 2016 2015 2014 2013 20…" at bounding box center [249, 88] width 78 height 17
select select "11"
click at [210, 80] on select "Select 2026 2025 2024 2023 2022 2021 2020 2019 2018 2017 2016 2015 2014 2013 20…" at bounding box center [249, 88] width 78 height 17
click at [343, 87] on input "text" at bounding box center [336, 88] width 78 height 16
type input "Ford"
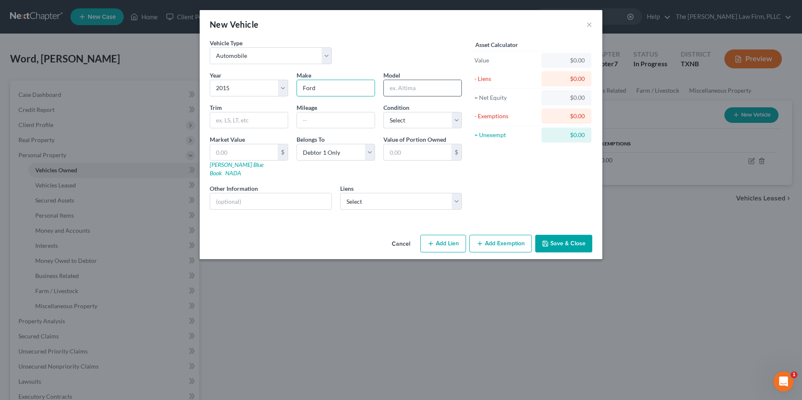
click at [417, 91] on input "text" at bounding box center [423, 88] width 78 height 16
type input "Escape"
type input "175912"
click at [457, 123] on select "Select Excellent Very Good Good Fair Poor" at bounding box center [422, 120] width 78 height 17
select select "3"
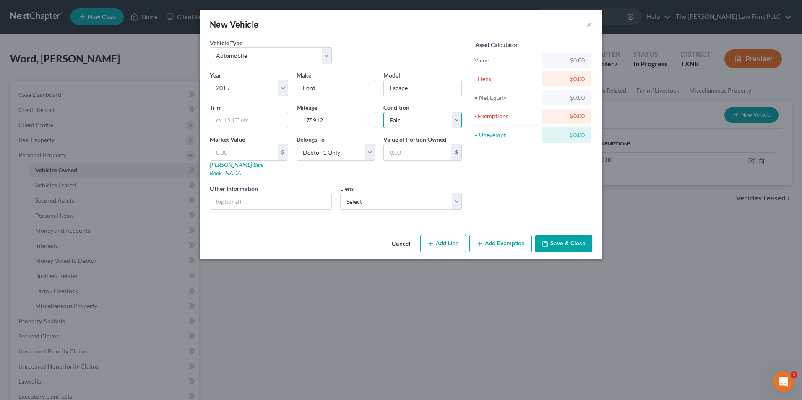
click at [383, 112] on select "Select Excellent Very Good Good Fair Poor" at bounding box center [422, 120] width 78 height 17
click at [460, 197] on select "Select Arivo Accept - $6,885.00 Mariner Finance - $3,200.00" at bounding box center [401, 201] width 122 height 17
select select "0"
click at [340, 193] on select "Select Arivo Accept - $6,885.00 Mariner Finance - $3,200.00" at bounding box center [401, 201] width 122 height 17
select select
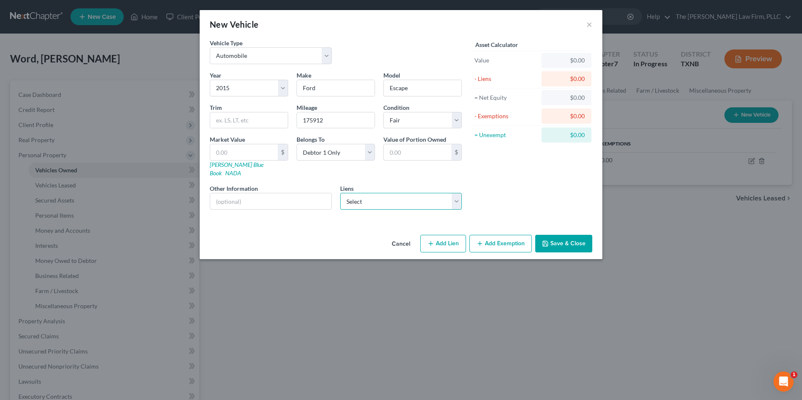
select select "46"
select select "0"
select select "2"
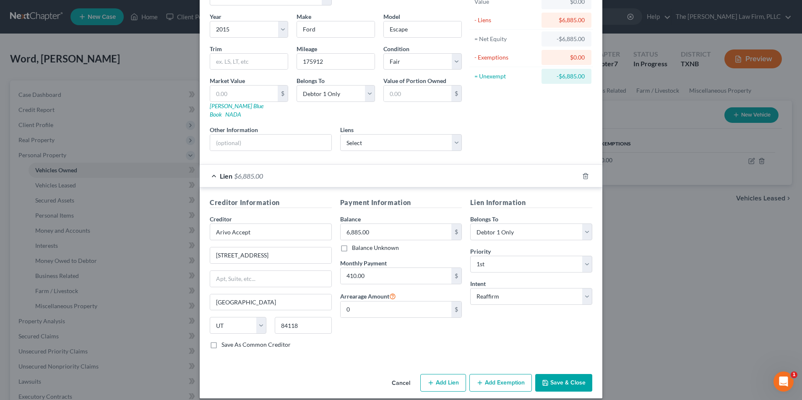
click at [559, 374] on button "Save & Close" at bounding box center [563, 383] width 57 height 18
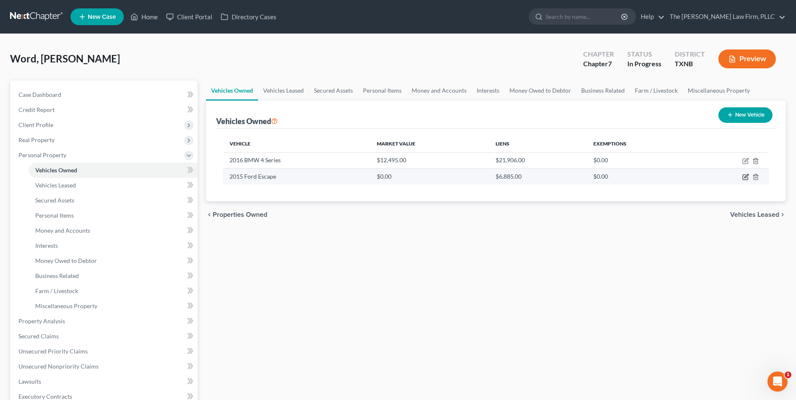
click at [744, 177] on icon "button" at bounding box center [746, 176] width 4 height 4
select select "0"
select select "11"
select select "3"
select select "0"
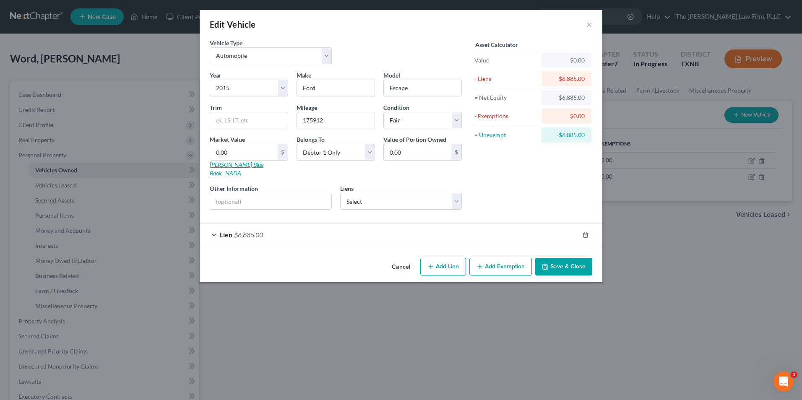
click at [233, 165] on link "[PERSON_NAME] Blue Book" at bounding box center [237, 169] width 54 height 16
click at [250, 153] on input "0.00" at bounding box center [244, 152] width 68 height 16
type input "5"
type input "5.00"
type input "59"
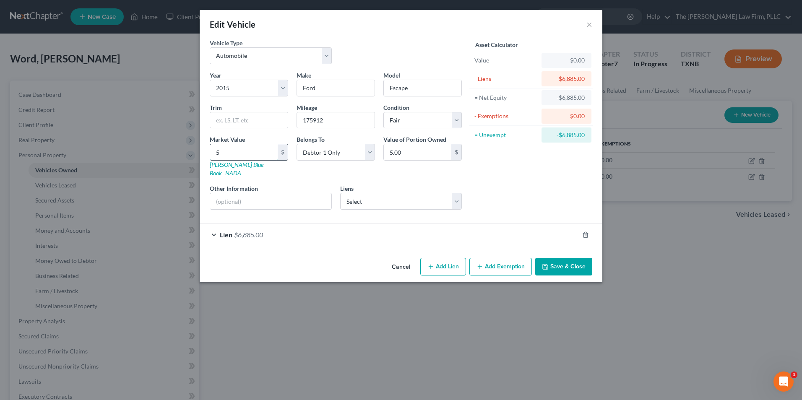
type input "59.00"
type input "590"
type input "590.00"
type input "5900"
type input "5,900.00"
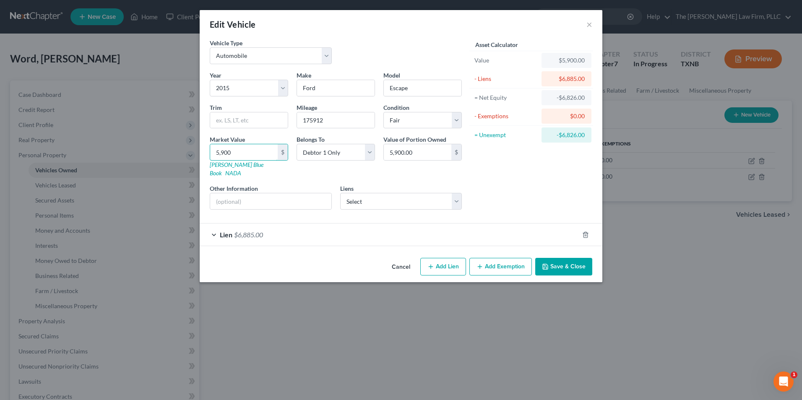
type input "5,900"
click at [212, 229] on div "Lien $6,885.00" at bounding box center [389, 235] width 379 height 22
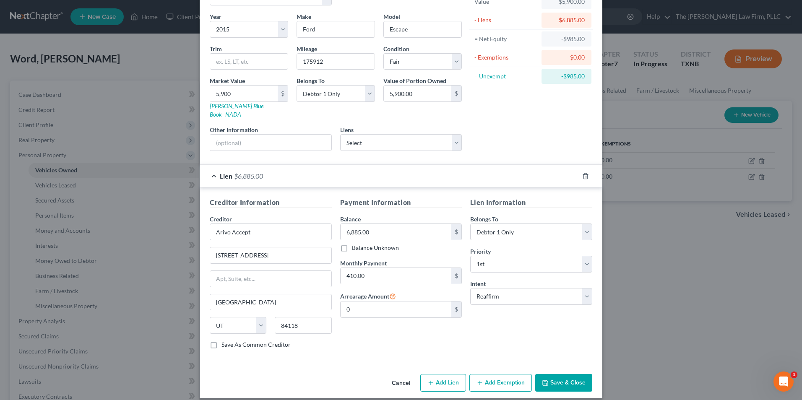
click at [486, 374] on button "Add Exemption" at bounding box center [500, 383] width 62 height 18
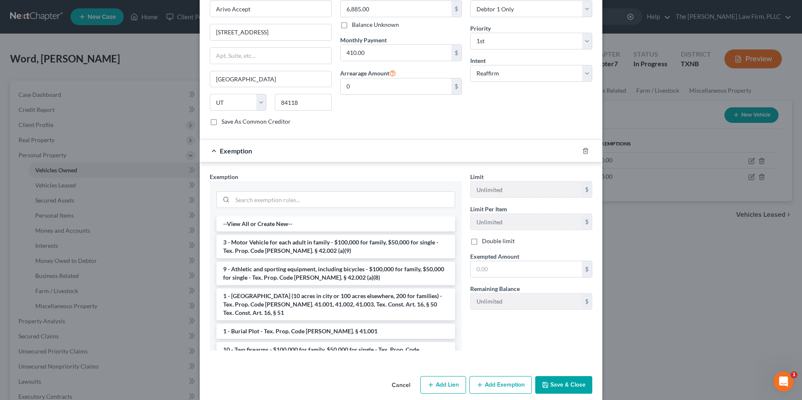
scroll to position [284, 0]
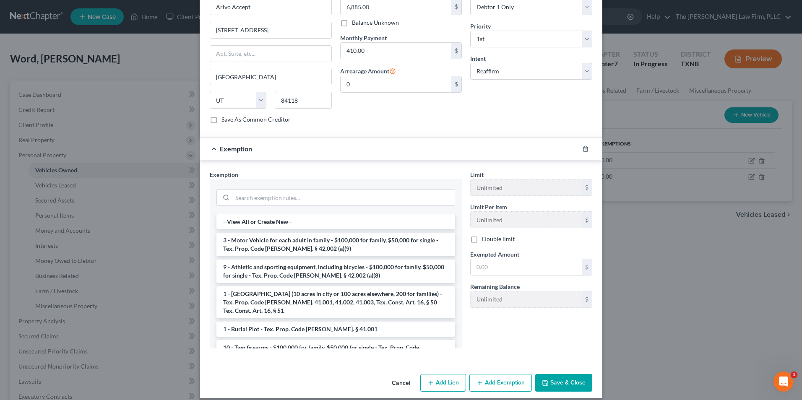
click at [293, 235] on li "3 - Motor Vehicle for each adult in family - $100,000 for family, $50,000 for s…" at bounding box center [335, 244] width 239 height 23
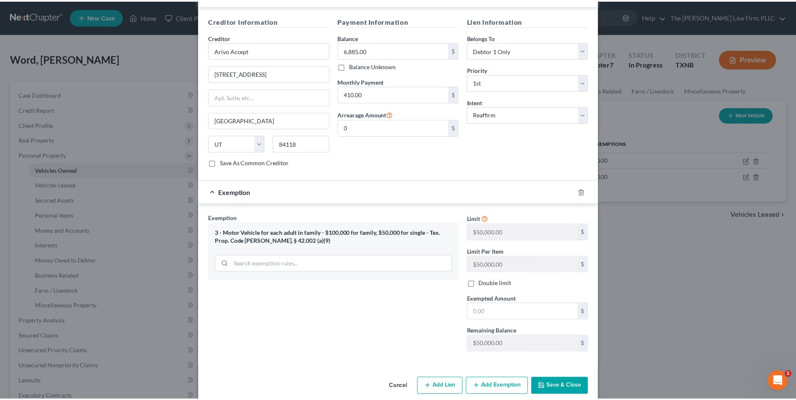
scroll to position [244, 0]
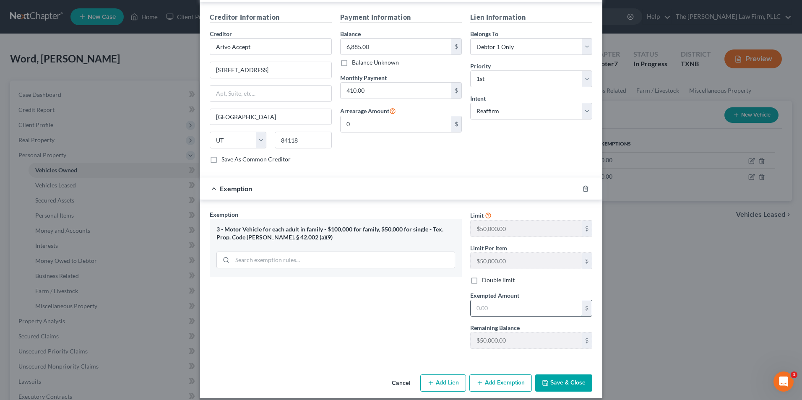
click at [501, 300] on input "text" at bounding box center [526, 308] width 111 height 16
type input "10,000"
click at [567, 377] on button "Save & Close" at bounding box center [563, 383] width 57 height 18
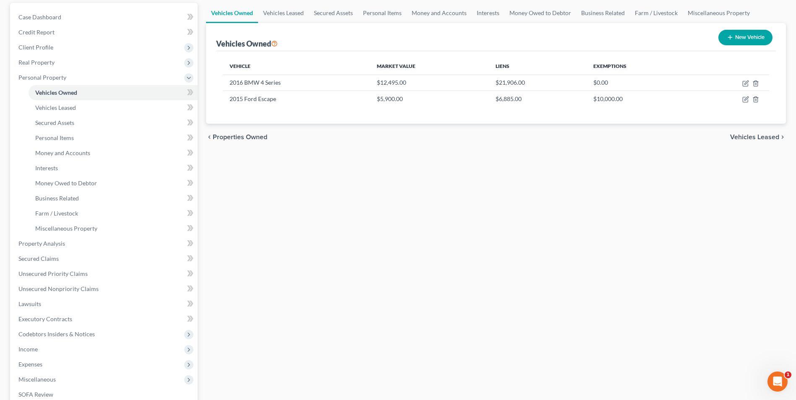
scroll to position [62, 0]
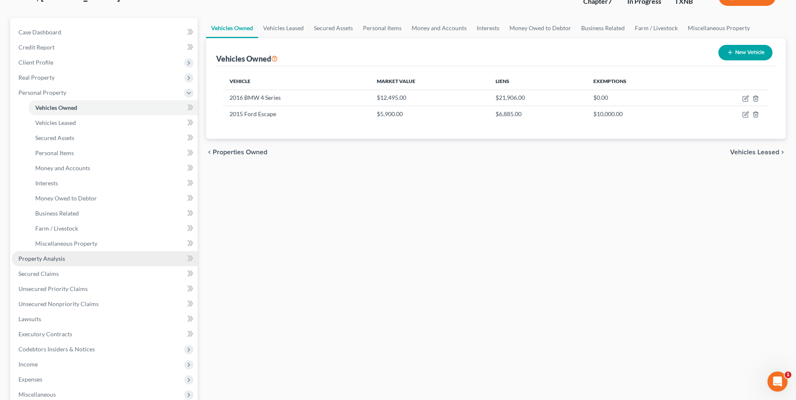
click at [56, 258] on span "Property Analysis" at bounding box center [41, 258] width 47 height 7
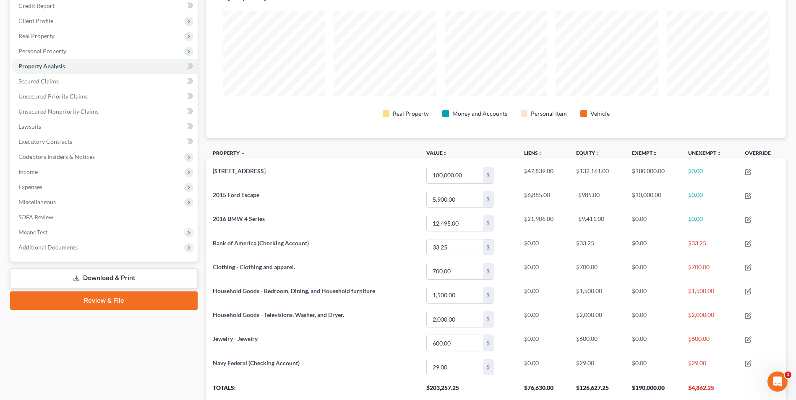
scroll to position [101, 0]
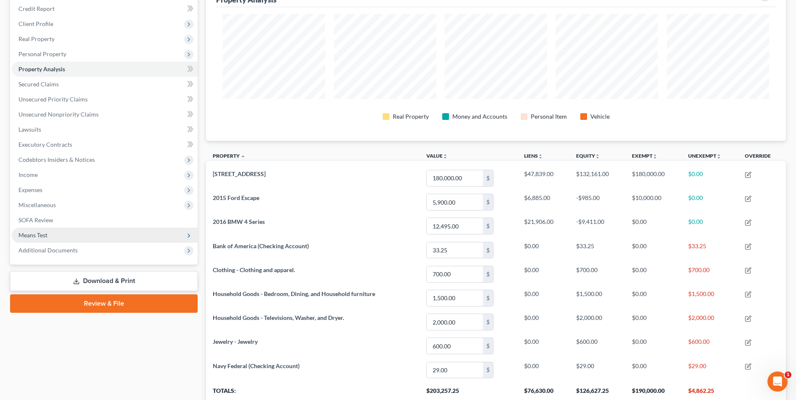
click at [47, 236] on span "Means Test" at bounding box center [32, 234] width 29 height 7
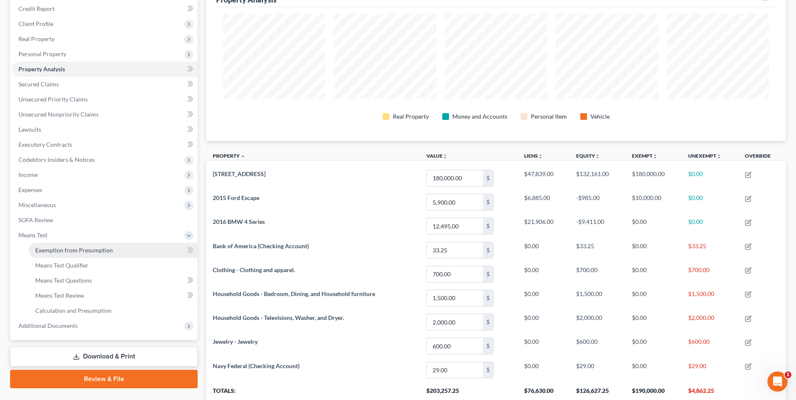
click at [57, 252] on span "Exemption from Presumption" at bounding box center [74, 250] width 78 height 7
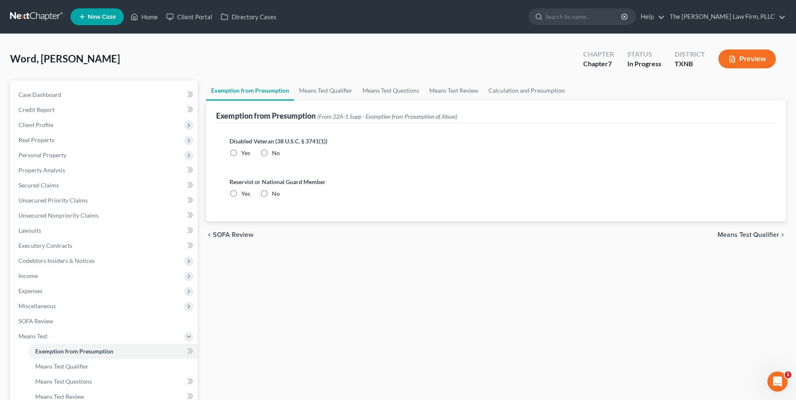
click at [272, 153] on label "No" at bounding box center [276, 153] width 8 height 8
click at [275, 153] on input "No" at bounding box center [277, 151] width 5 height 5
radio input "true"
click at [272, 194] on label "No" at bounding box center [276, 194] width 8 height 8
click at [275, 194] on input "No" at bounding box center [277, 192] width 5 height 5
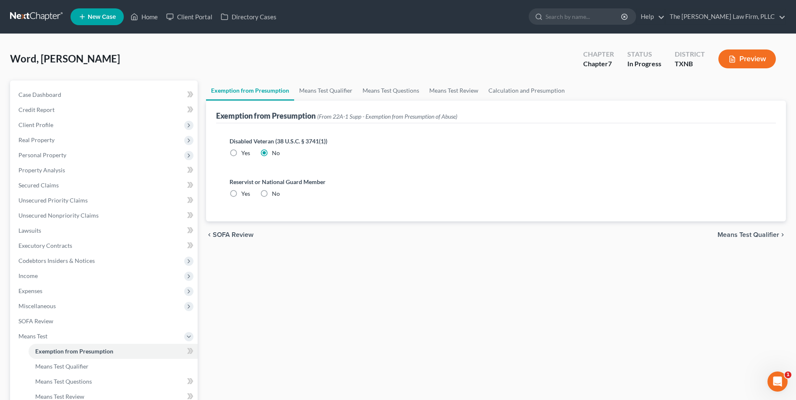
radio input "true"
click at [752, 235] on span "Means Test Qualifier" at bounding box center [748, 234] width 62 height 7
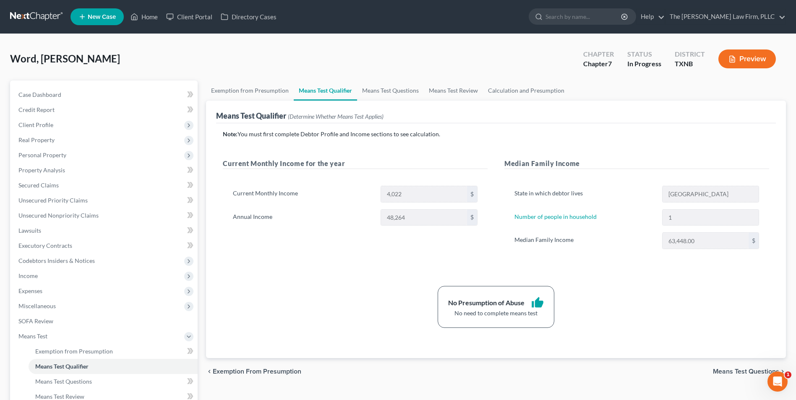
click at [750, 372] on span "Means Test Questions" at bounding box center [746, 371] width 66 height 7
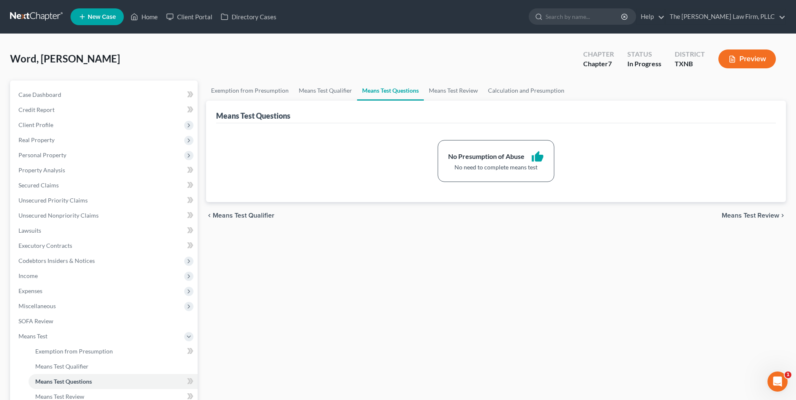
click at [745, 214] on span "Means Test Review" at bounding box center [749, 215] width 57 height 7
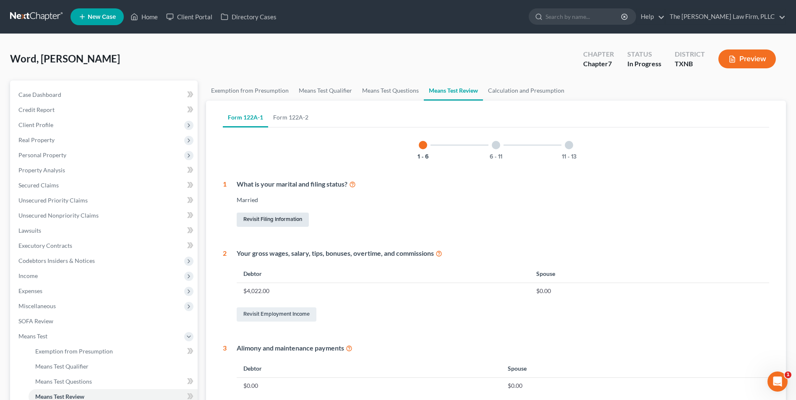
click at [281, 216] on link "Revisit Filing Information" at bounding box center [273, 220] width 72 height 14
select select "1"
select select "0"
select select "45"
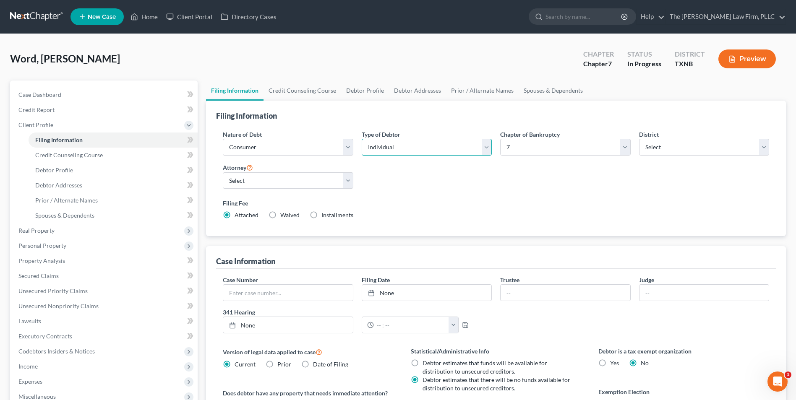
click at [488, 150] on select "Select Individual Joint" at bounding box center [426, 147] width 130 height 17
click at [552, 91] on link "Spouses & Dependents" at bounding box center [552, 91] width 69 height 20
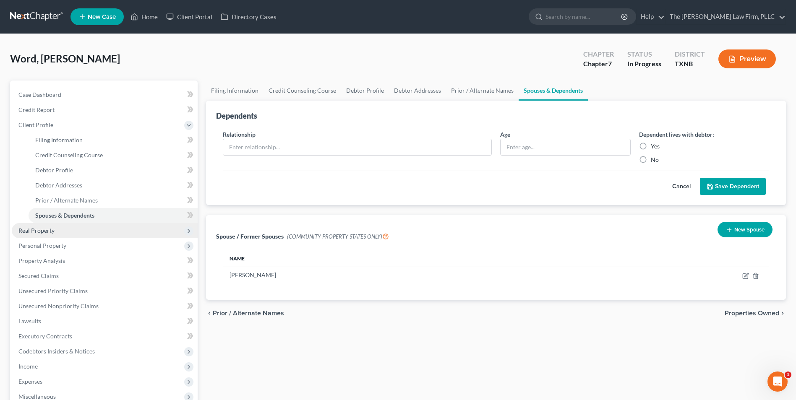
click at [43, 231] on span "Real Property" at bounding box center [36, 230] width 36 height 7
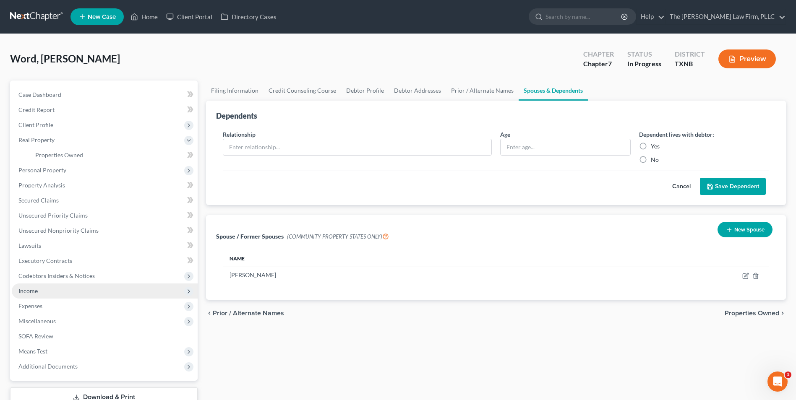
click at [32, 292] on span "Income" at bounding box center [27, 290] width 19 height 7
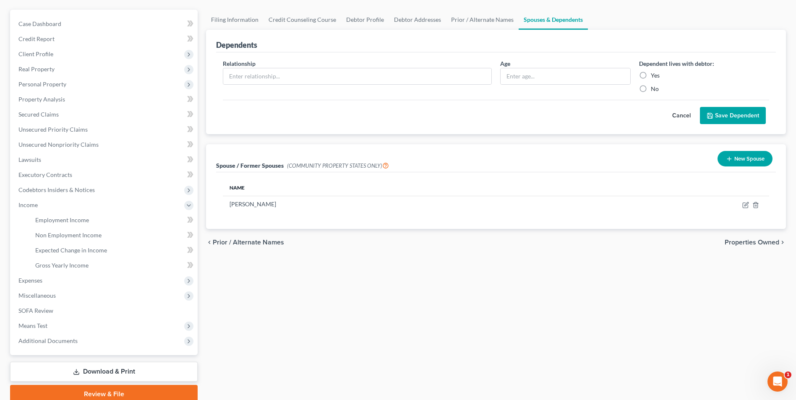
scroll to position [106, 0]
